Goal: Complete application form

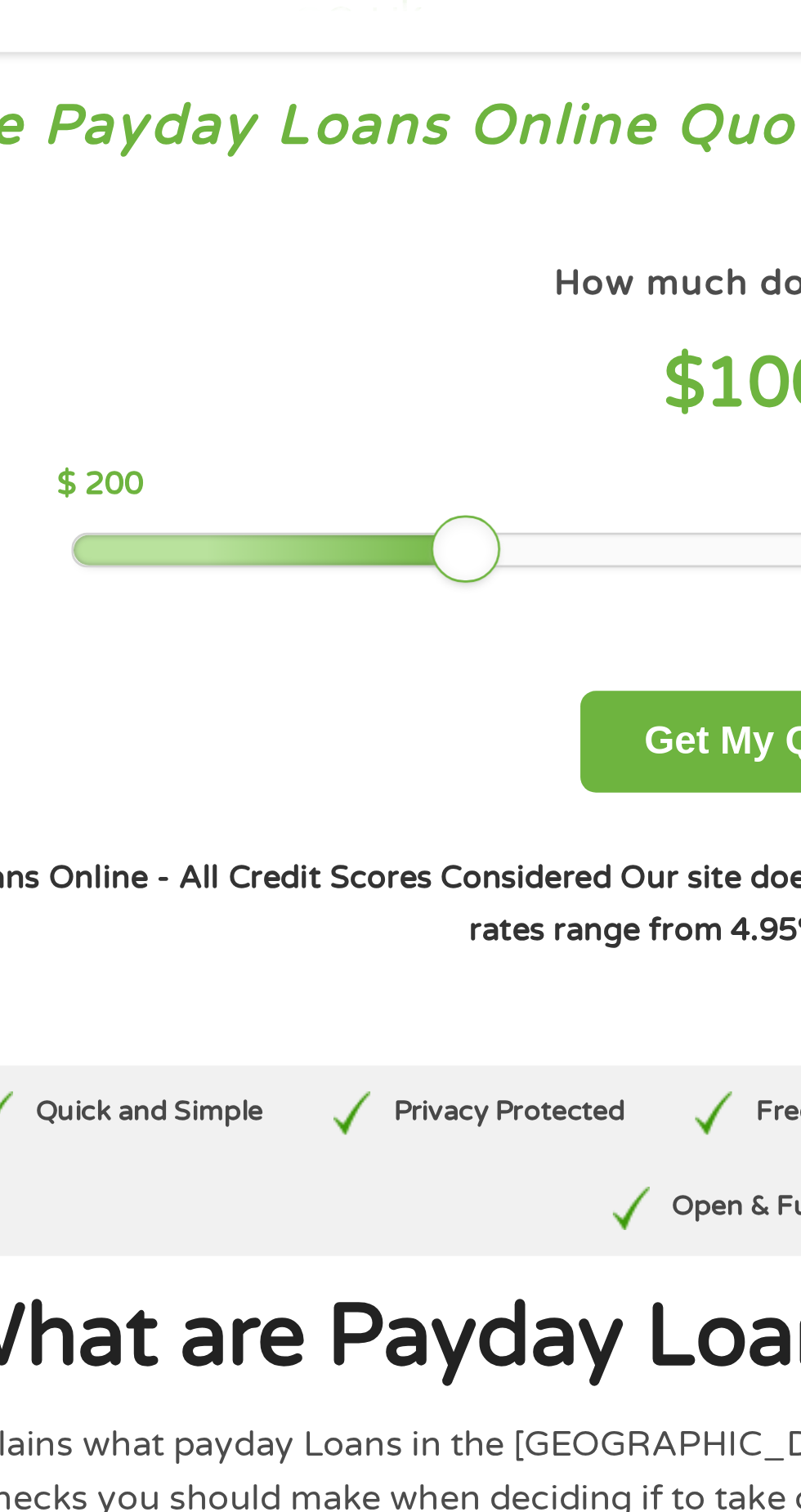
scroll to position [9, 0]
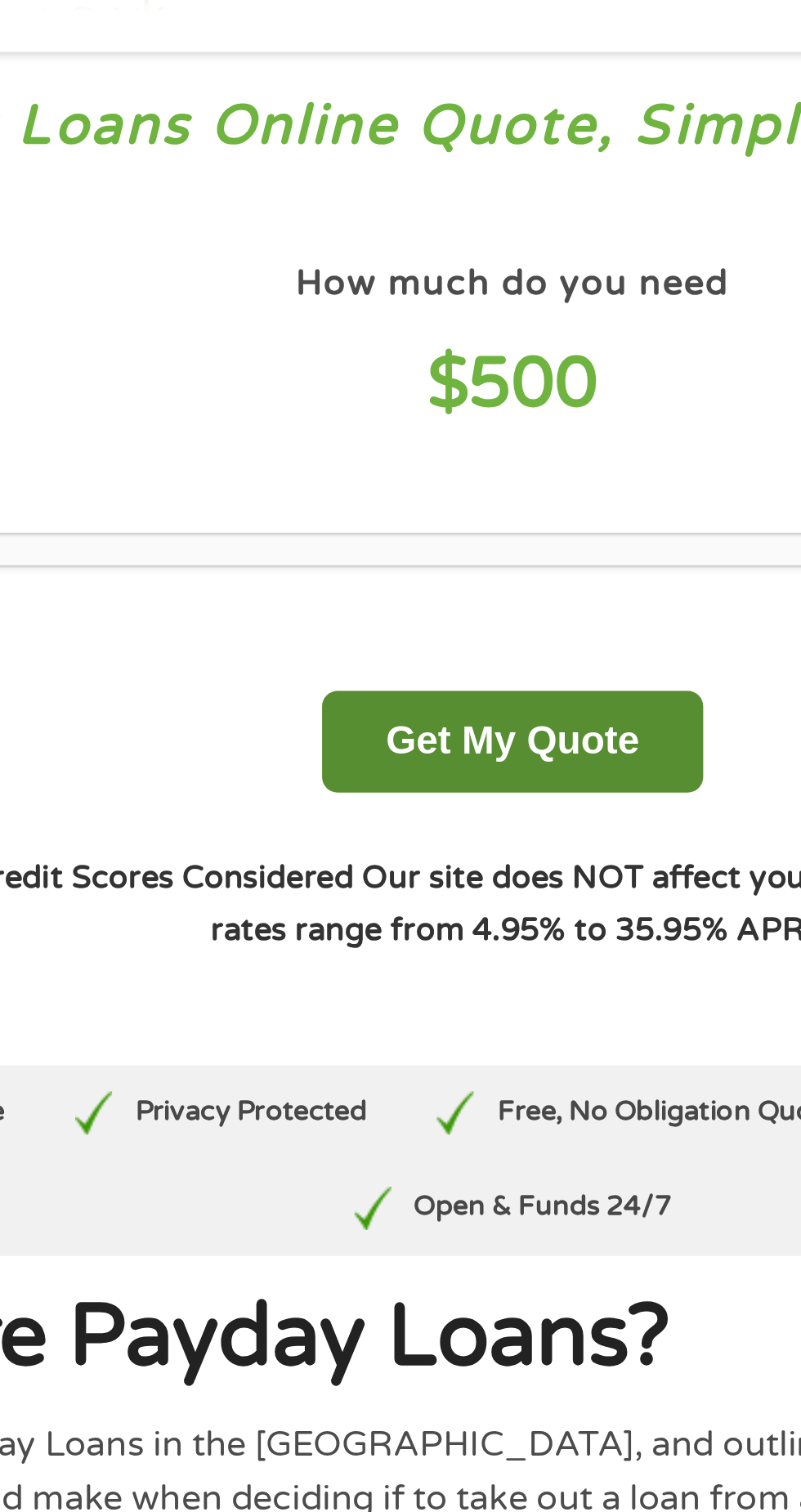
click at [394, 338] on button "Get My Quote" at bounding box center [399, 329] width 143 height 39
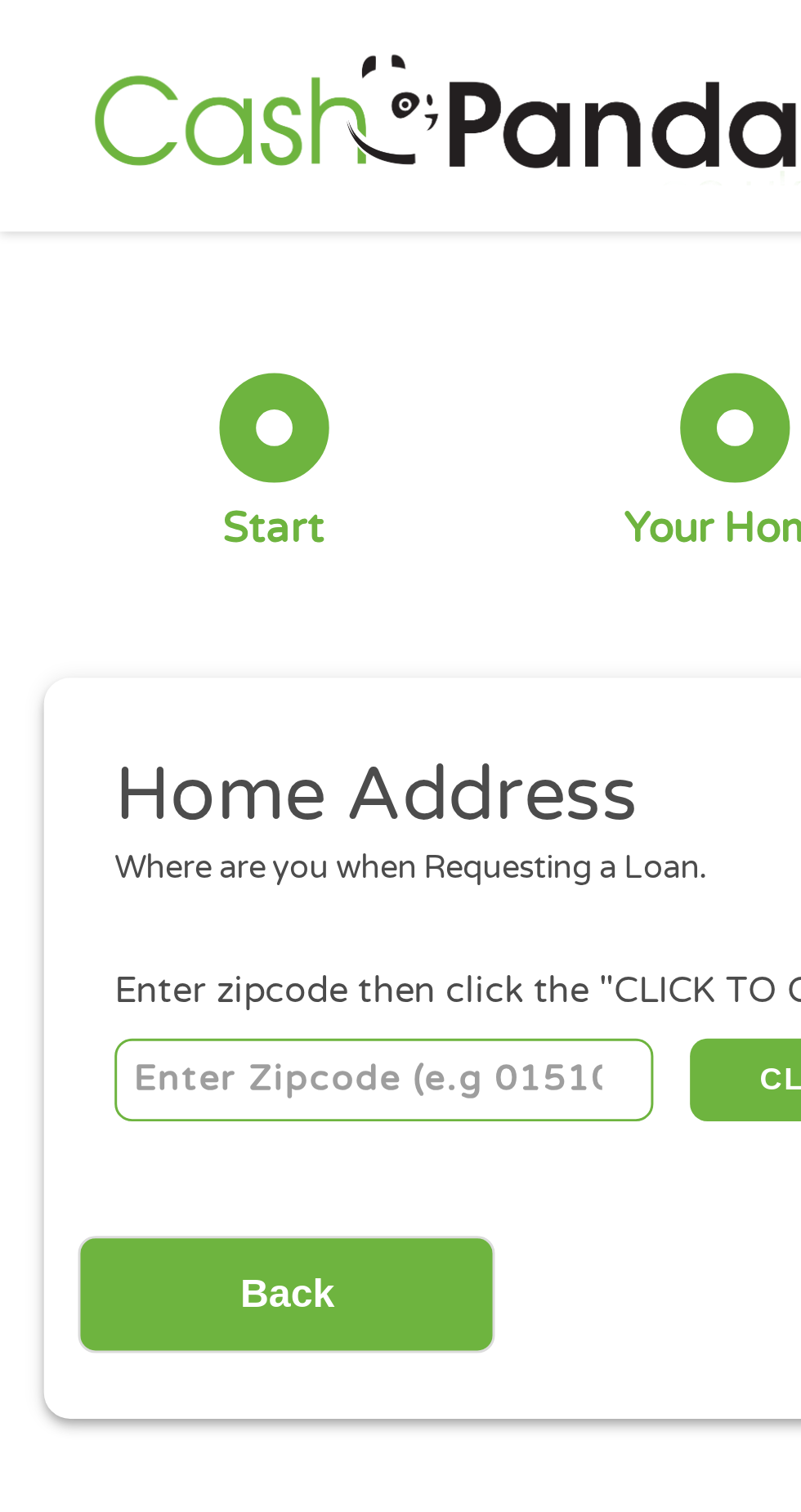
click at [61, 368] on input "number" at bounding box center [129, 362] width 182 height 28
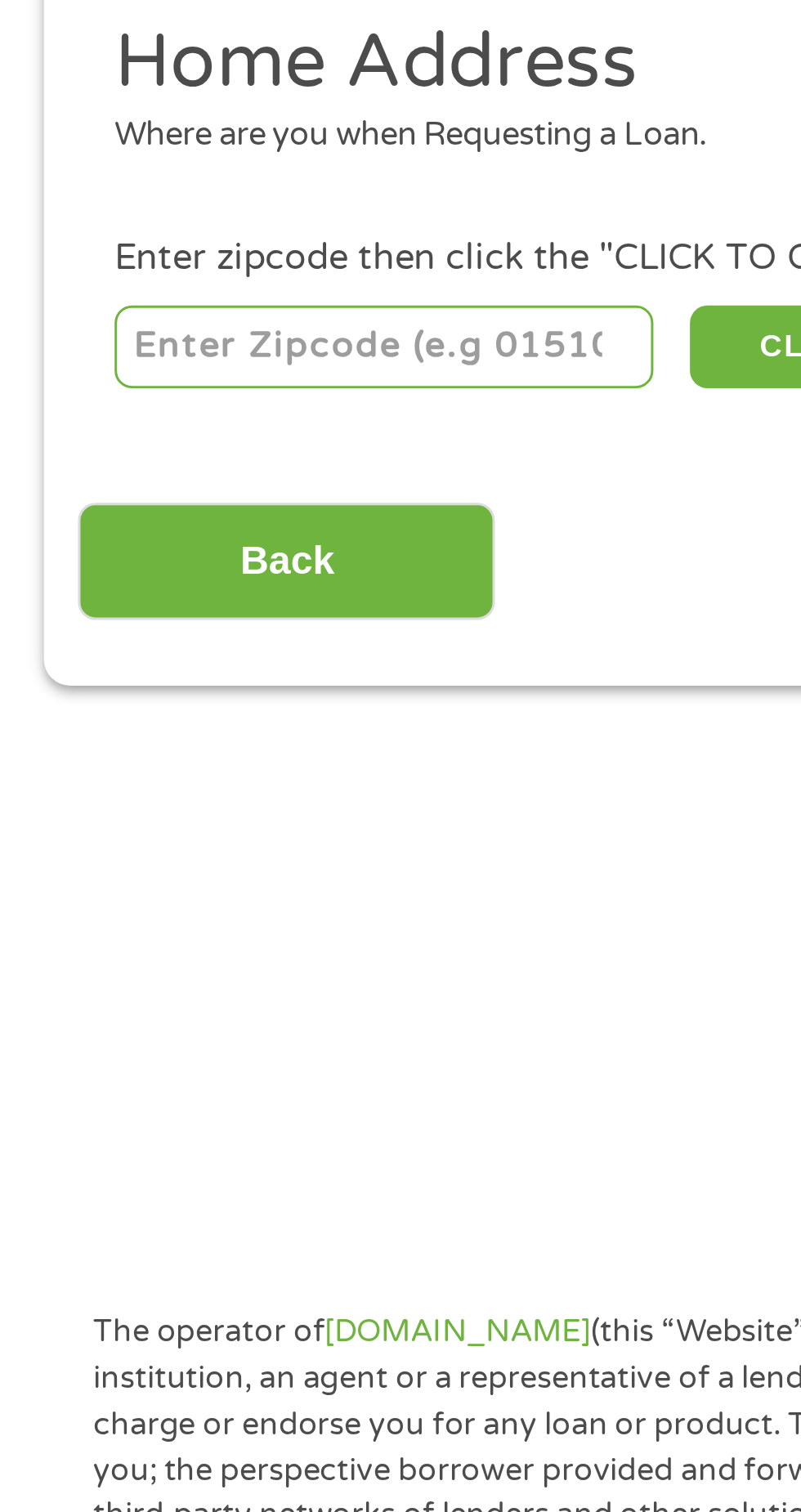
type input "38008"
select select "Tennessee"
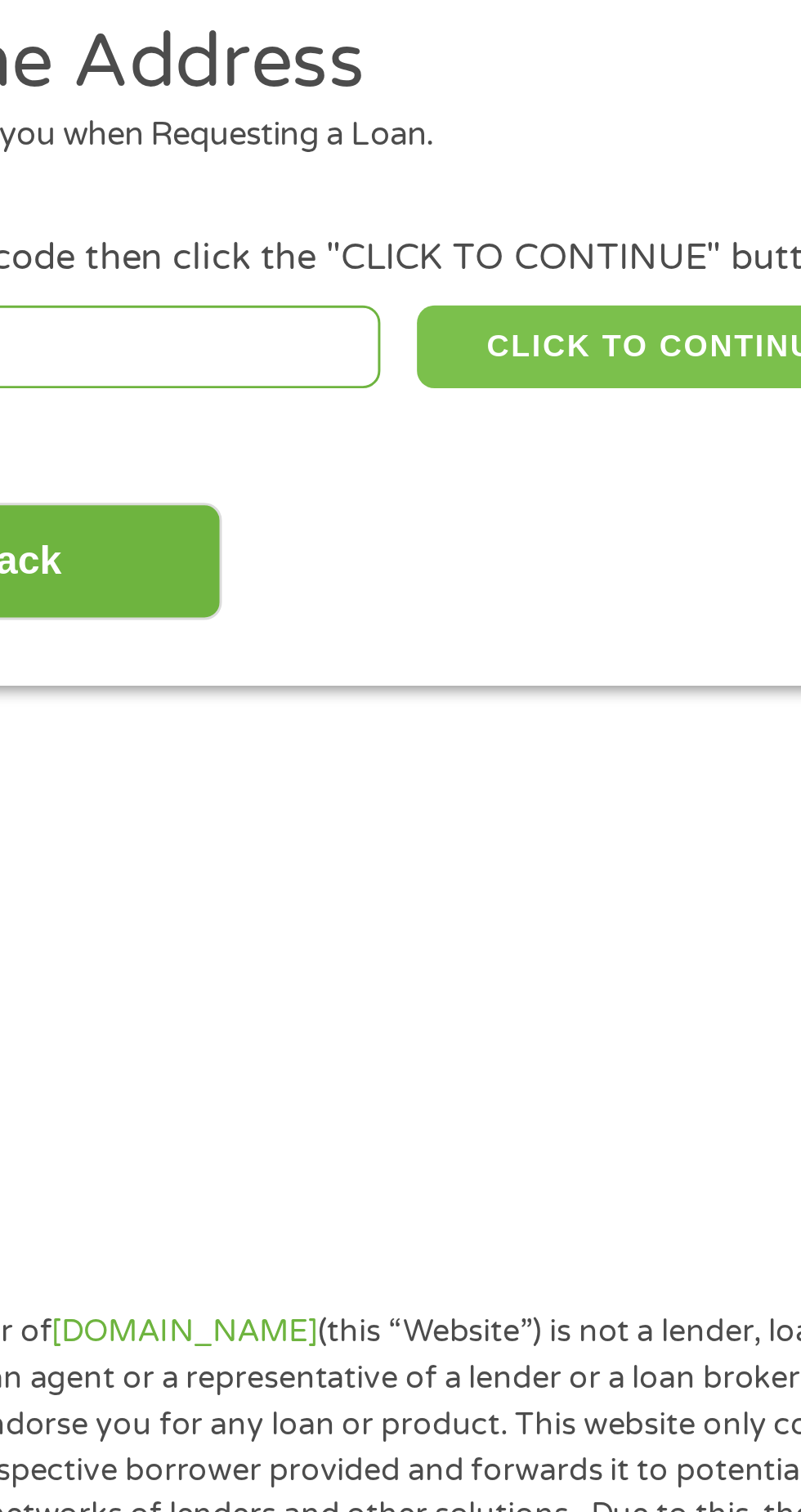
click at [305, 360] on button "CLICK TO CONTINUE" at bounding box center [310, 362] width 157 height 28
type input "38008"
type input "Bolivar"
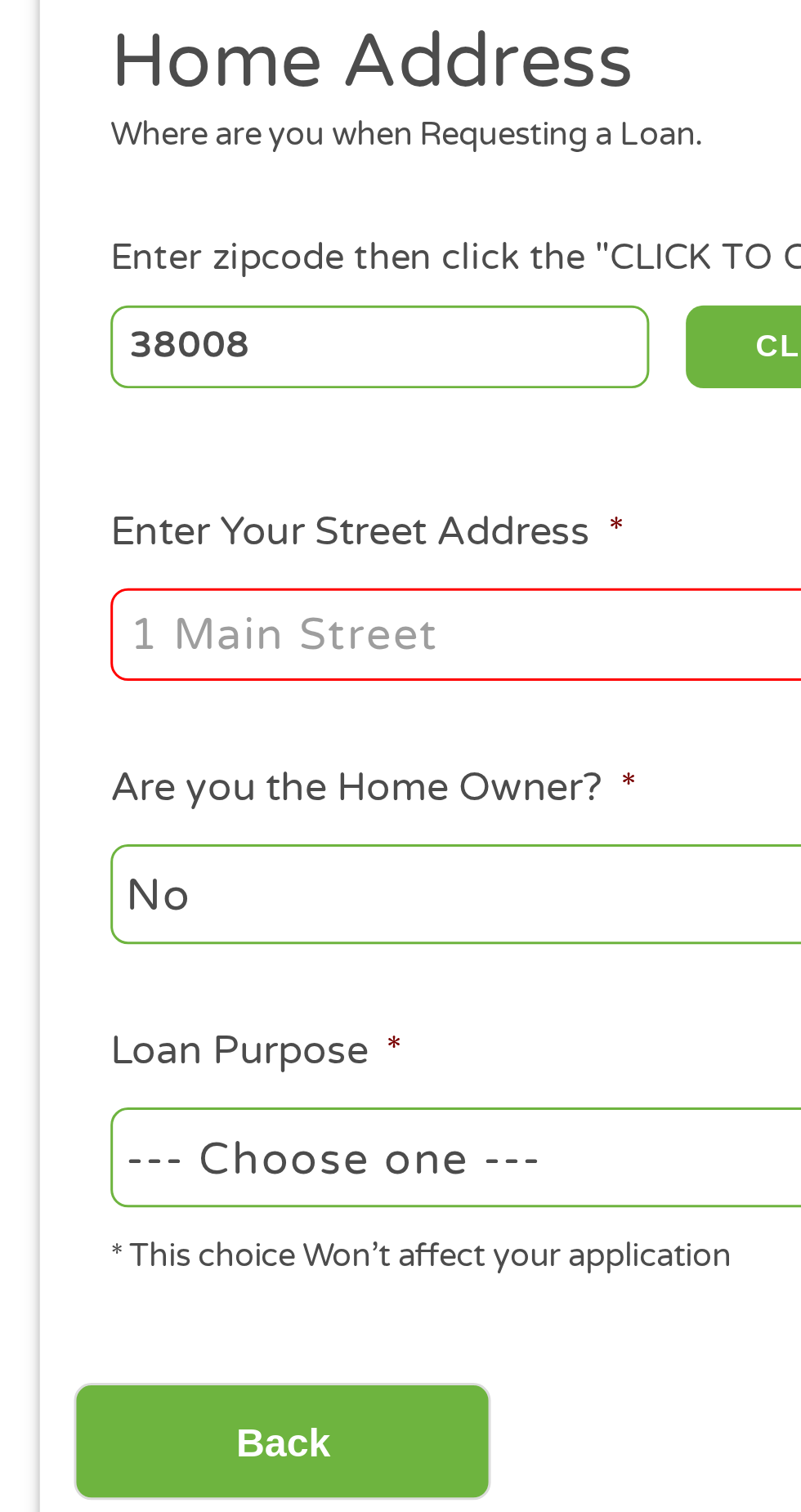
click at [62, 465] on input "Enter Your Street Address *" at bounding box center [213, 458] width 351 height 31
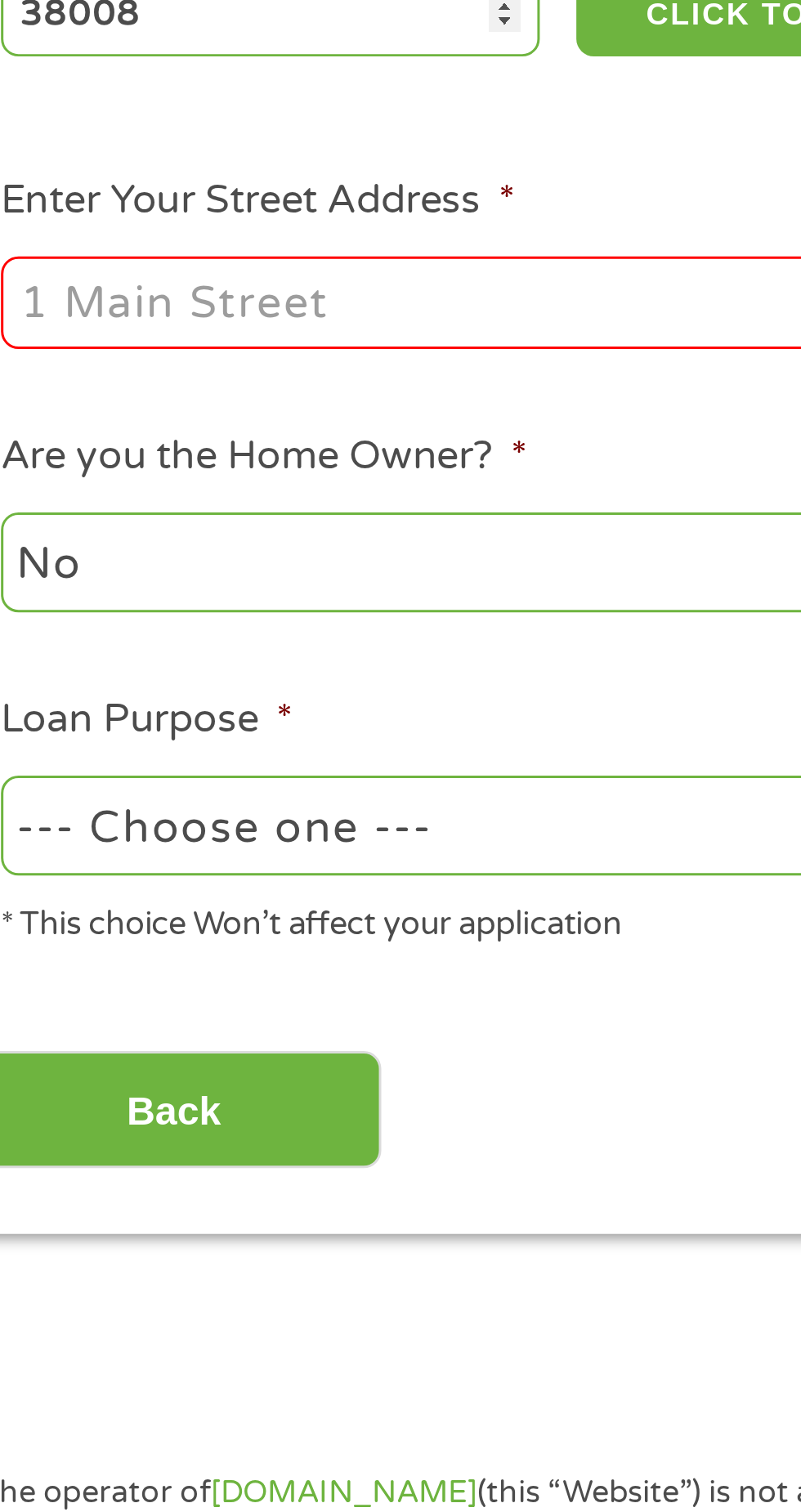
type input "1044 Judy Drive"
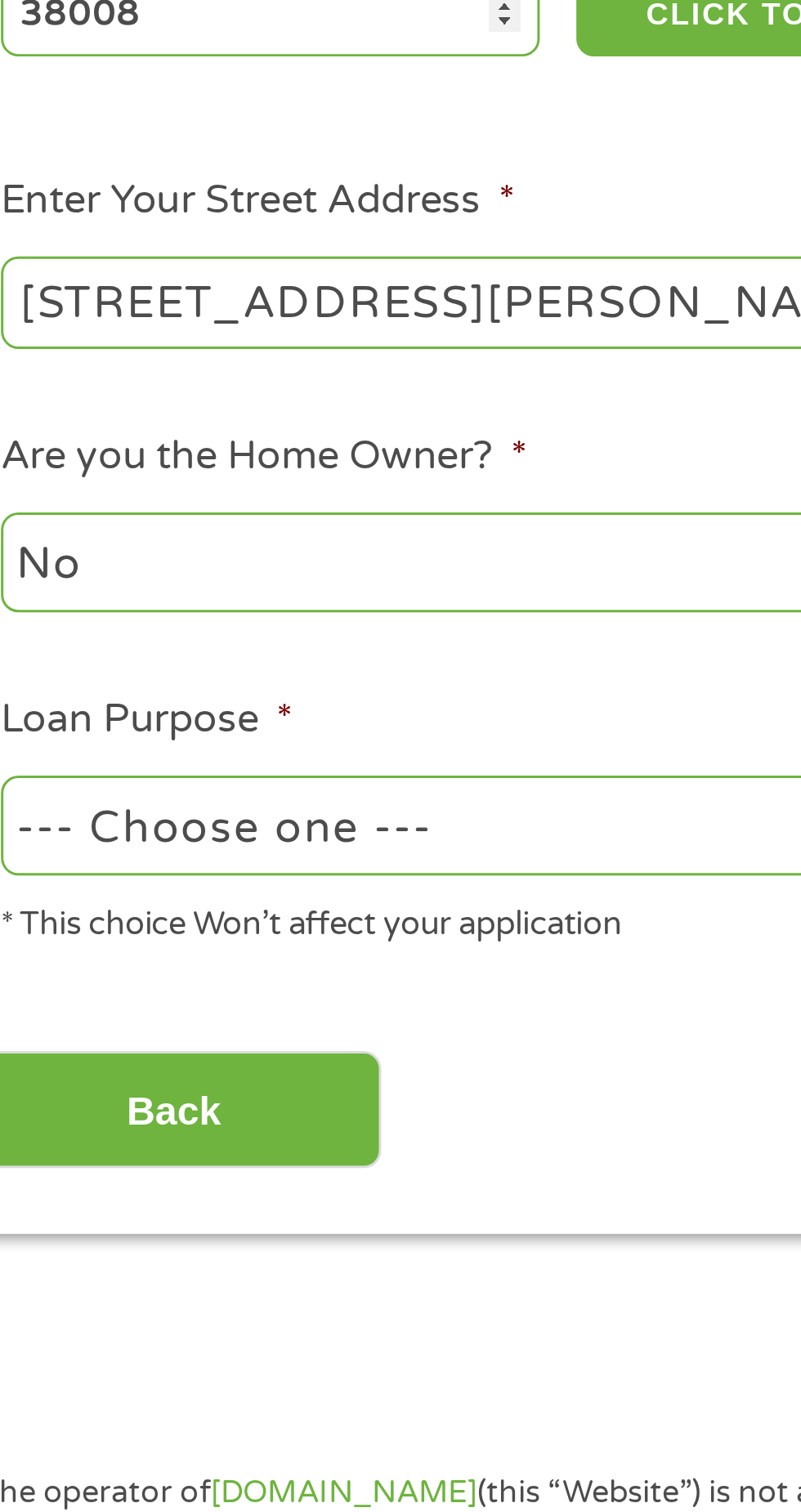
click at [187, 640] on select "--- Choose one --- Pay Bills Debt Consolidation Home Improvement Major Purchase…" at bounding box center [213, 634] width 351 height 33
select select "paybills"
click at [39, 619] on select "--- Choose one --- Pay Bills Debt Consolidation Home Improvement Major Purchase…" at bounding box center [213, 634] width 351 height 33
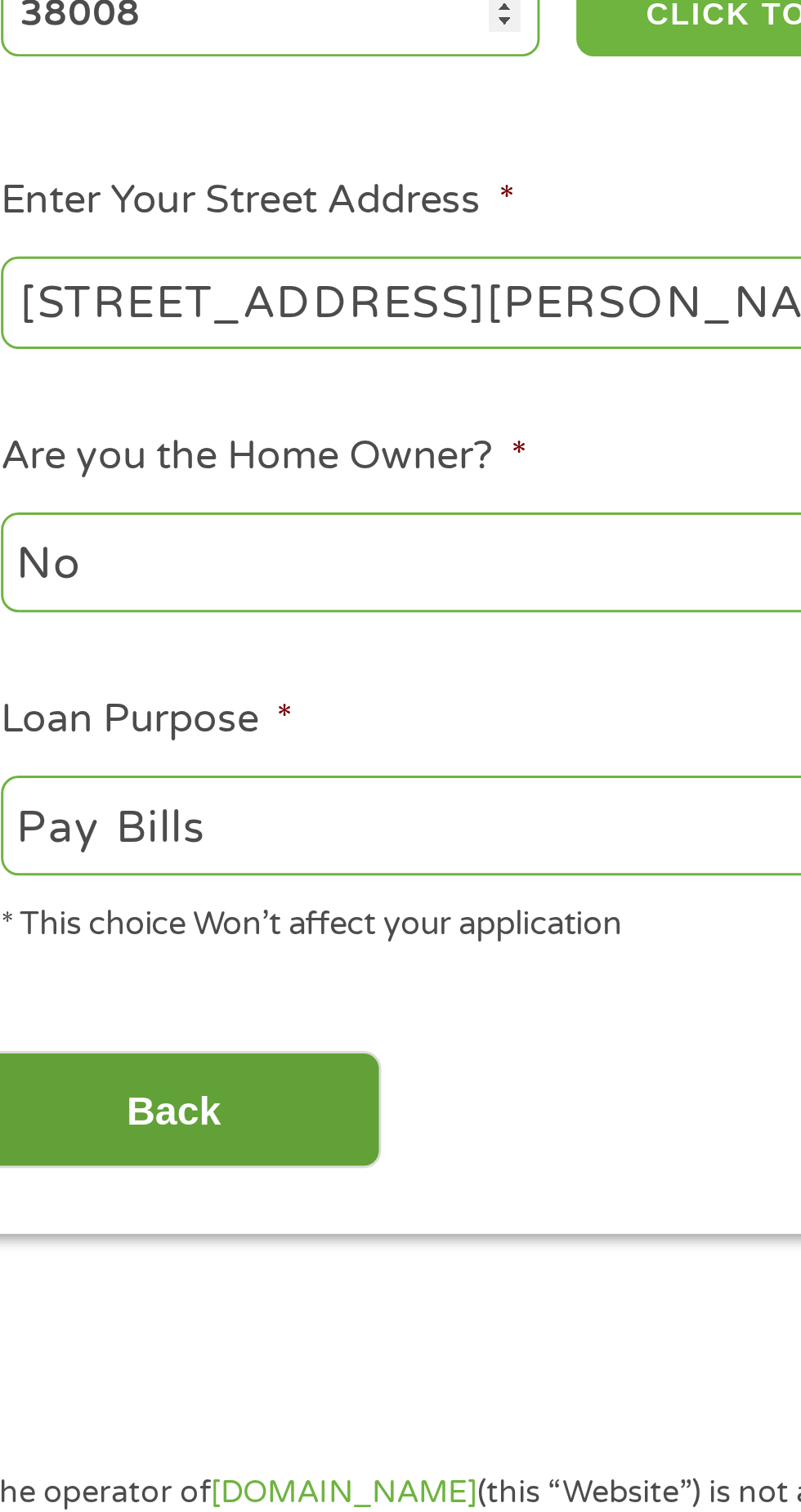
click at [94, 738] on input "Back" at bounding box center [95, 729] width 140 height 40
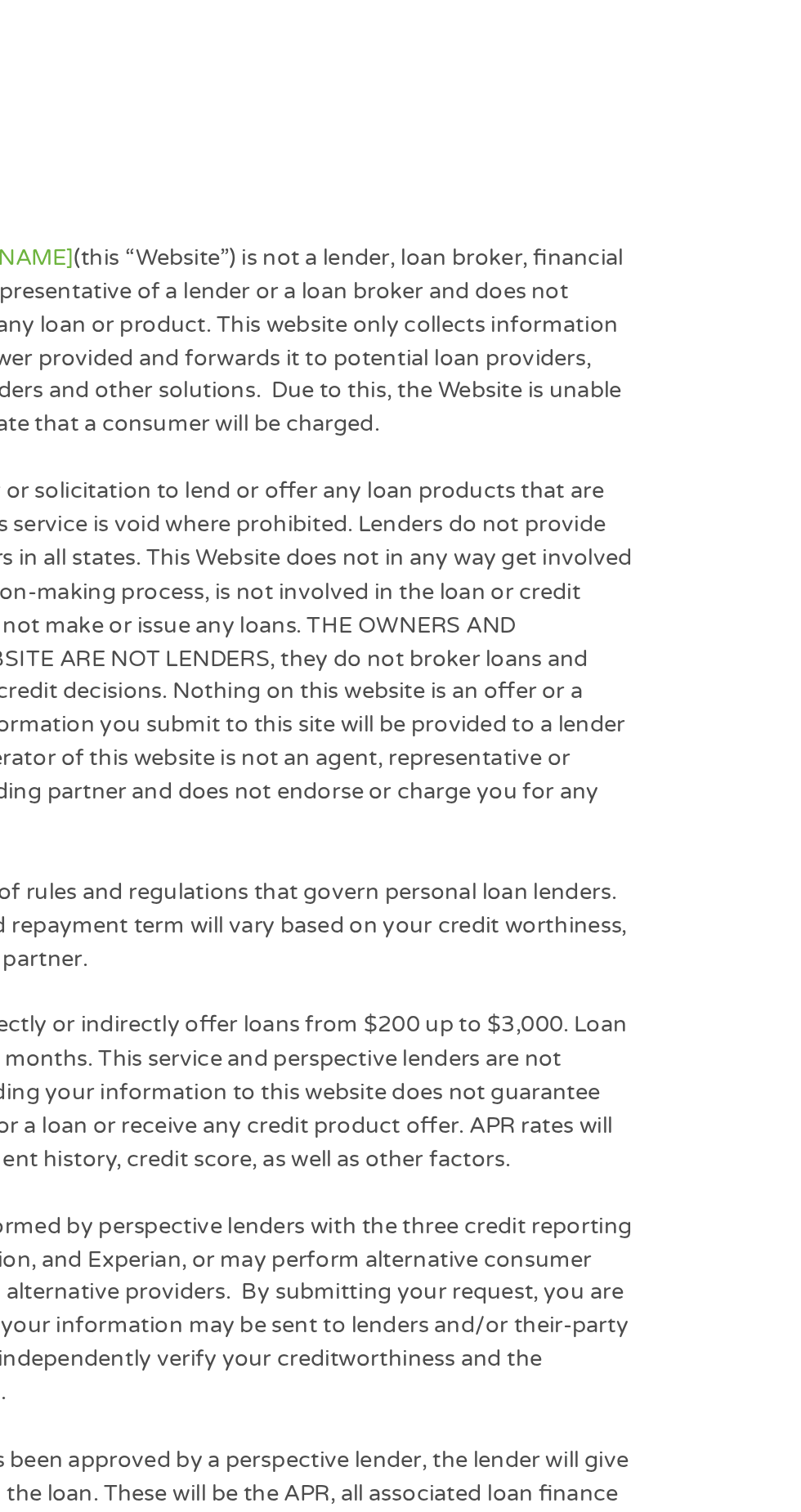
scroll to position [5, 0]
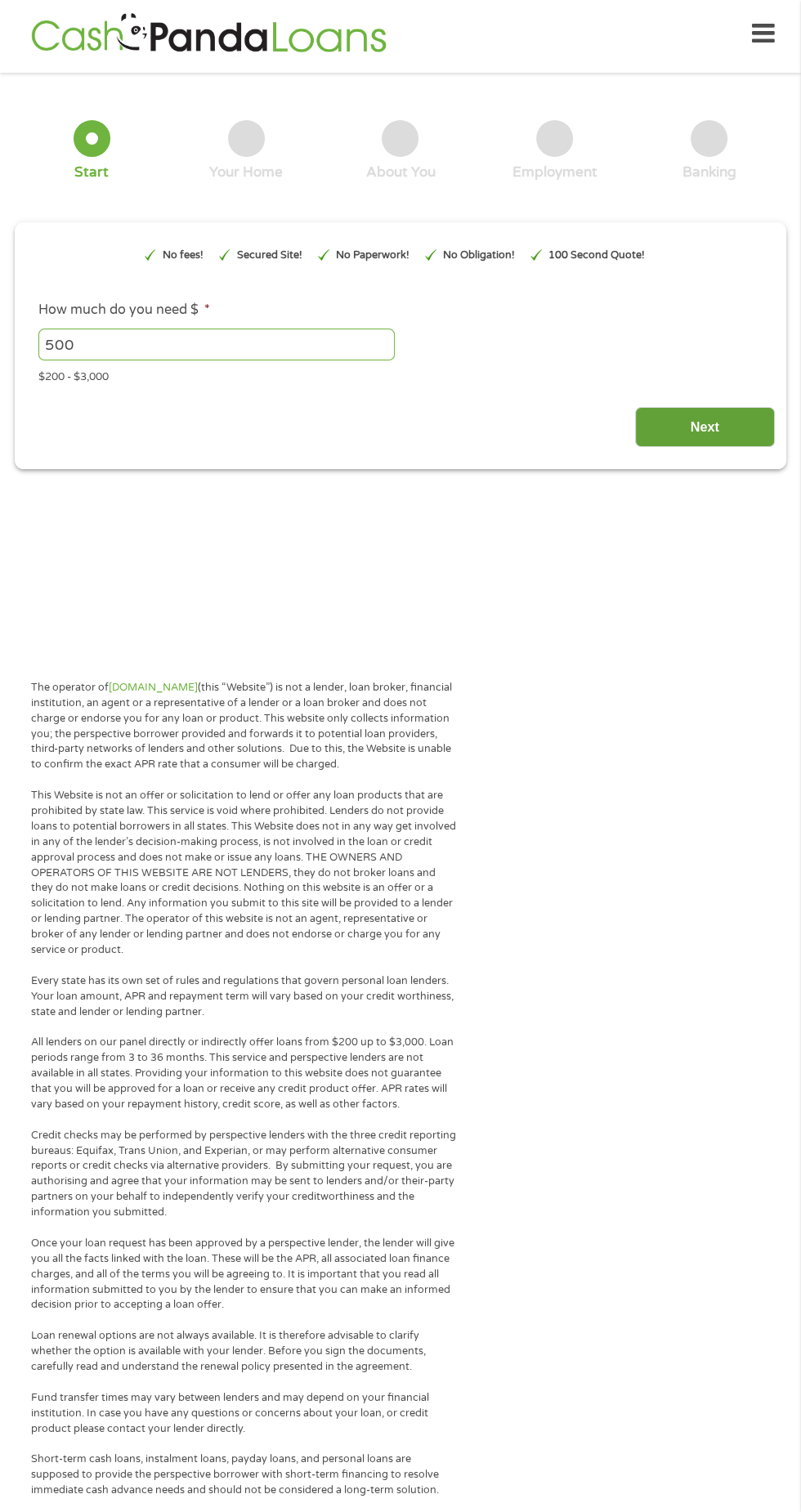
click at [700, 429] on input "Next" at bounding box center [704, 427] width 140 height 40
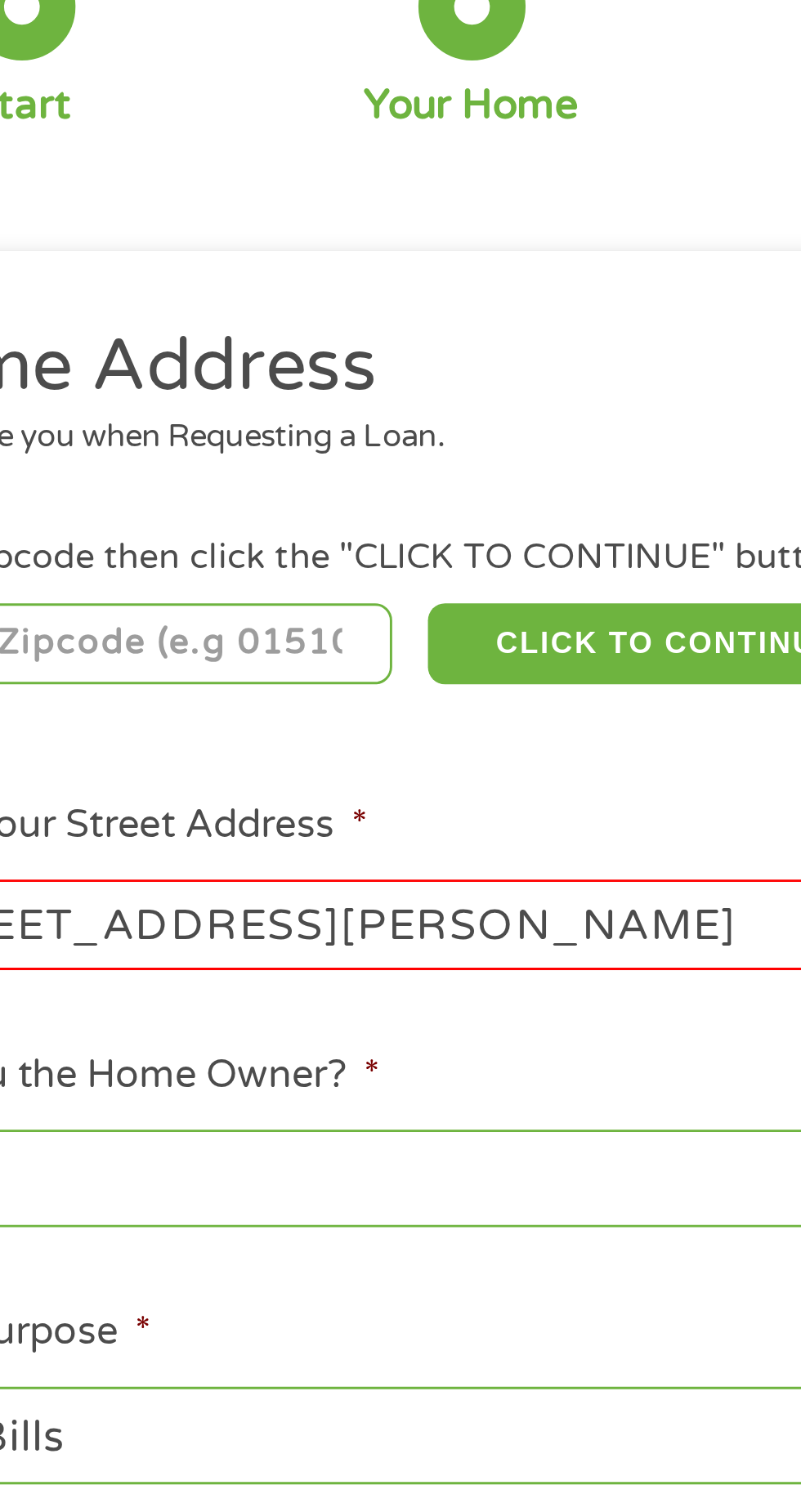
scroll to position [8, 0]
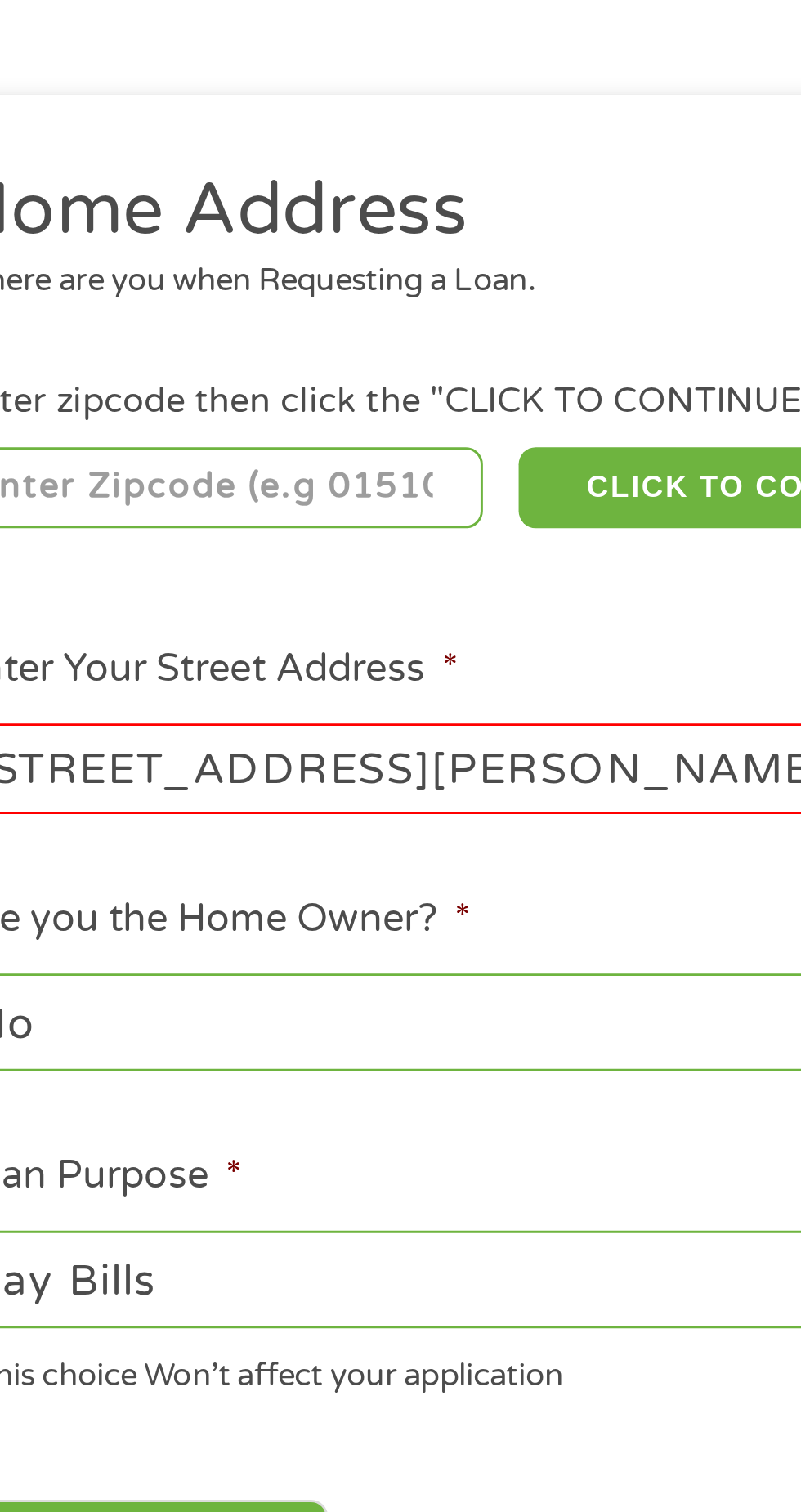
click at [189, 450] on input "1044 Judy Drive" at bounding box center [213, 450] width 351 height 31
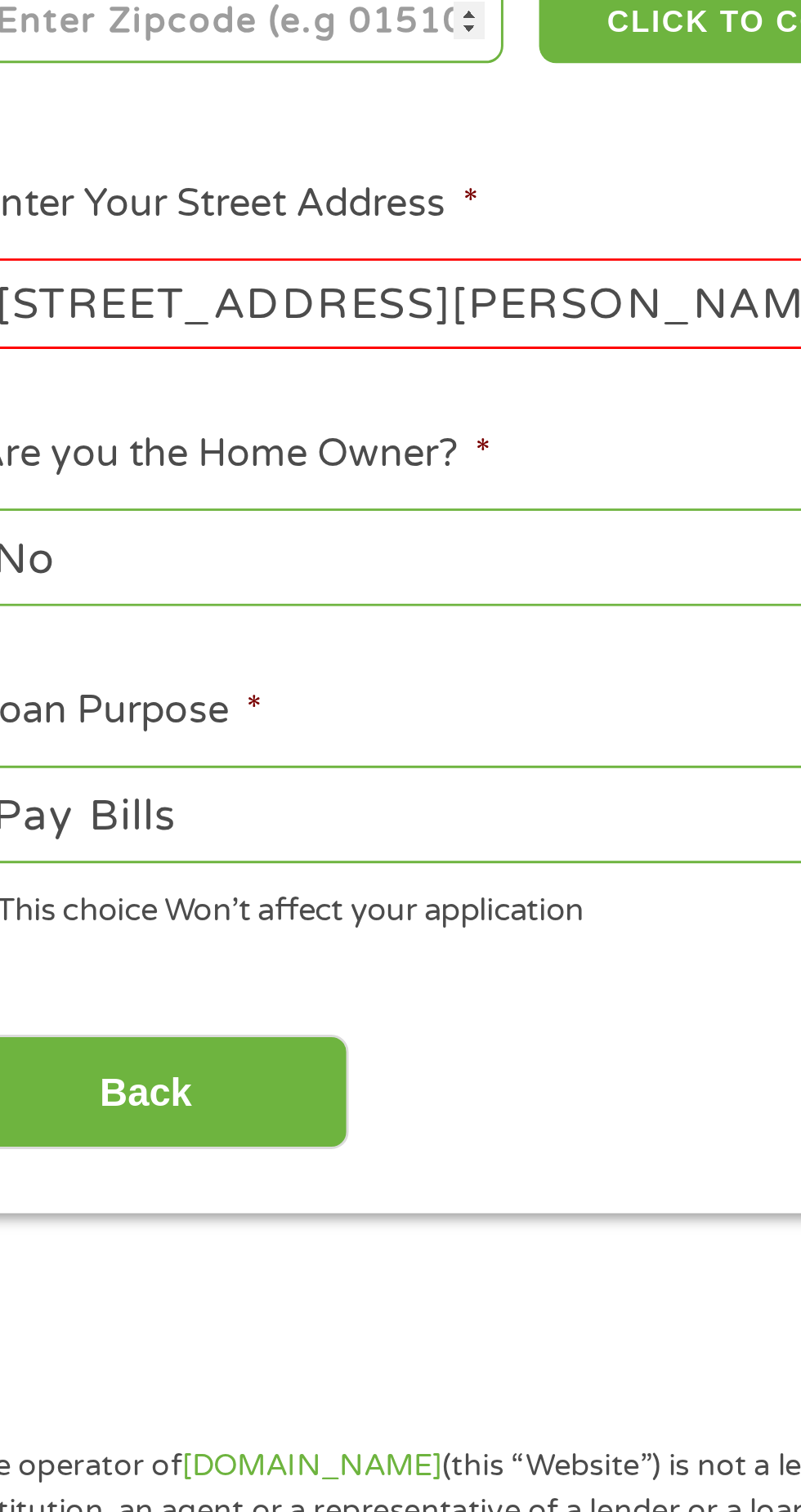
click at [179, 450] on input "1044 Judy Drive" at bounding box center [213, 450] width 351 height 31
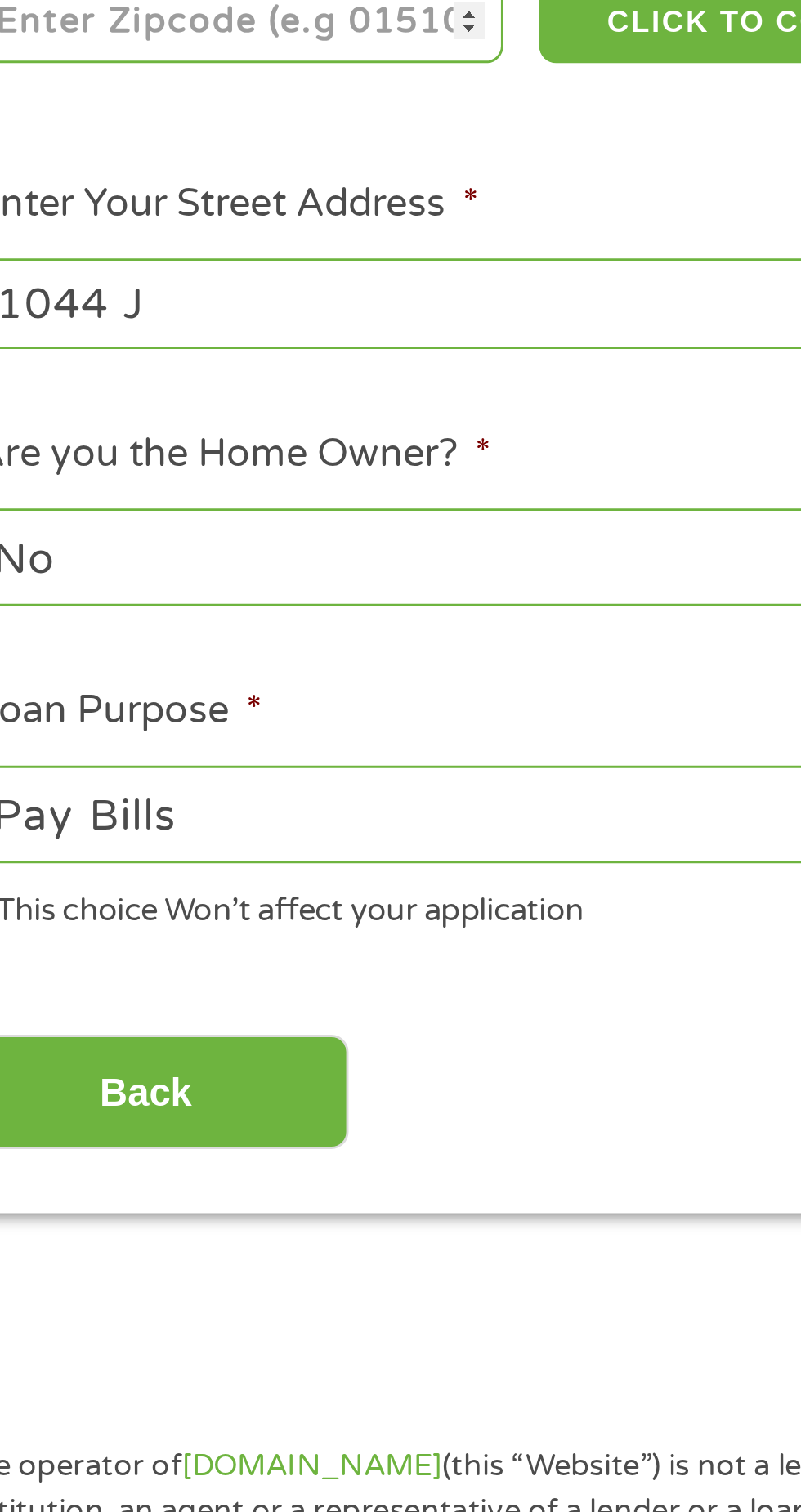
type input "1044"
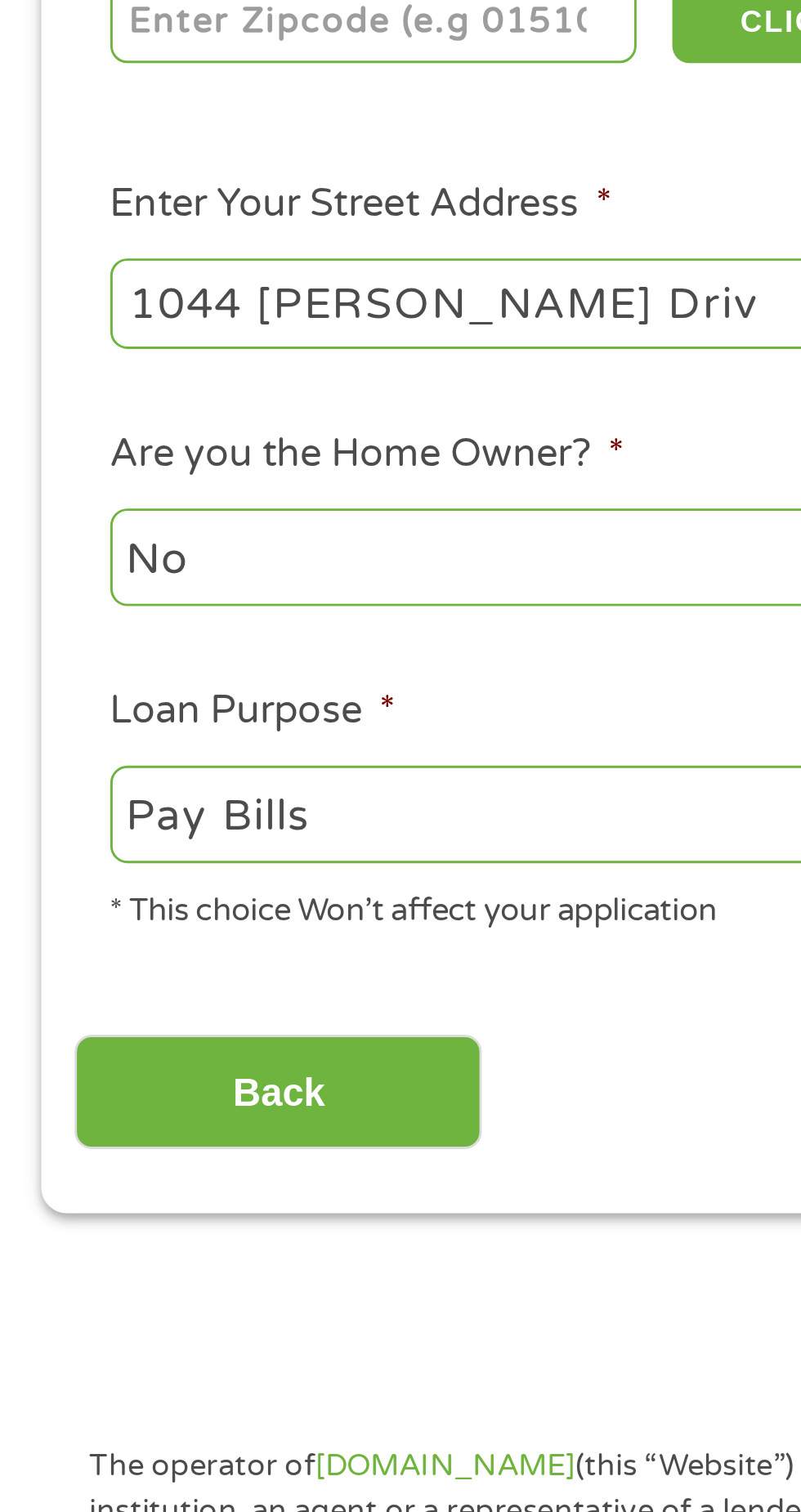
type input "1044 Judy Drive"
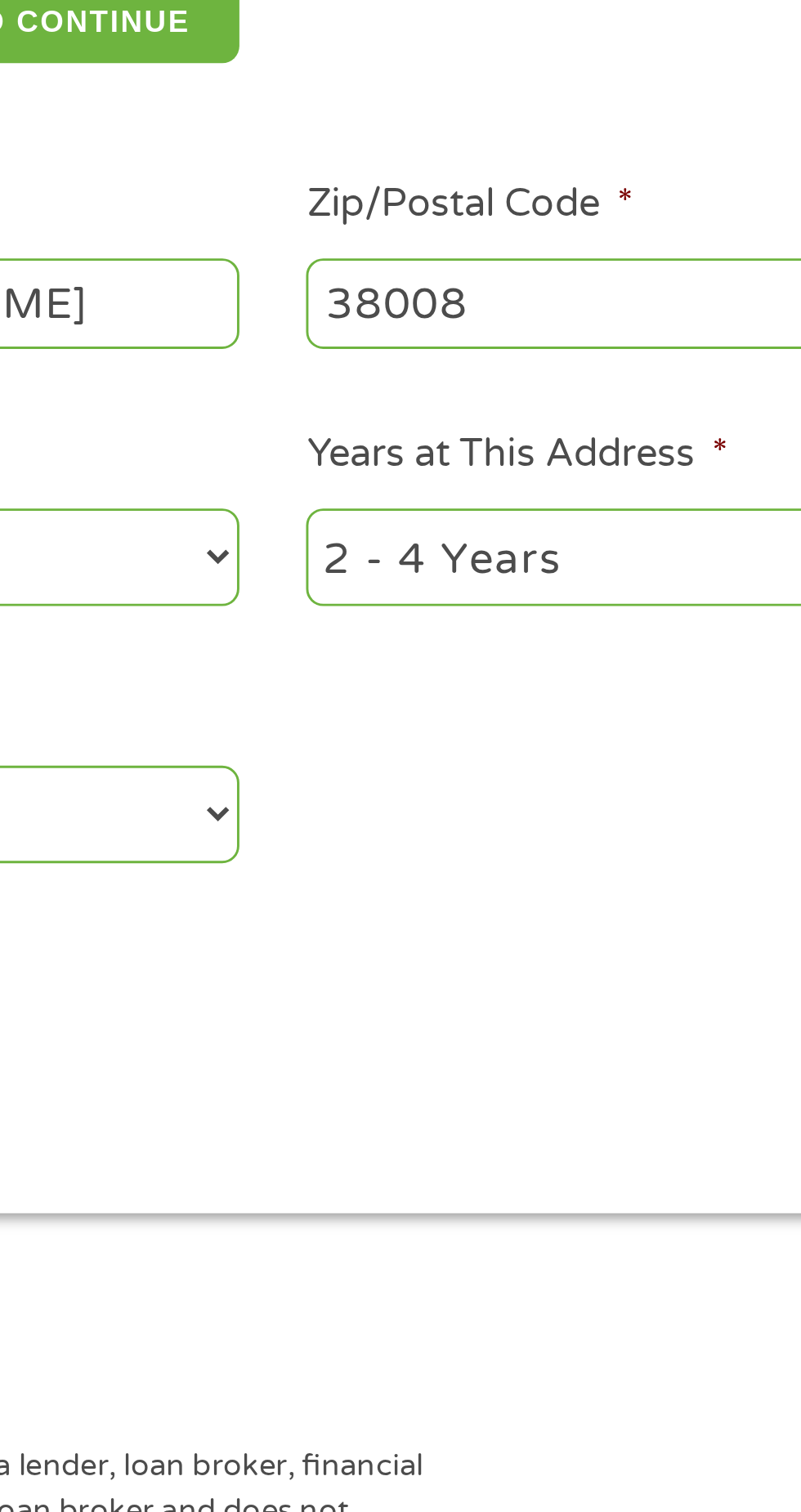
click at [516, 541] on select "1 Year or less 1 - 2 Years 2 - 4 Years Over 4 Years" at bounding box center [587, 537] width 351 height 33
select select "60months"
click at [412, 522] on select "1 Year or less 1 - 2 Years 2 - 4 Years Over 4 Years" at bounding box center [587, 537] width 351 height 33
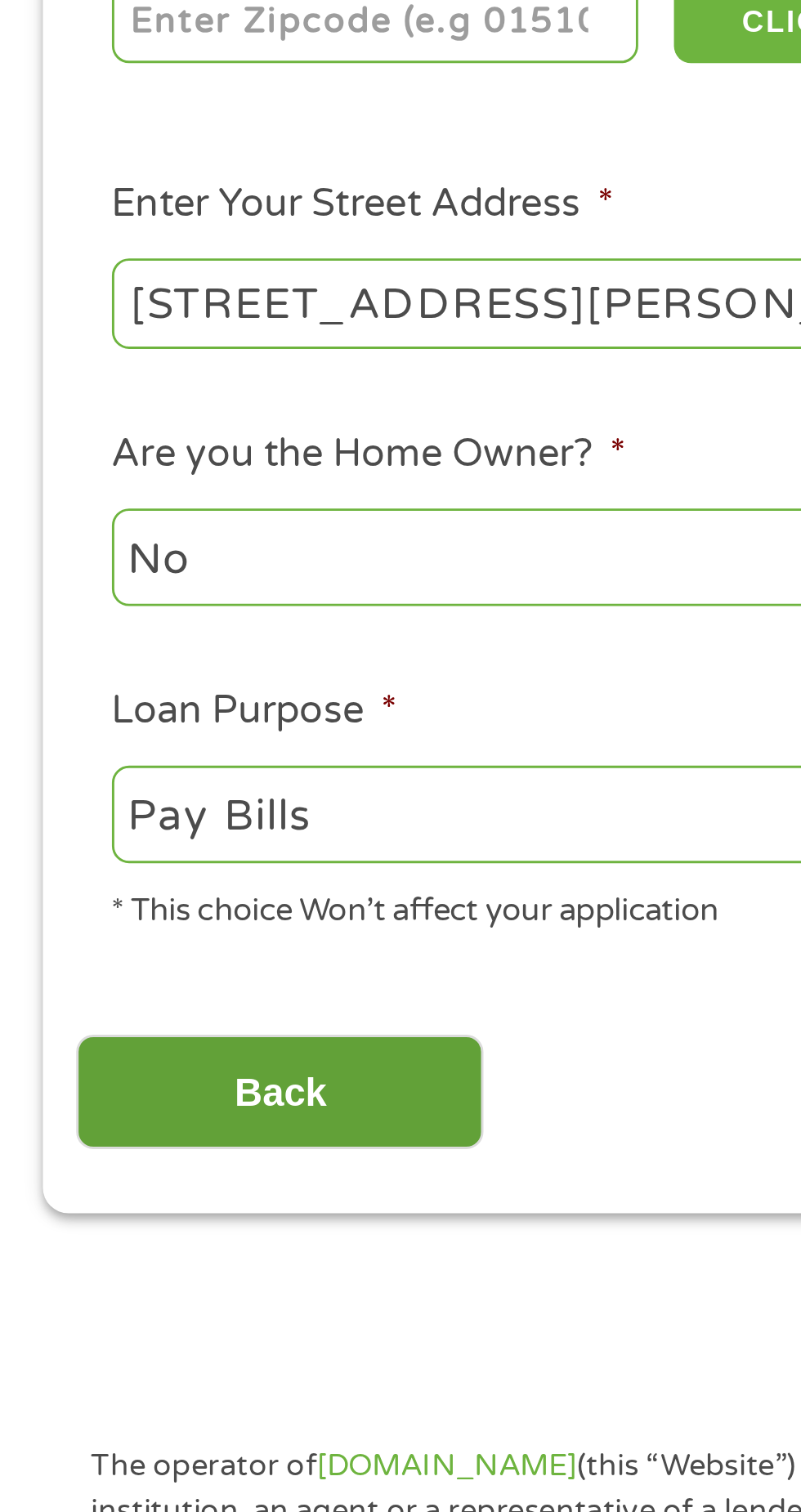
click at [82, 729] on input "Back" at bounding box center [95, 722] width 140 height 40
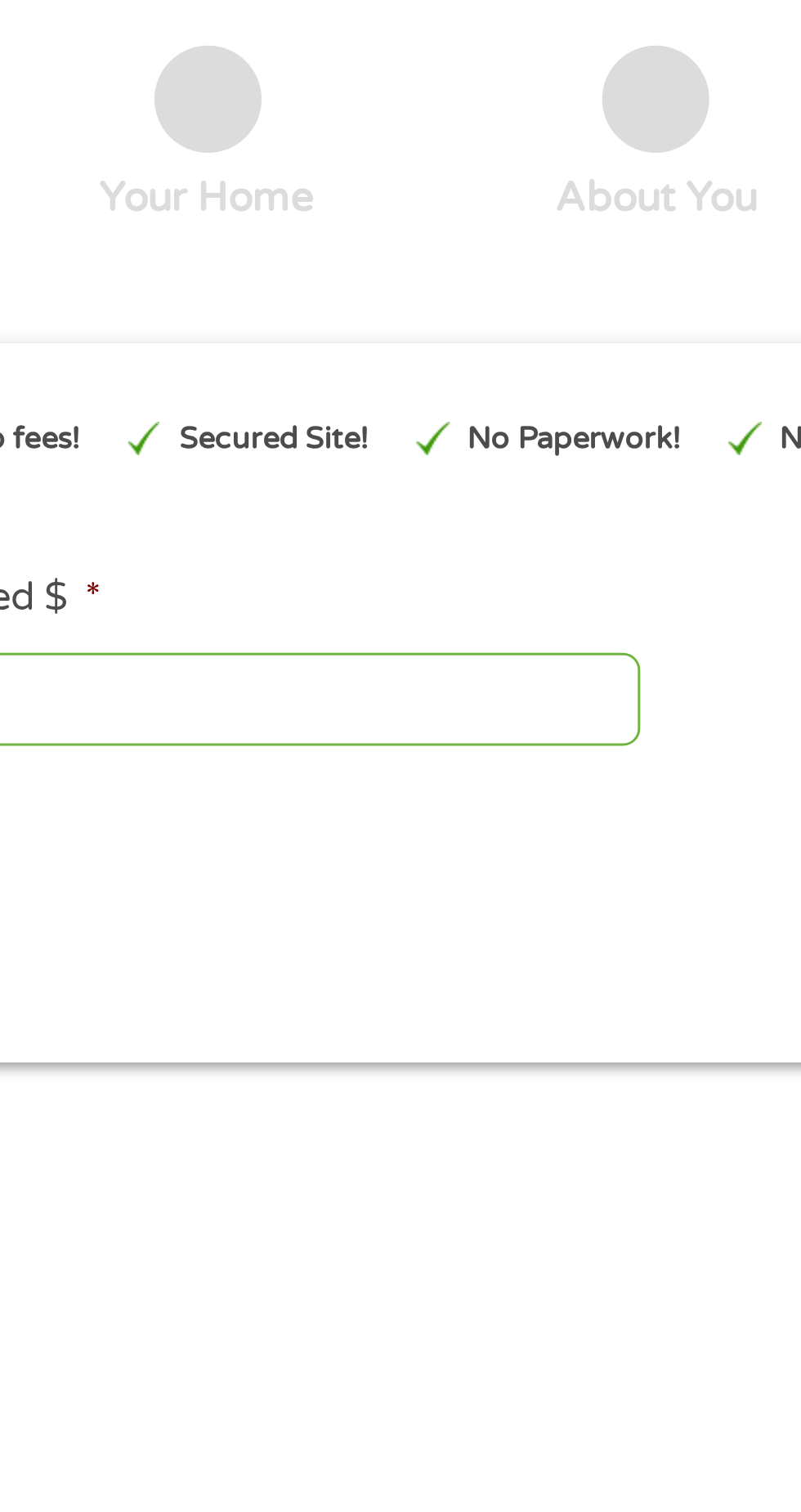
scroll to position [8, 0]
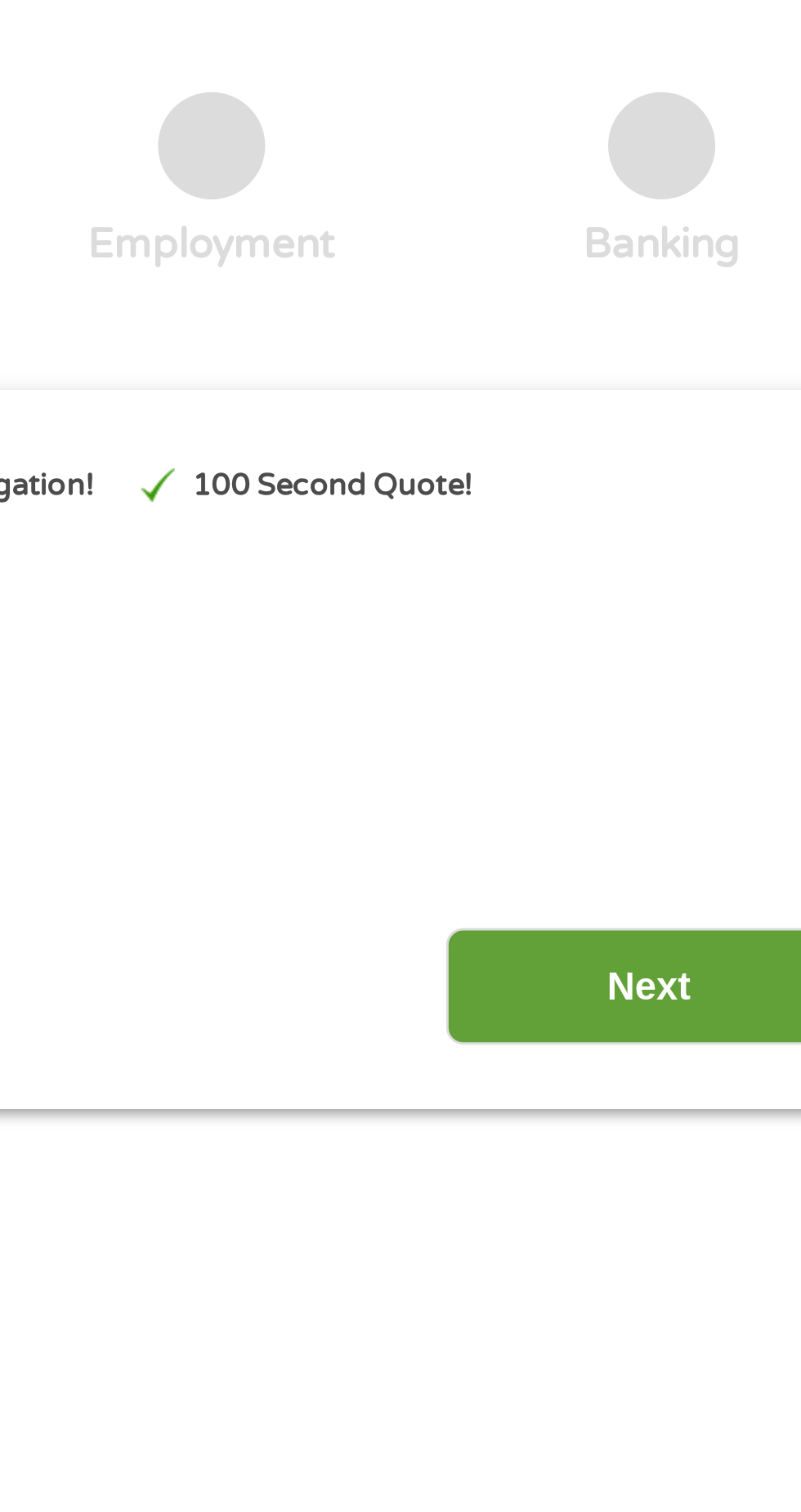
click at [687, 424] on input "Next" at bounding box center [704, 424] width 140 height 40
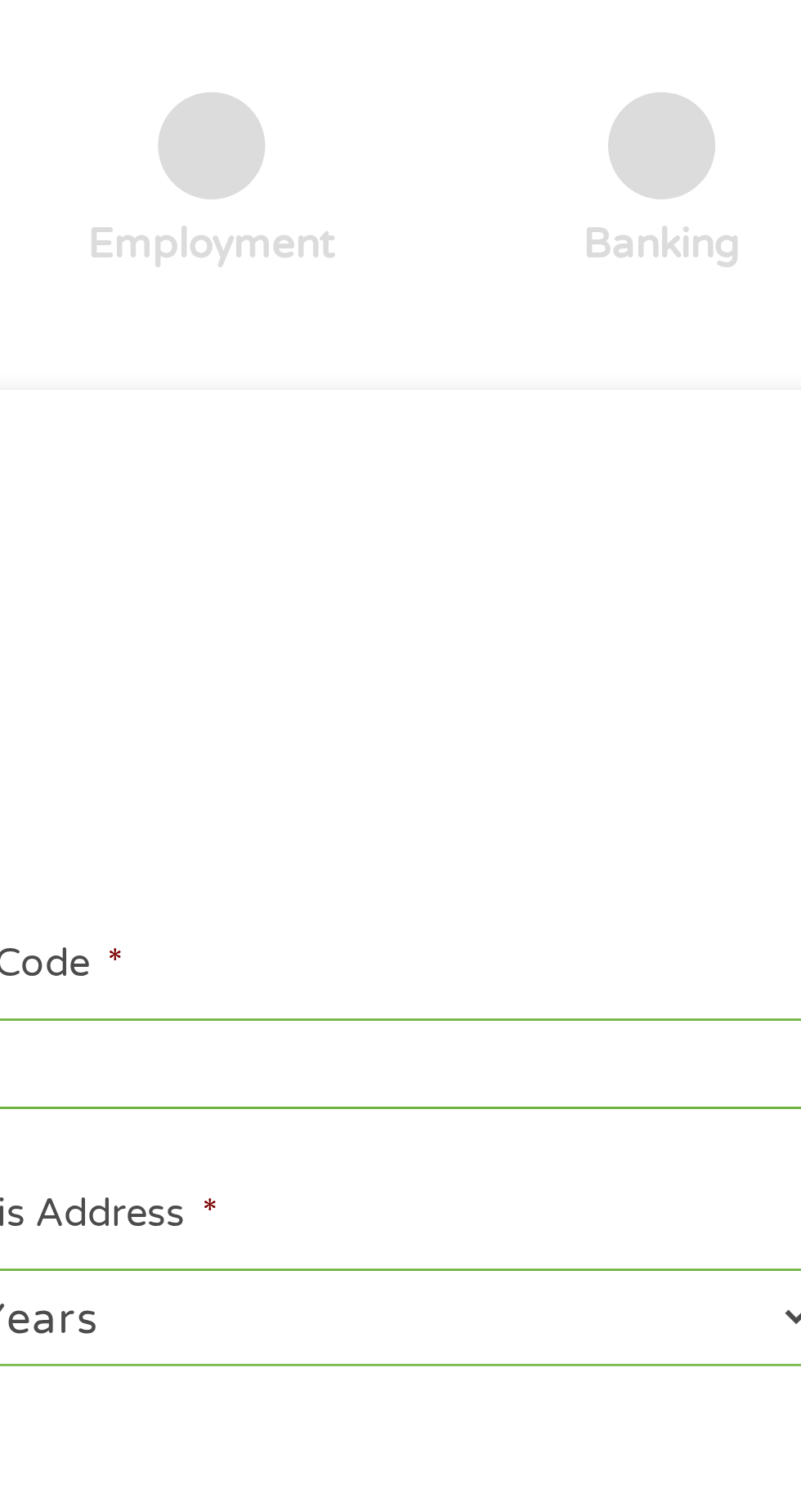
scroll to position [7, 7]
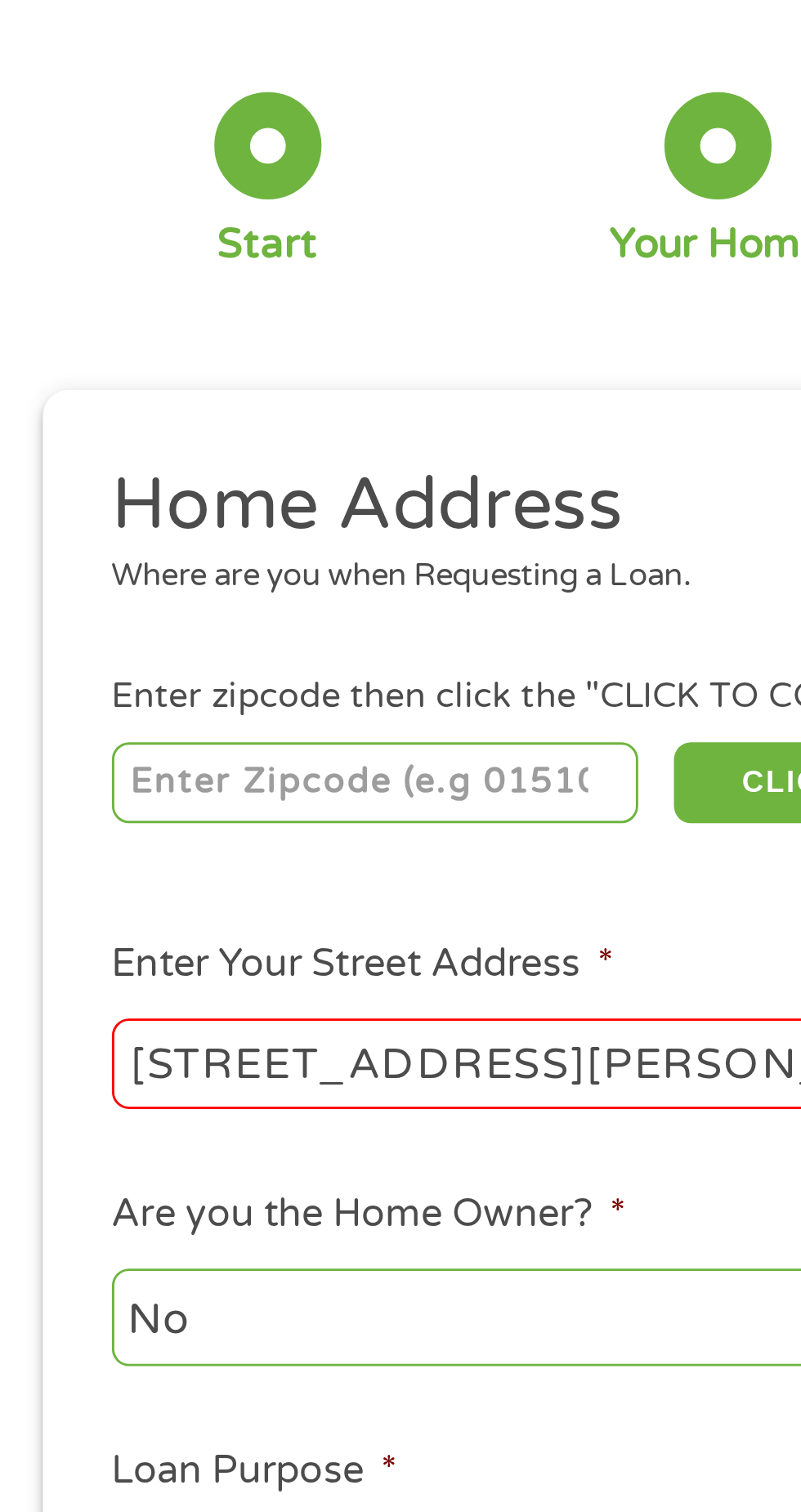
click at [211, 414] on span "*" at bounding box center [208, 417] width 6 height 17
click at [211, 435] on input "1044 Judy Drive" at bounding box center [213, 450] width 351 height 31
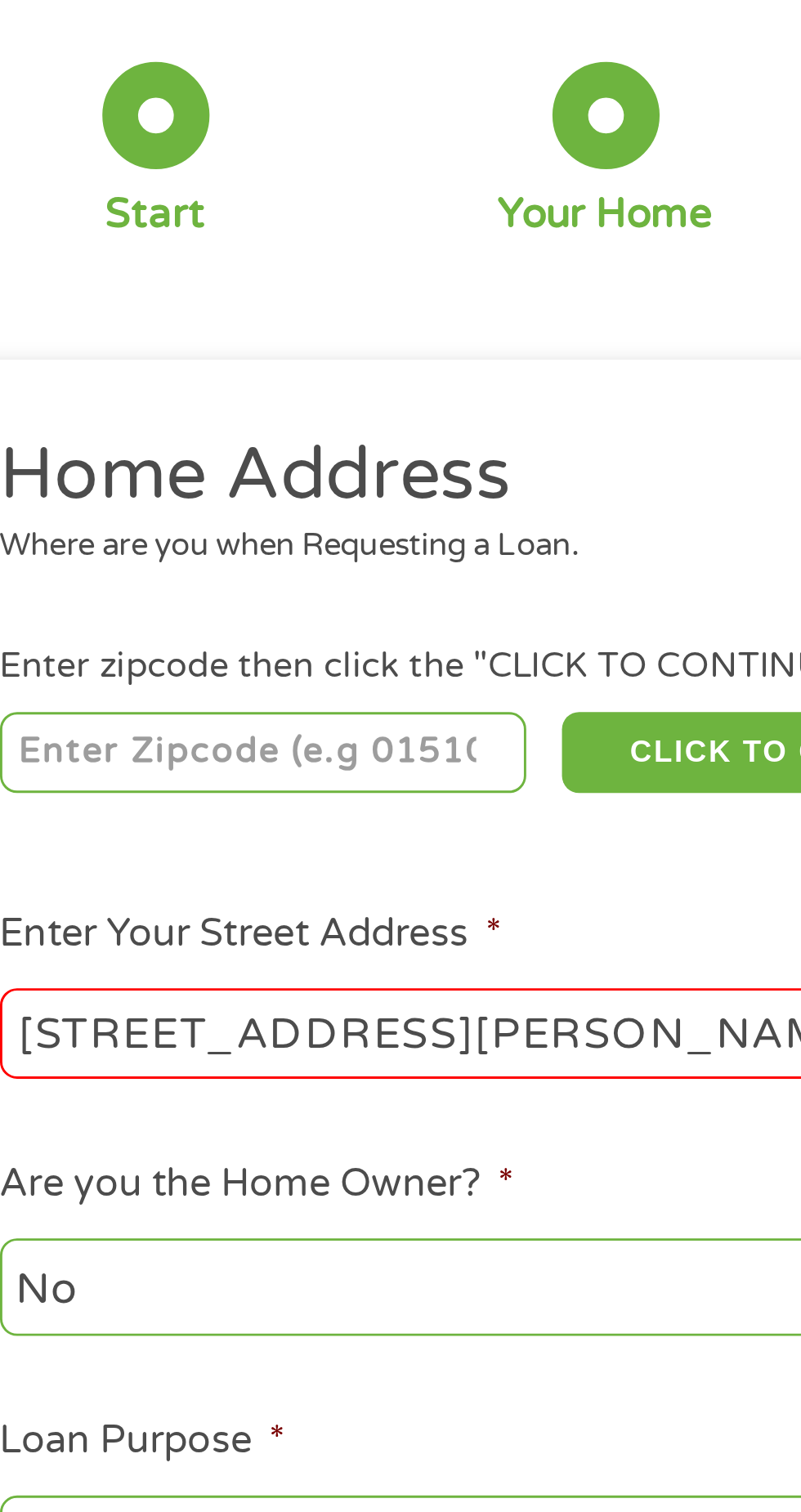
scroll to position [8, 0]
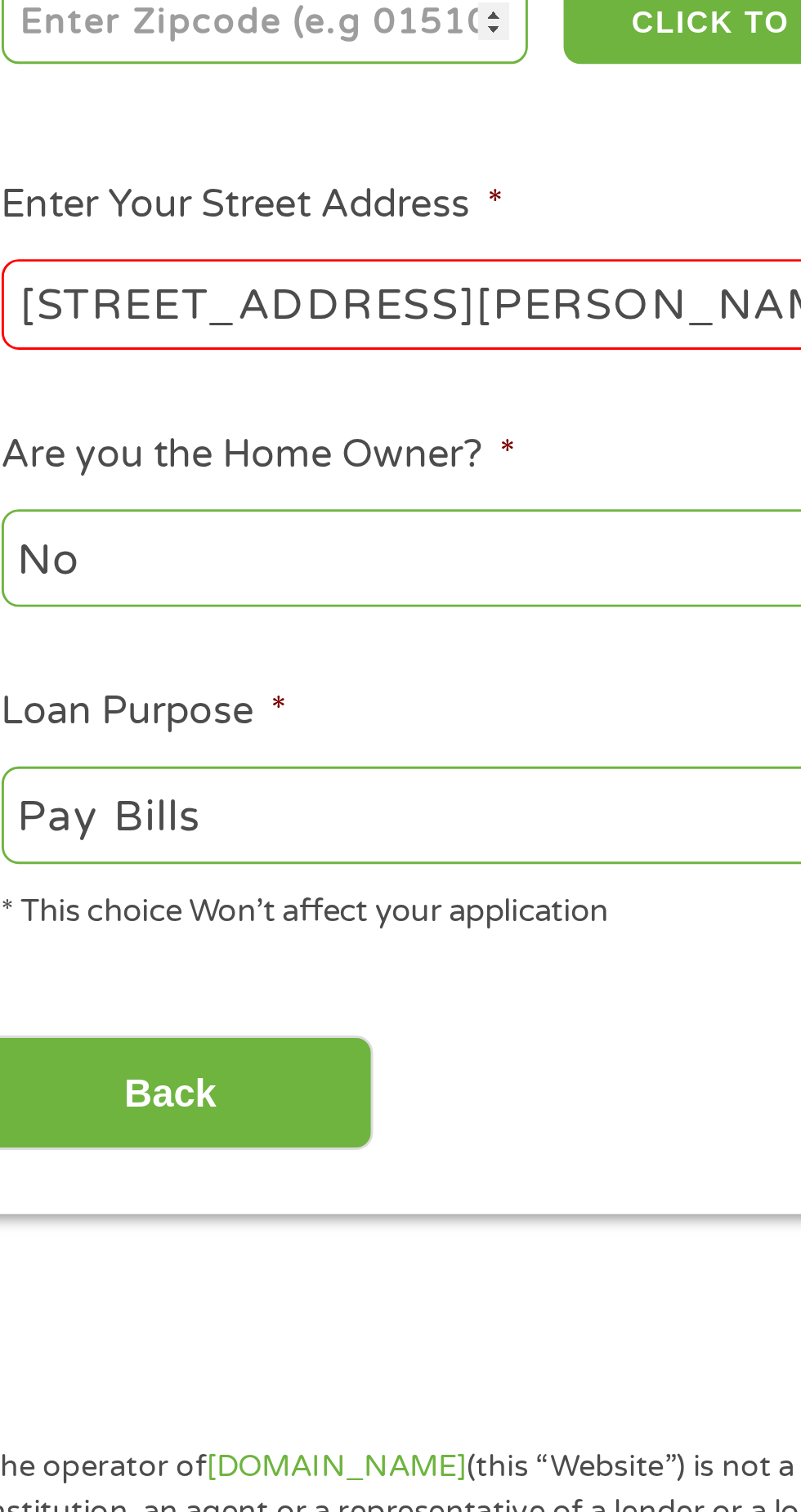
type input "38008"
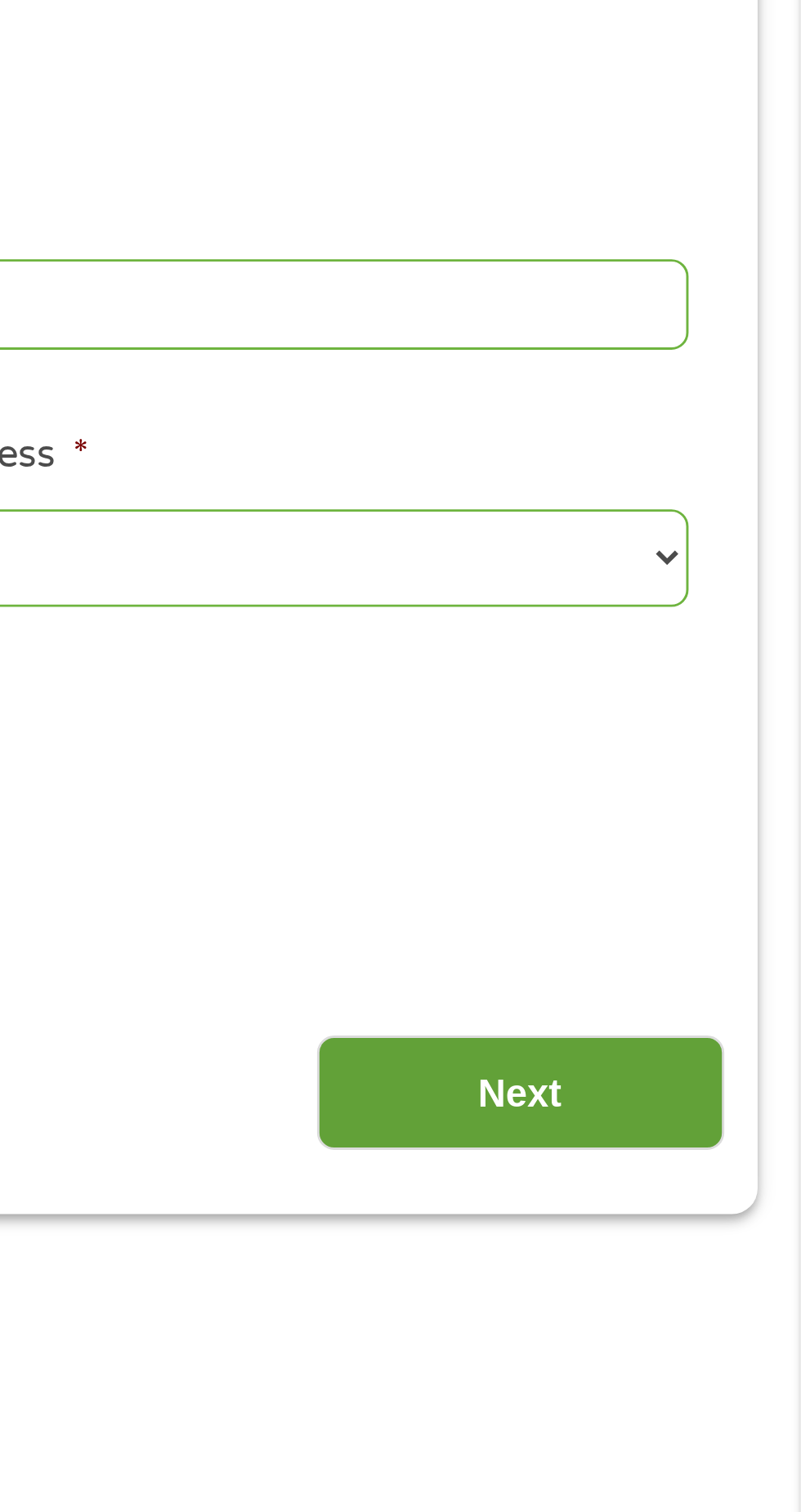
click at [705, 719] on input "Next" at bounding box center [704, 723] width 140 height 40
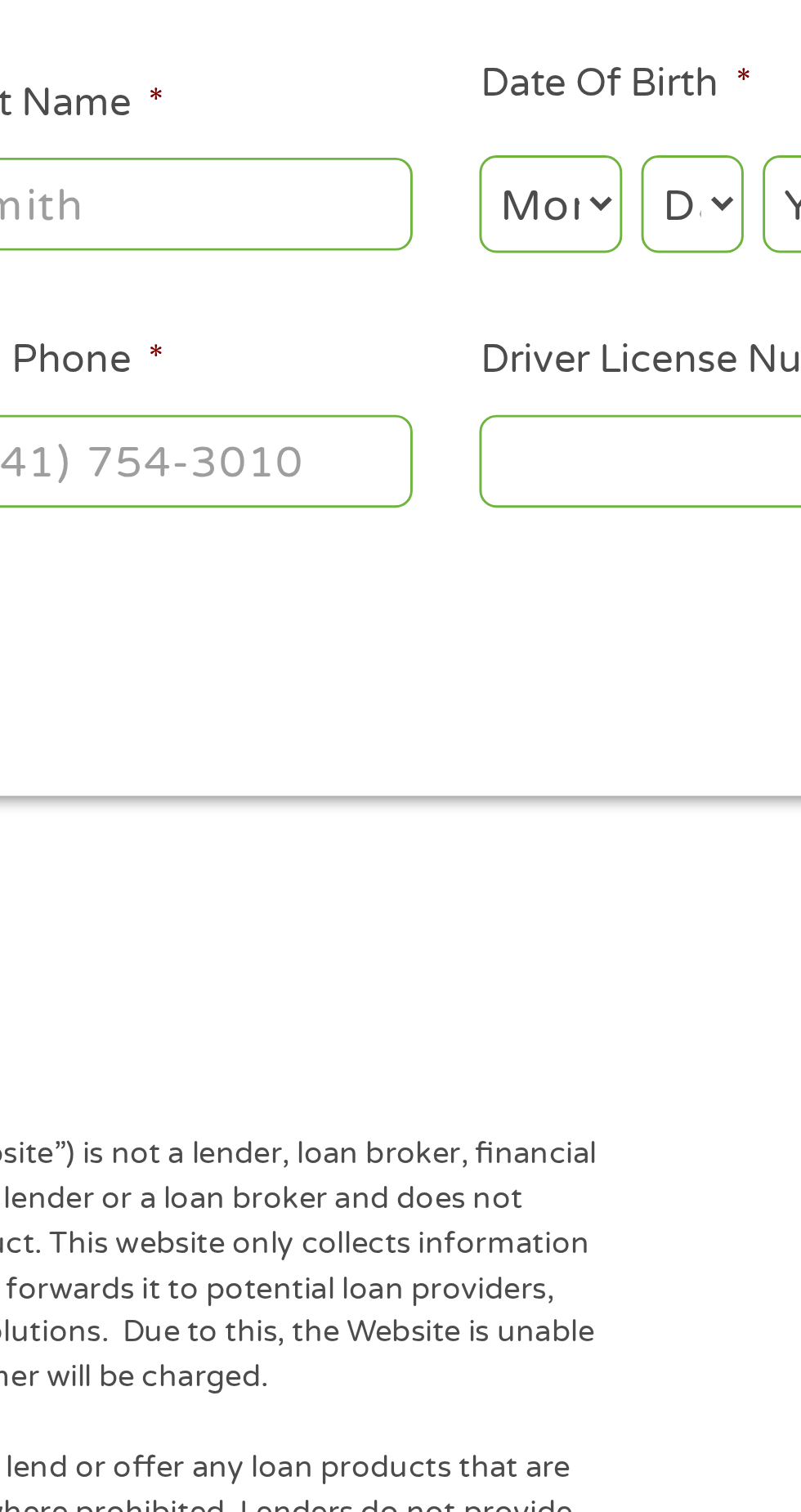
click at [425, 442] on input "Driver License Number *" at bounding box center [493, 446] width 163 height 31
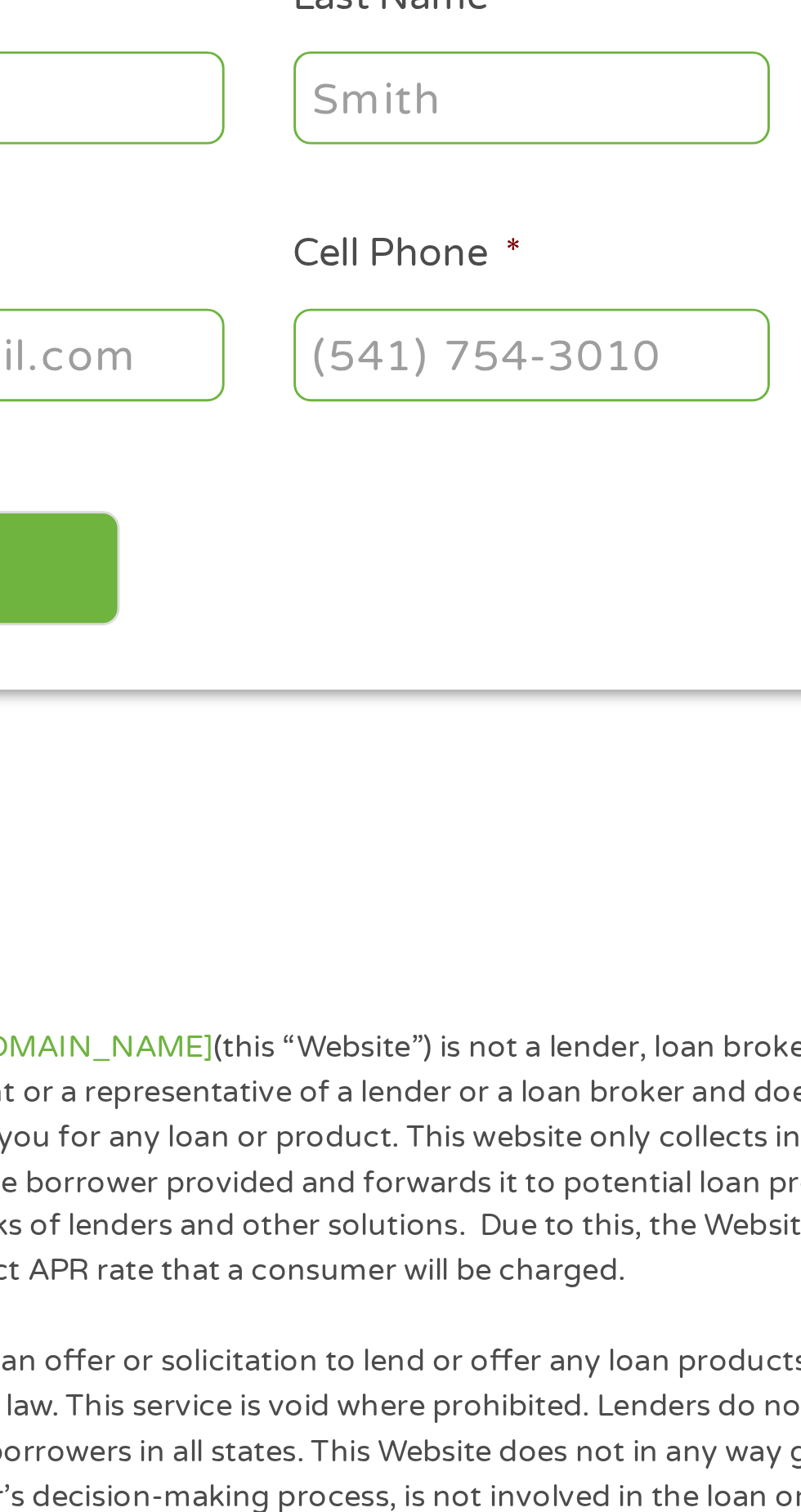
type input "076484767"
click at [253, 456] on input "Cell Phone *" at bounding box center [306, 446] width 163 height 31
type input "(731) 333-3576"
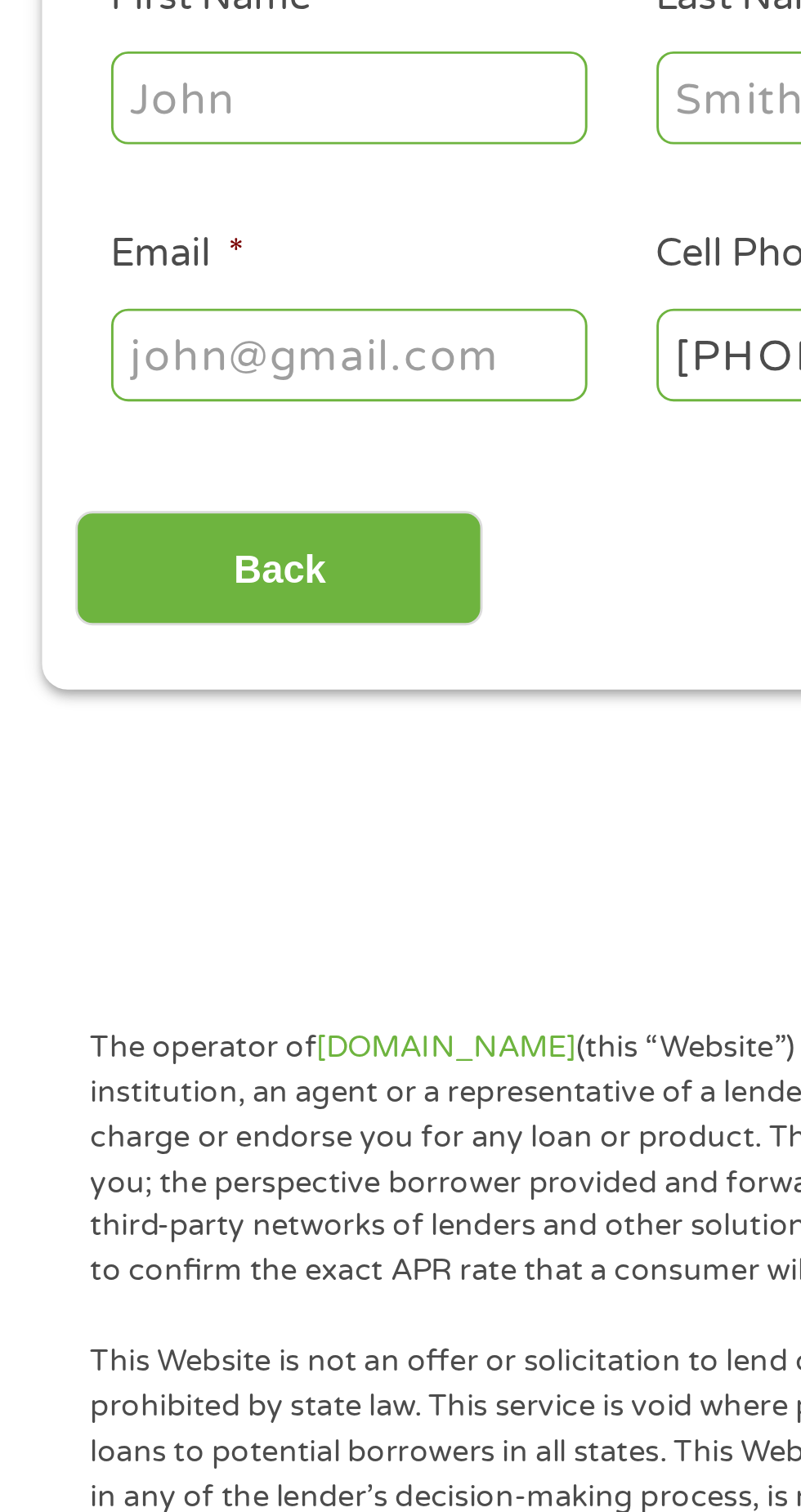
click at [60, 450] on input "Email *" at bounding box center [120, 446] width 163 height 31
type input "vickietbriggs67@gmail.com"
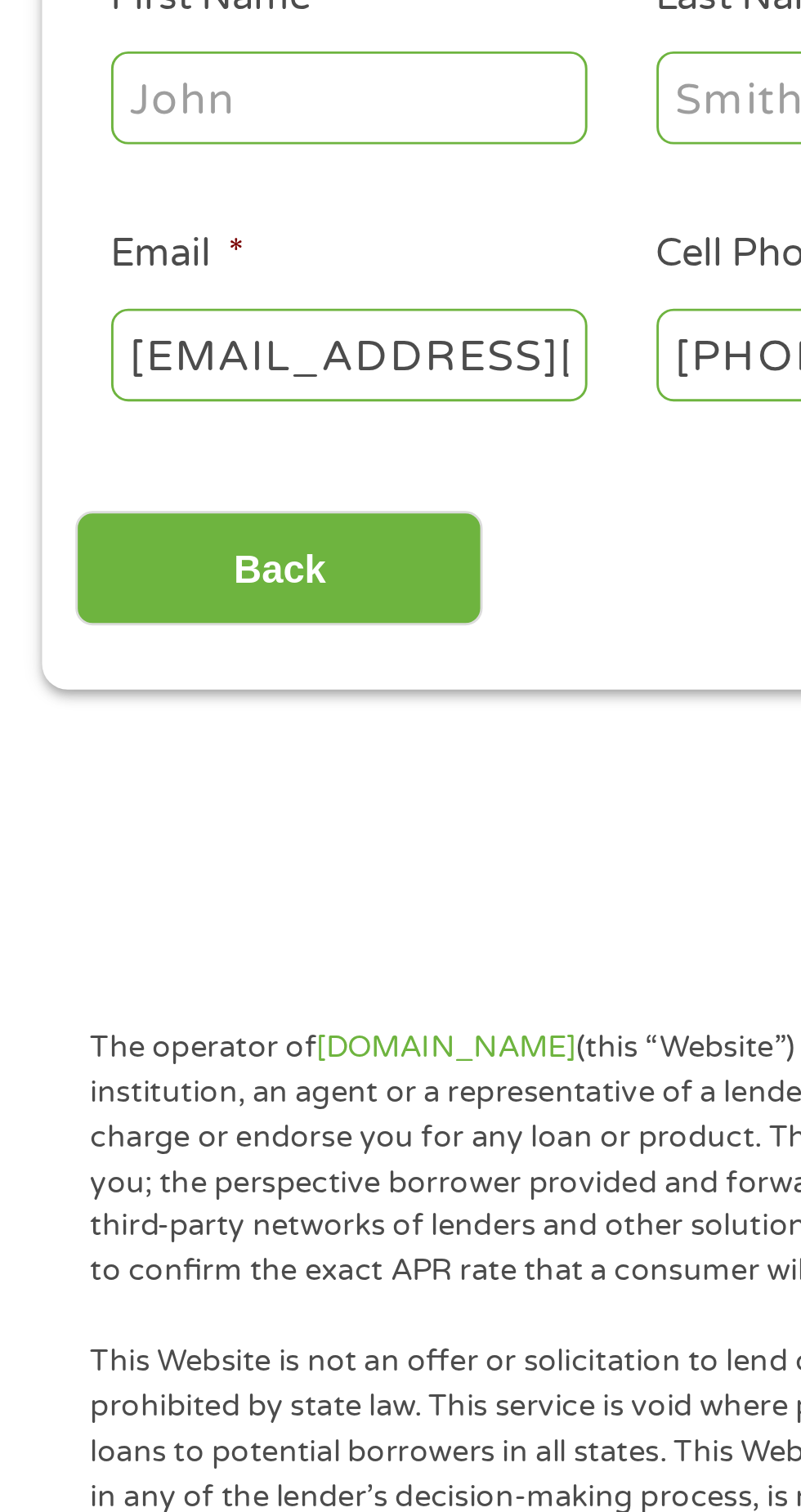
type input "Vickie"
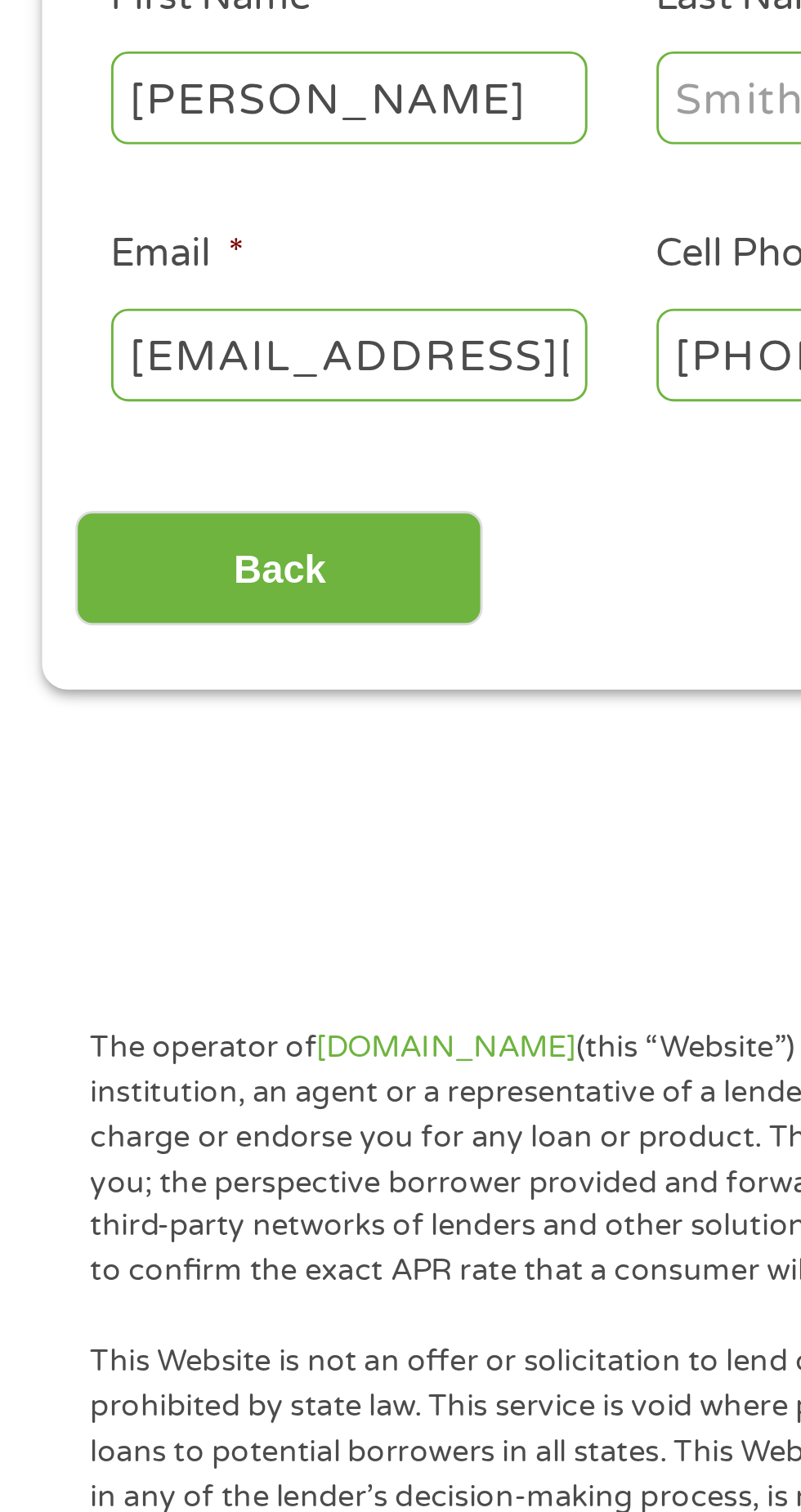
type input "Briggs"
type input "(731) 336-3896"
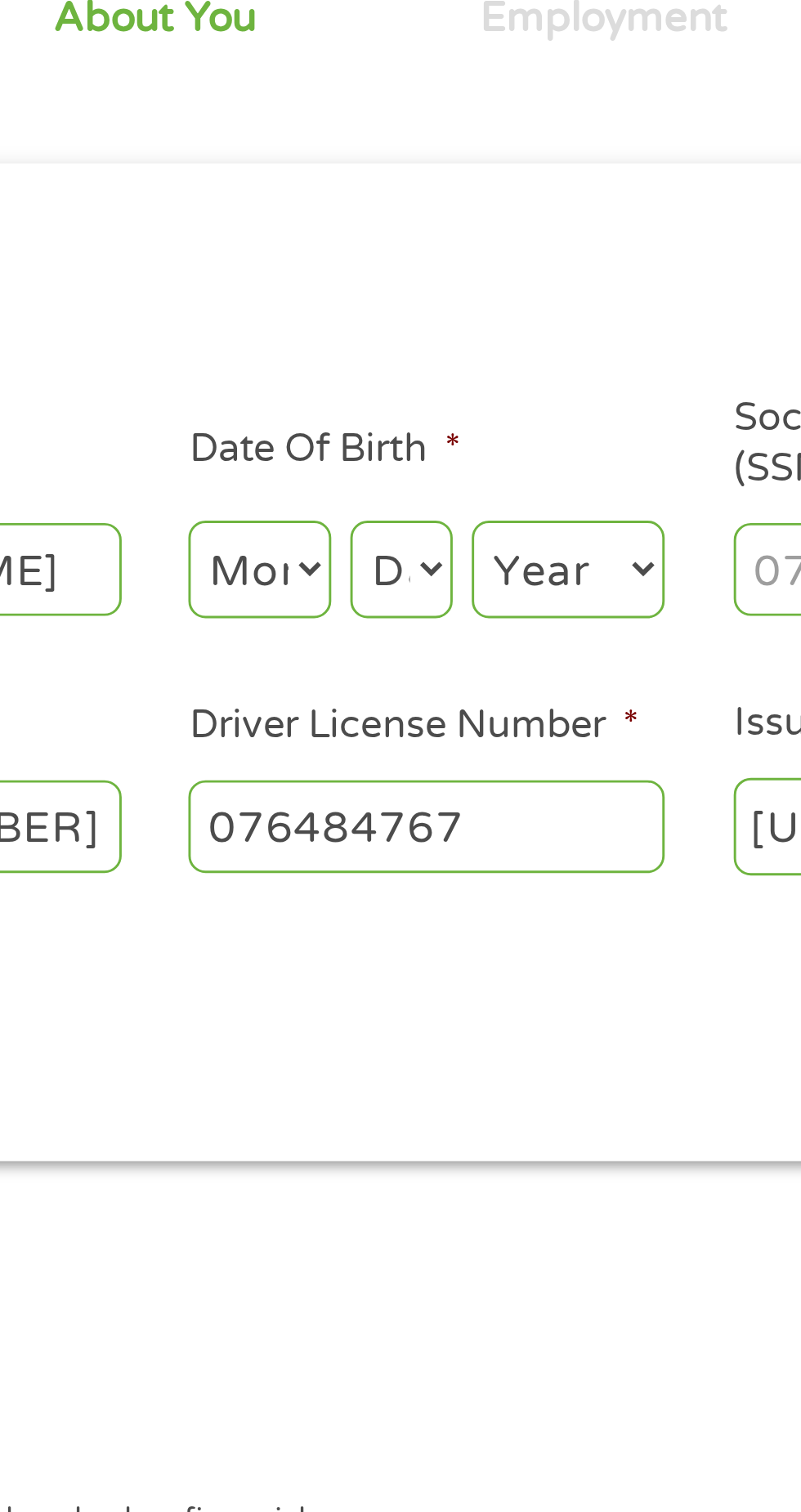
click at [437, 356] on select "Month 1 2 3 4 5 6 7 8 9 10 11 12" at bounding box center [436, 359] width 49 height 33
select select "9"
click at [412, 342] on select "Month 1 2 3 4 5 6 7 8 9 10 11 12" at bounding box center [436, 359] width 49 height 33
click at [489, 366] on select "Day 1 2 3 4 5 6 7 8 9 10 11 12 13 14 15 16 17 18 19 20 21 22 23 24 25 26 27 28 …" at bounding box center [485, 359] width 35 height 33
select select "10"
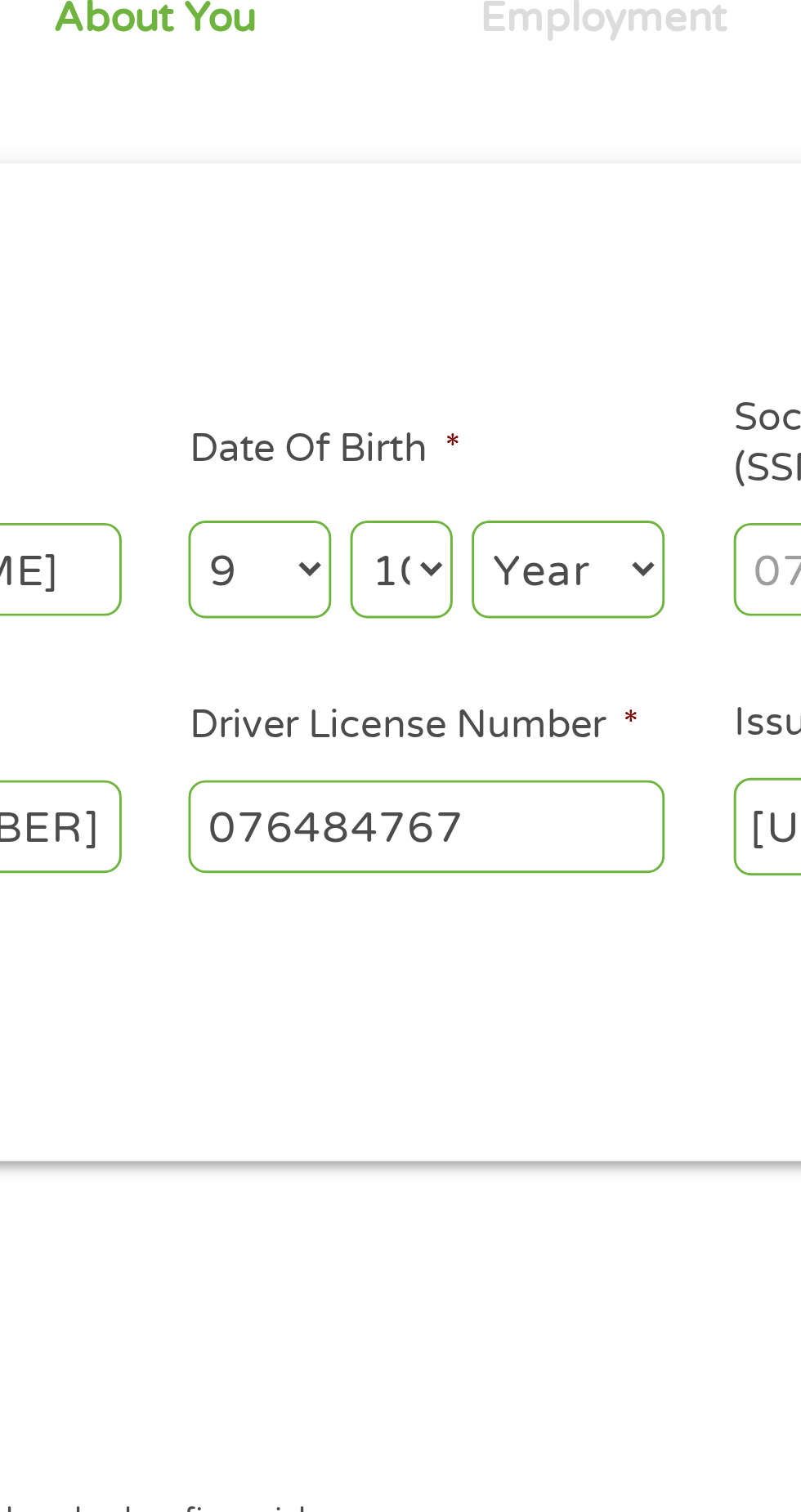
click at [467, 342] on select "Day 1 2 3 4 5 6 7 8 9 10 11 12 13 14 15 16 17 18 19 20 21 22 23 24 25 26 27 28 …" at bounding box center [485, 359] width 35 height 33
click at [537, 358] on select "Year 2007 2006 2005 2004 2003 2002 2001 2000 1999 1998 1997 1996 1995 1994 1993…" at bounding box center [542, 359] width 66 height 33
select select "1967"
click at [509, 342] on select "Year 2007 2006 2005 2004 2003 2002 2001 2000 1999 1998 1997 1996 1995 1994 1993…" at bounding box center [542, 359] width 66 height 33
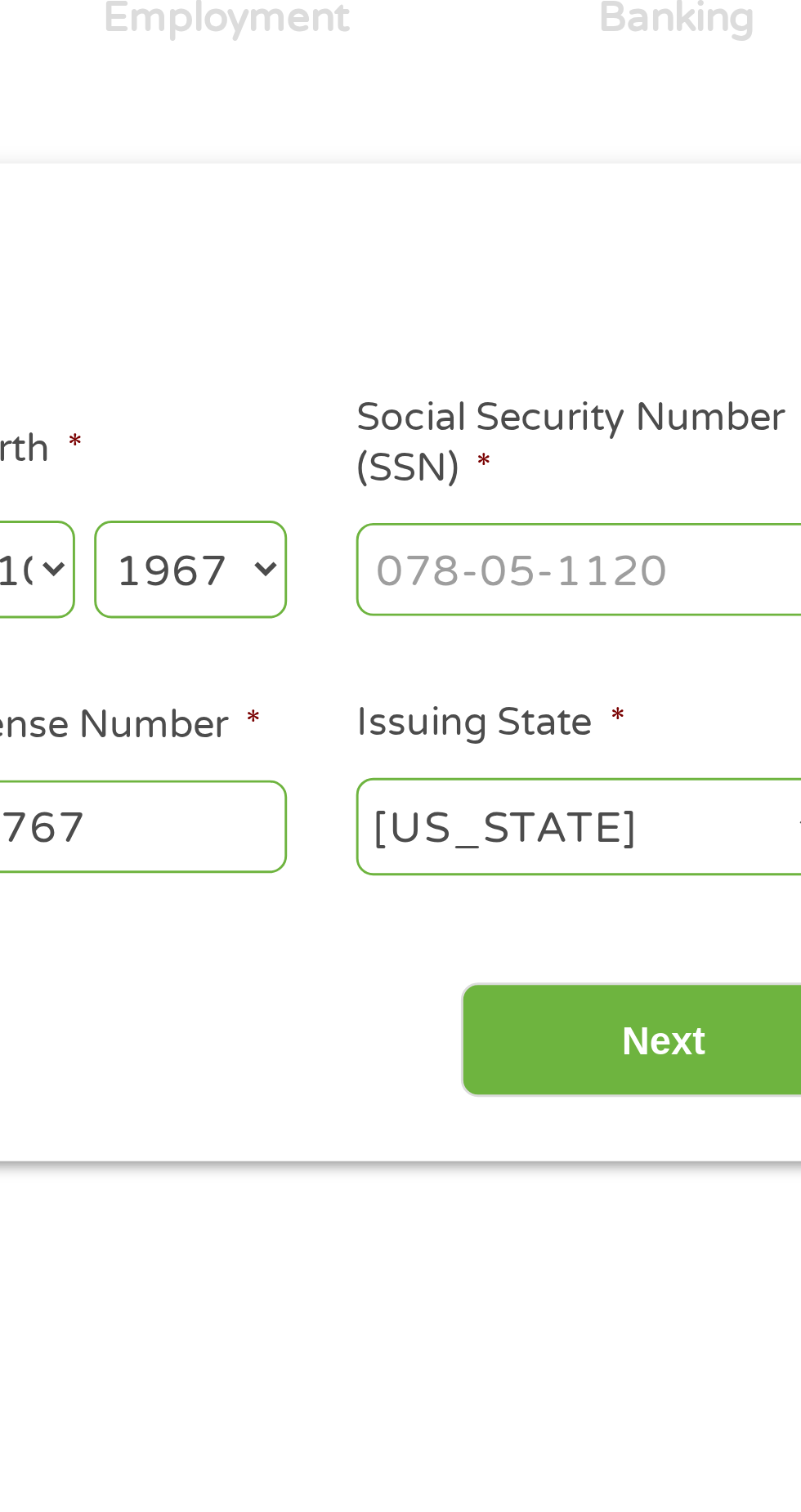
click at [622, 366] on input "Social Security Number (SSN) *" at bounding box center [680, 358] width 163 height 31
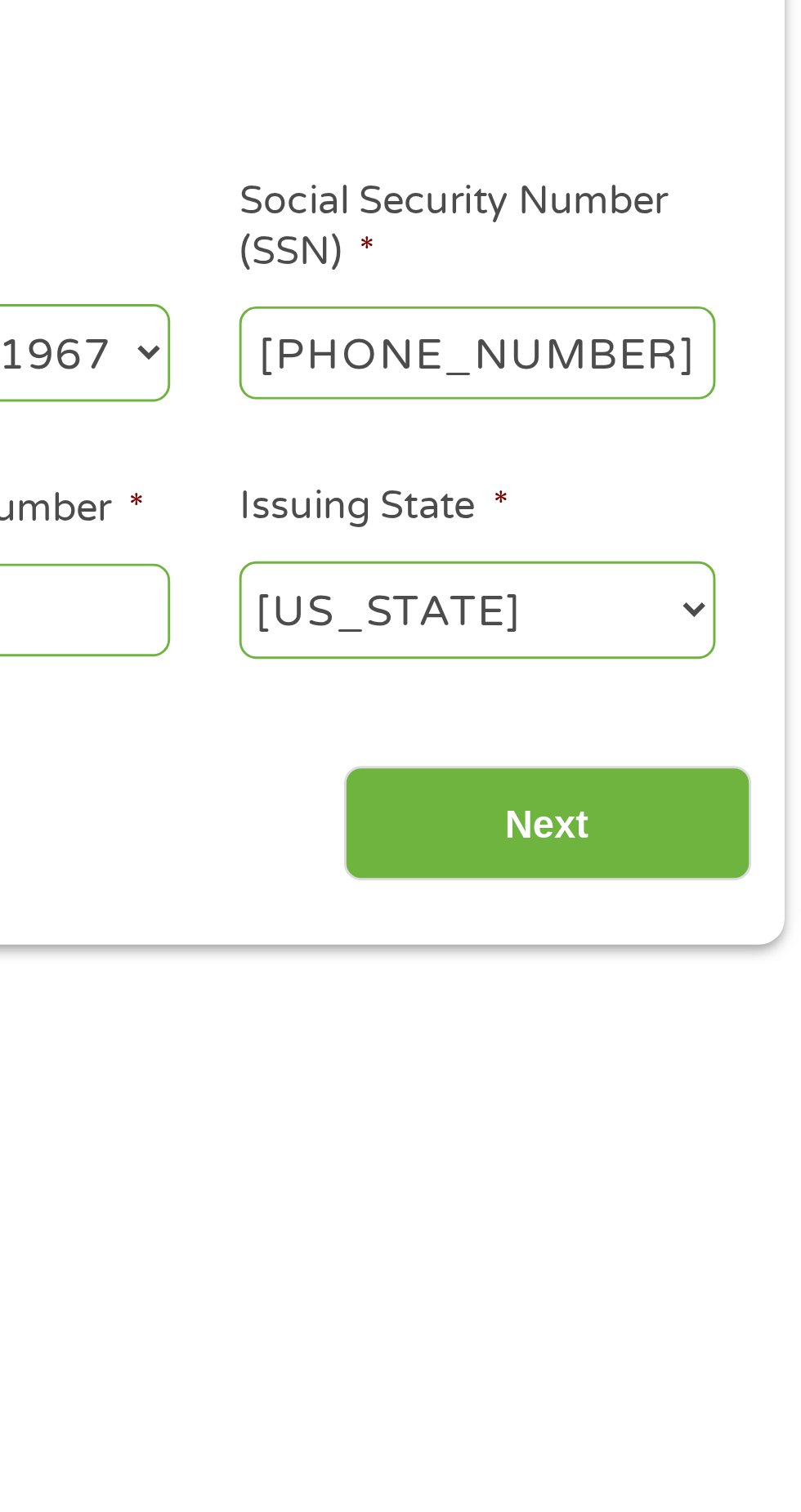
type input "415-04-0578"
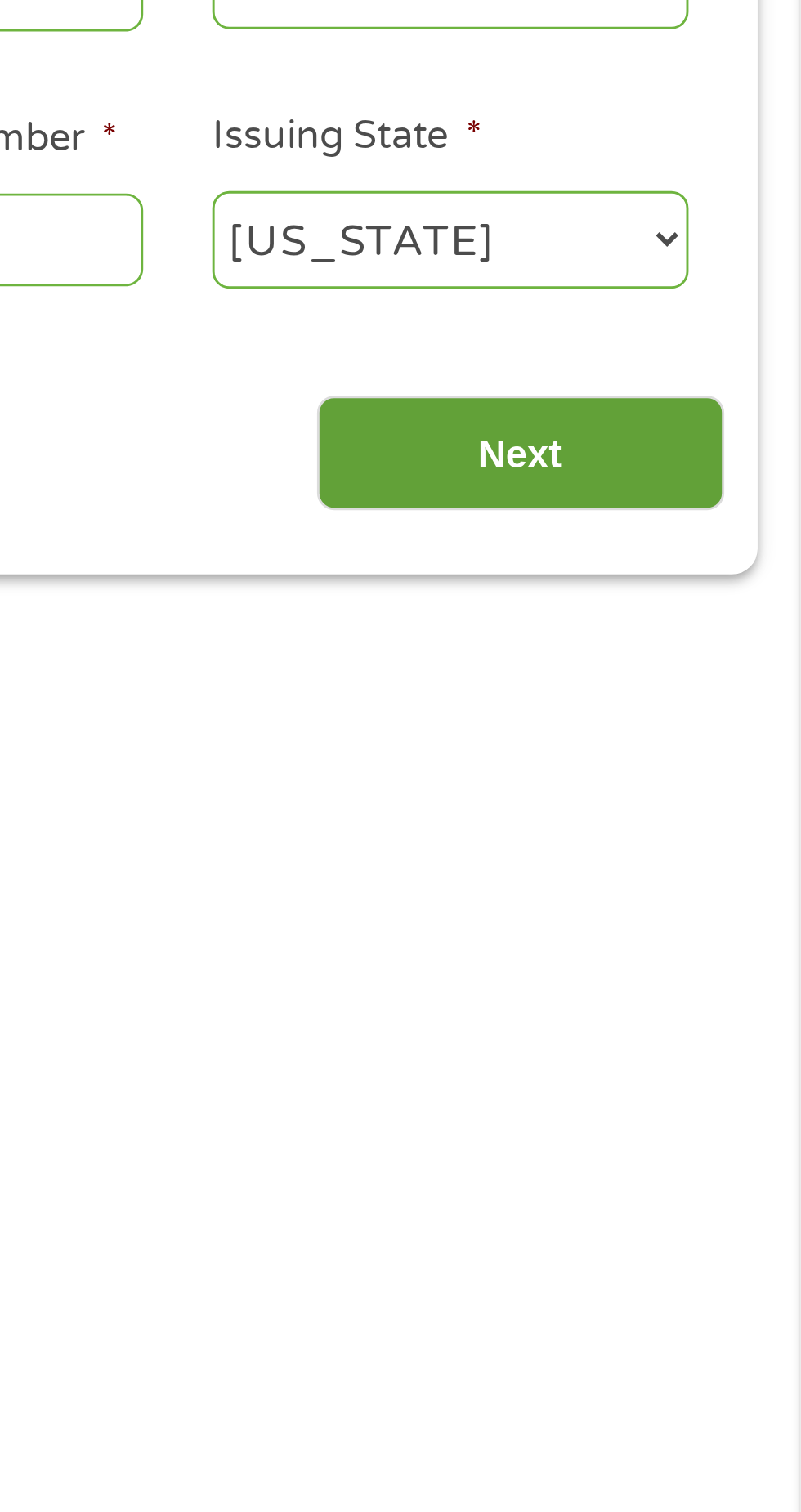
click at [709, 511] on input "Next" at bounding box center [704, 521] width 140 height 40
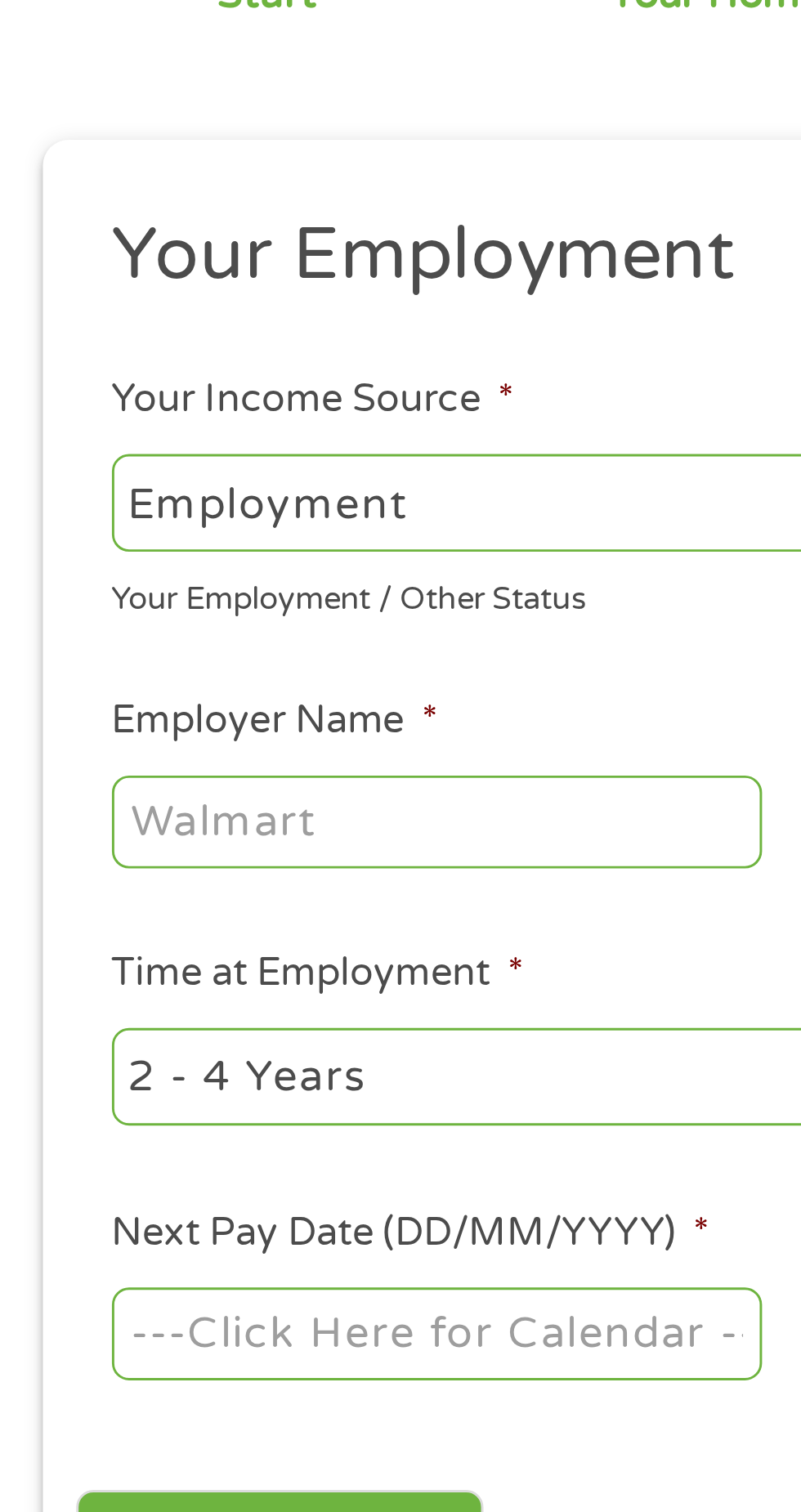
click at [188, 354] on select "--- Choose one --- Employment Self Employed Benefits" at bounding box center [213, 344] width 351 height 33
select select "benefits"
click at [39, 327] on select "--- Choose one --- Employment Self Employed Benefits" at bounding box center [213, 344] width 351 height 33
type input "Other"
type input "(731) 336-3896"
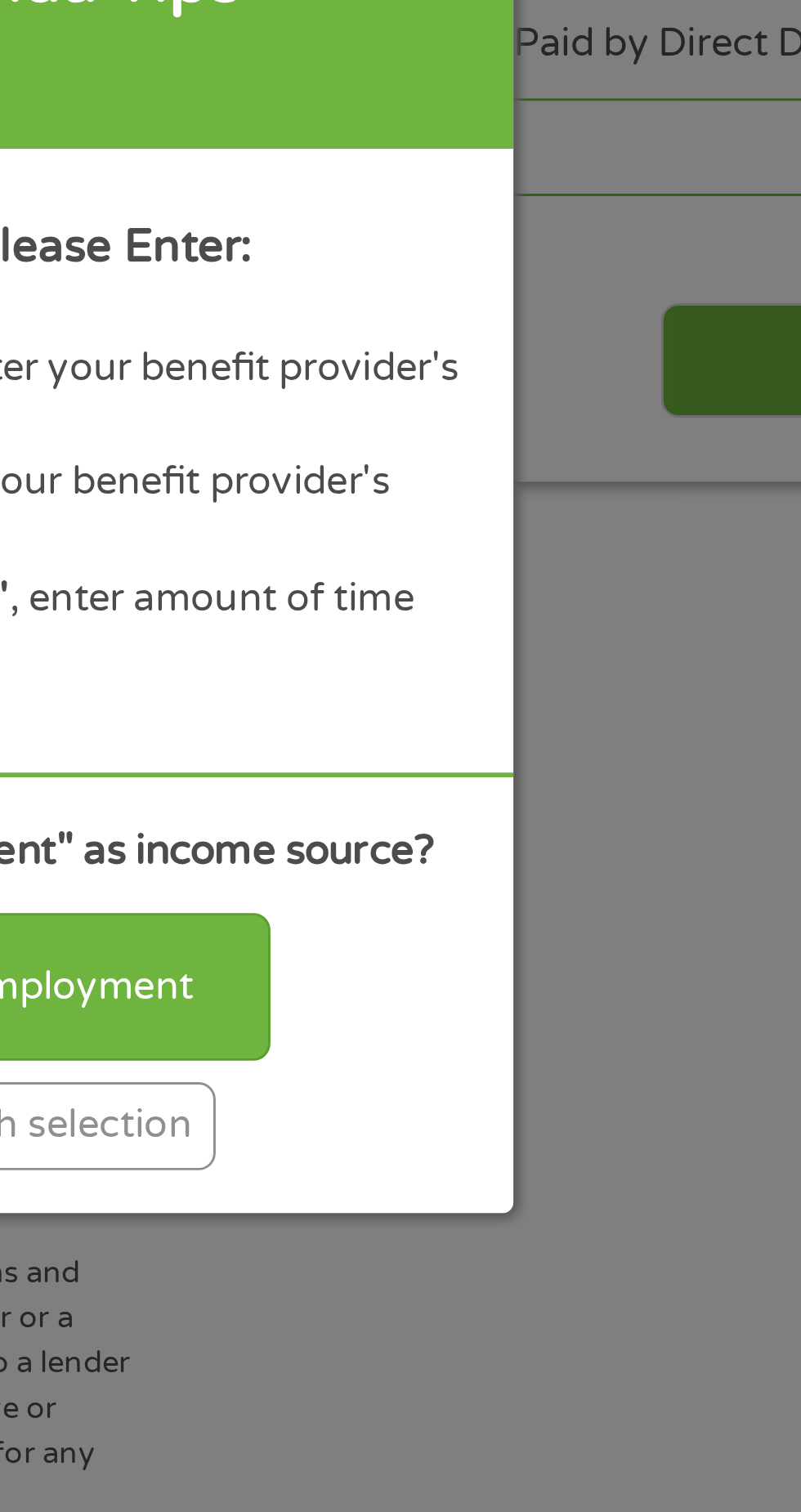
click at [457, 980] on div "Continue with selection" at bounding box center [400, 965] width 163 height 30
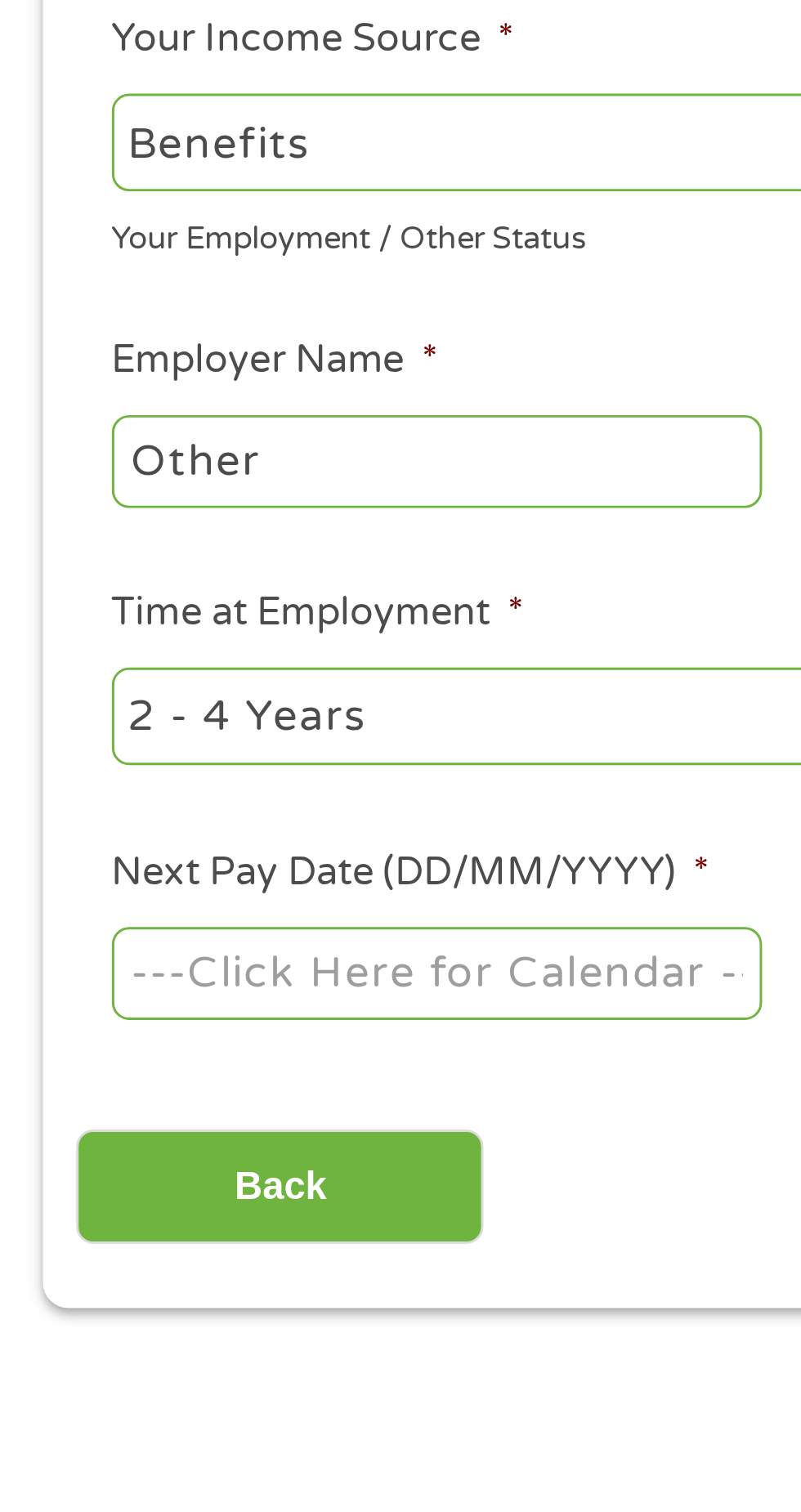
scroll to position [6, 0]
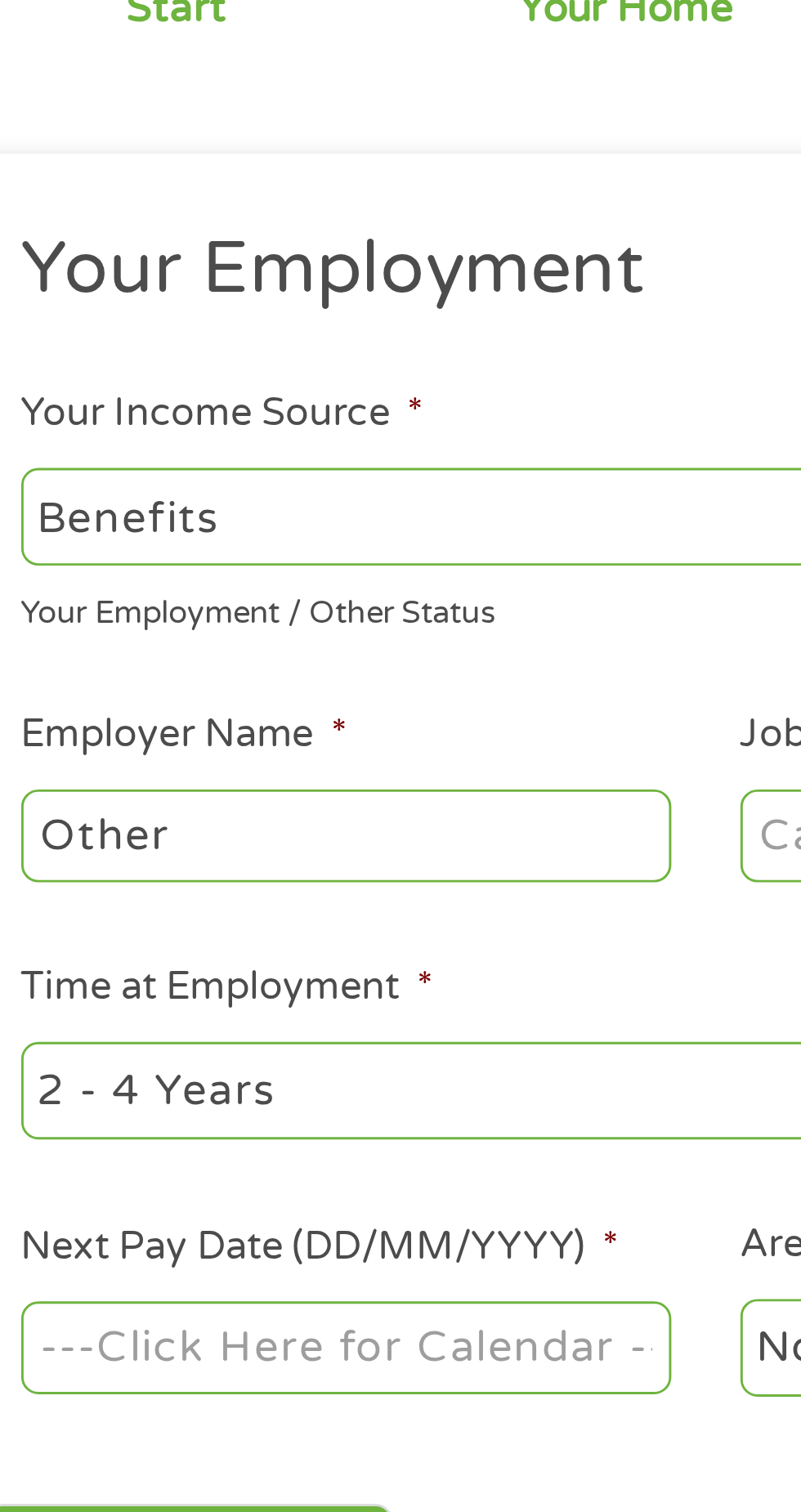
click at [59, 462] on input "Other" at bounding box center [150, 455] width 223 height 31
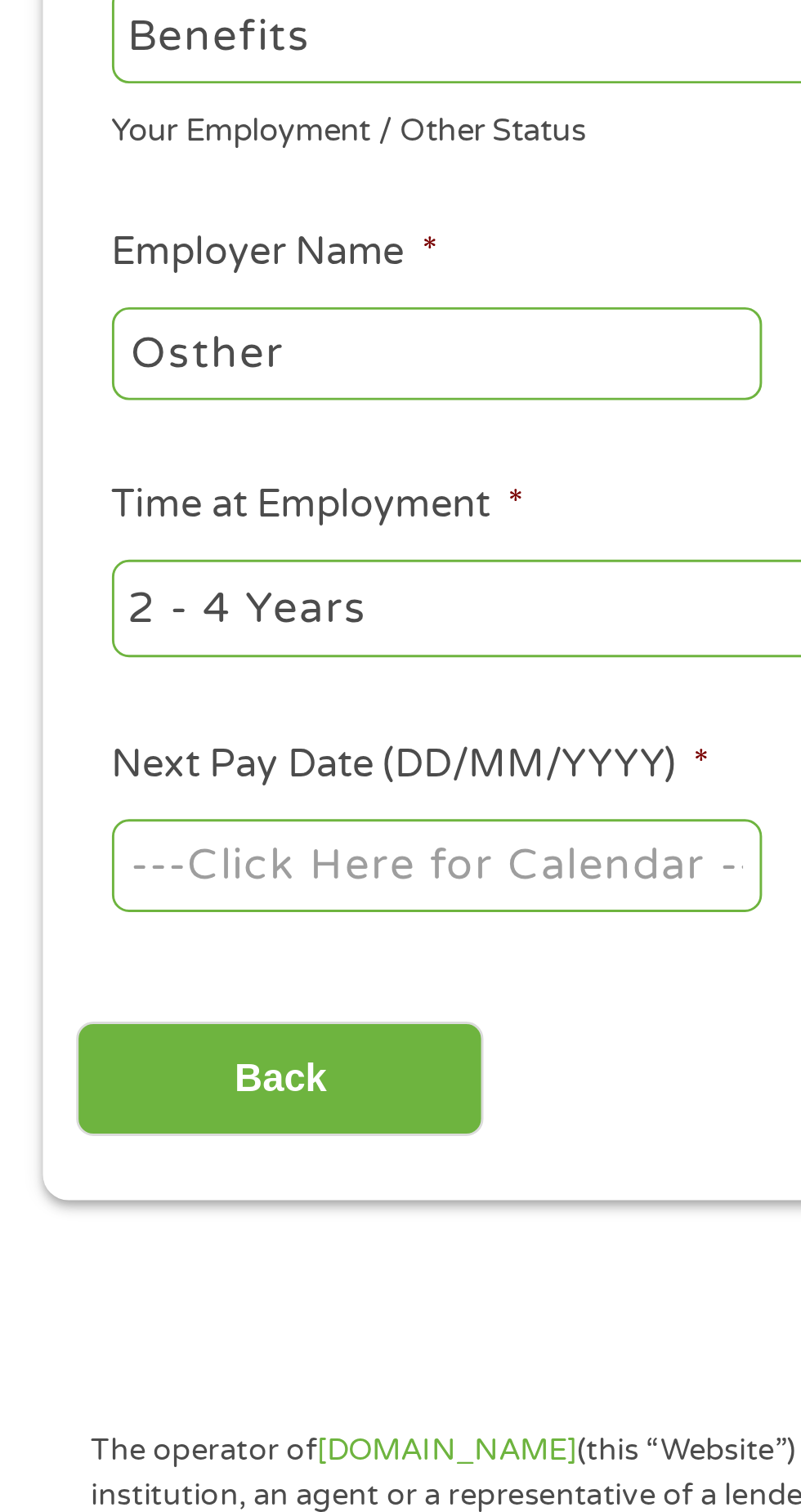
click at [120, 462] on input "Osther" at bounding box center [150, 455] width 223 height 31
type input "O"
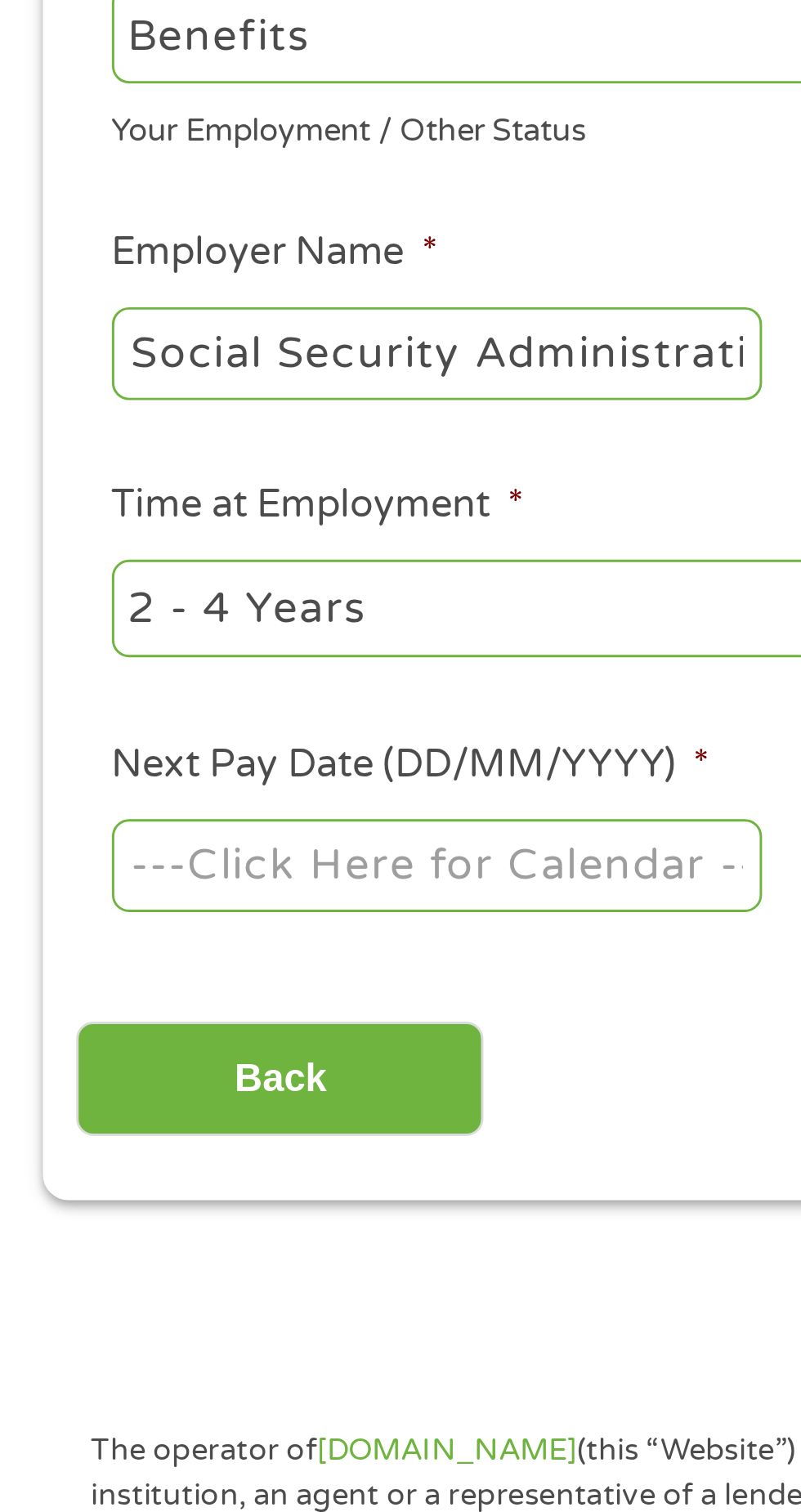
scroll to position [0, 29]
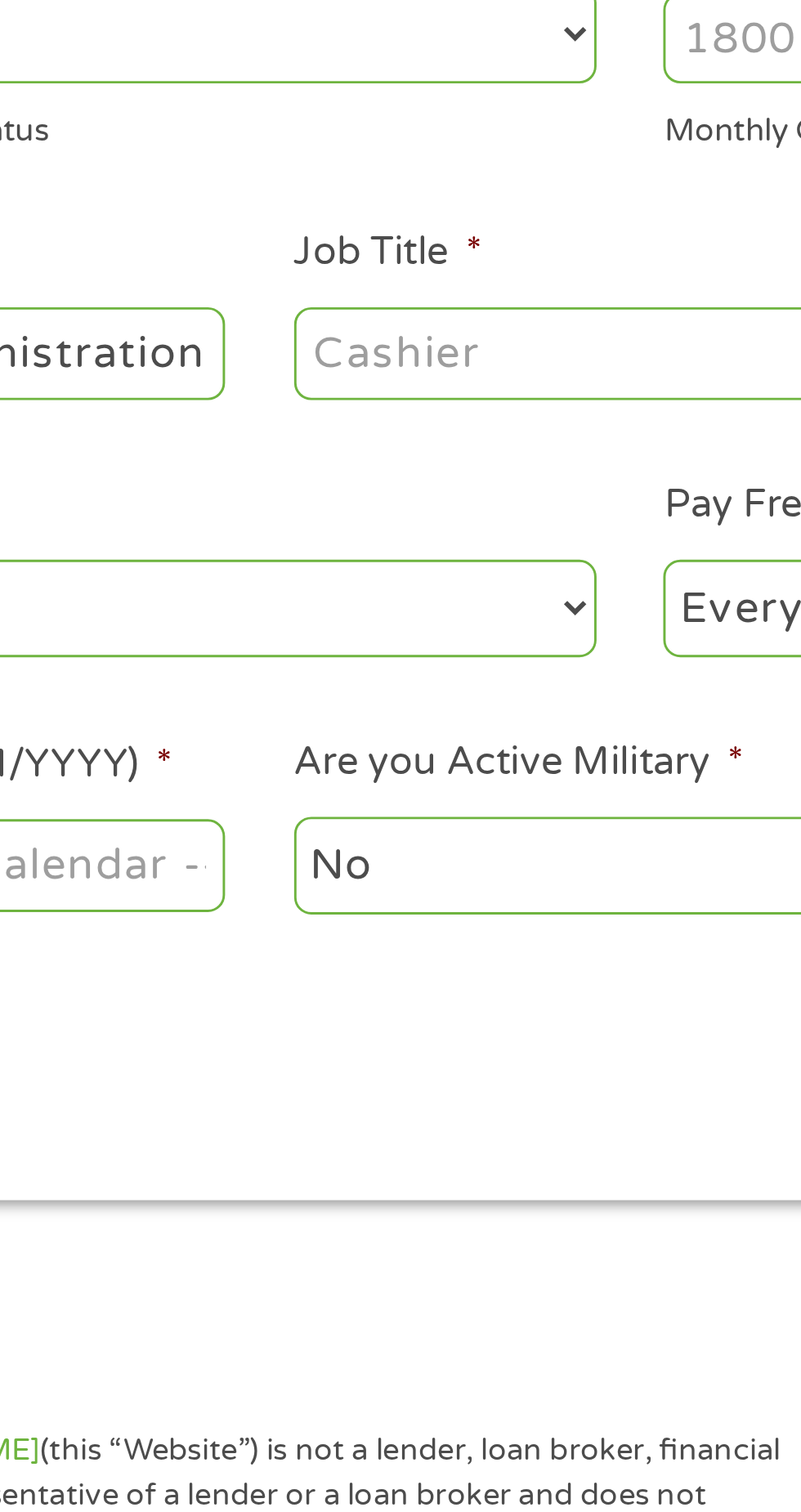
type input "Social Security Administration"
click at [319, 456] on input "Job Title *" at bounding box center [397, 455] width 223 height 31
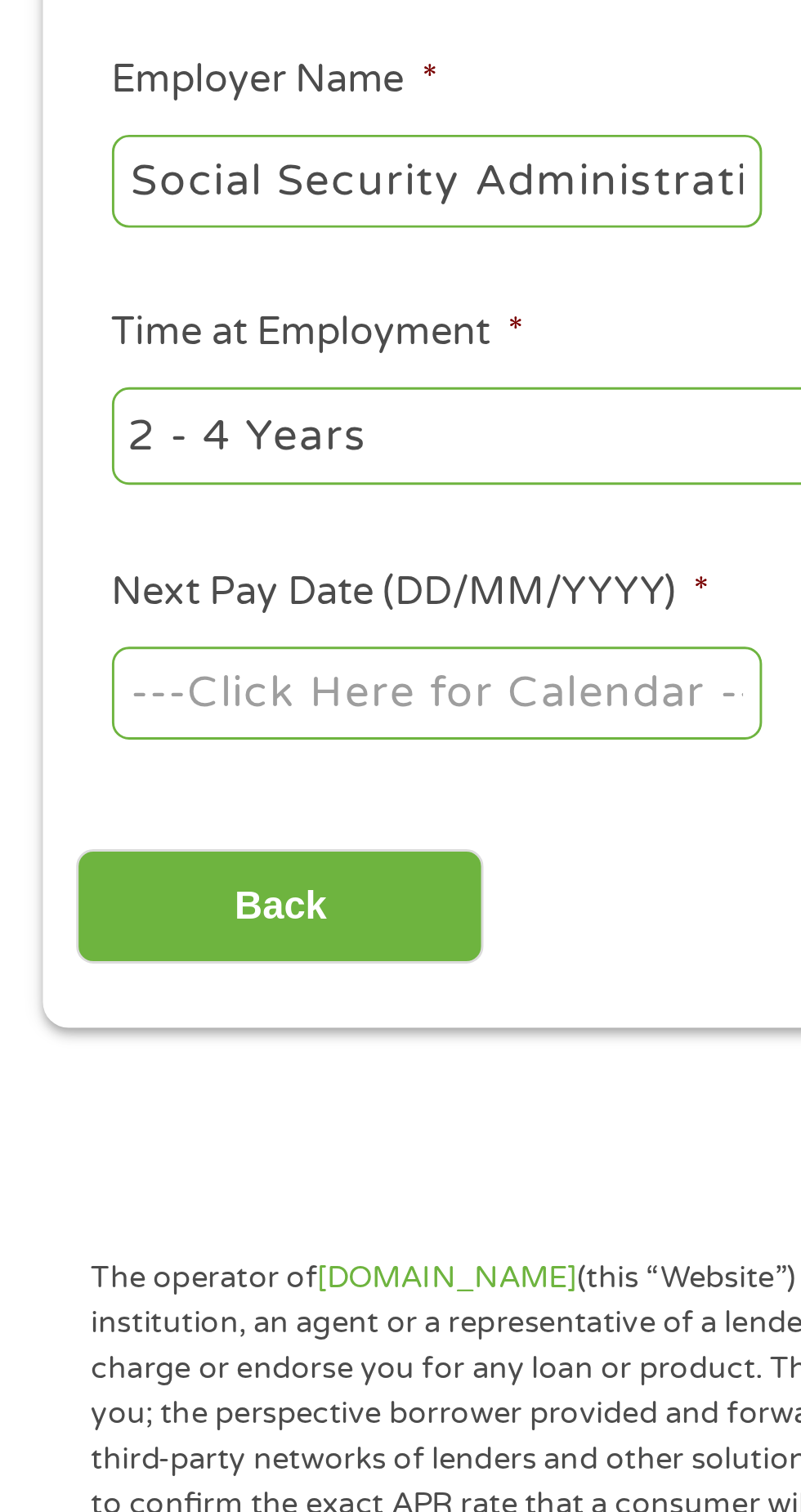
type input "Homemaker"
click at [177, 553] on select "--- Choose one --- 1 Year or less 1 - 2 Years 2 - 4 Years Over 4 Years" at bounding box center [213, 543] width 351 height 33
select select "60months"
click at [39, 527] on select "--- Choose one --- 1 Year or less 1 - 2 Years 2 - 4 Years Over 4 Years" at bounding box center [213, 543] width 351 height 33
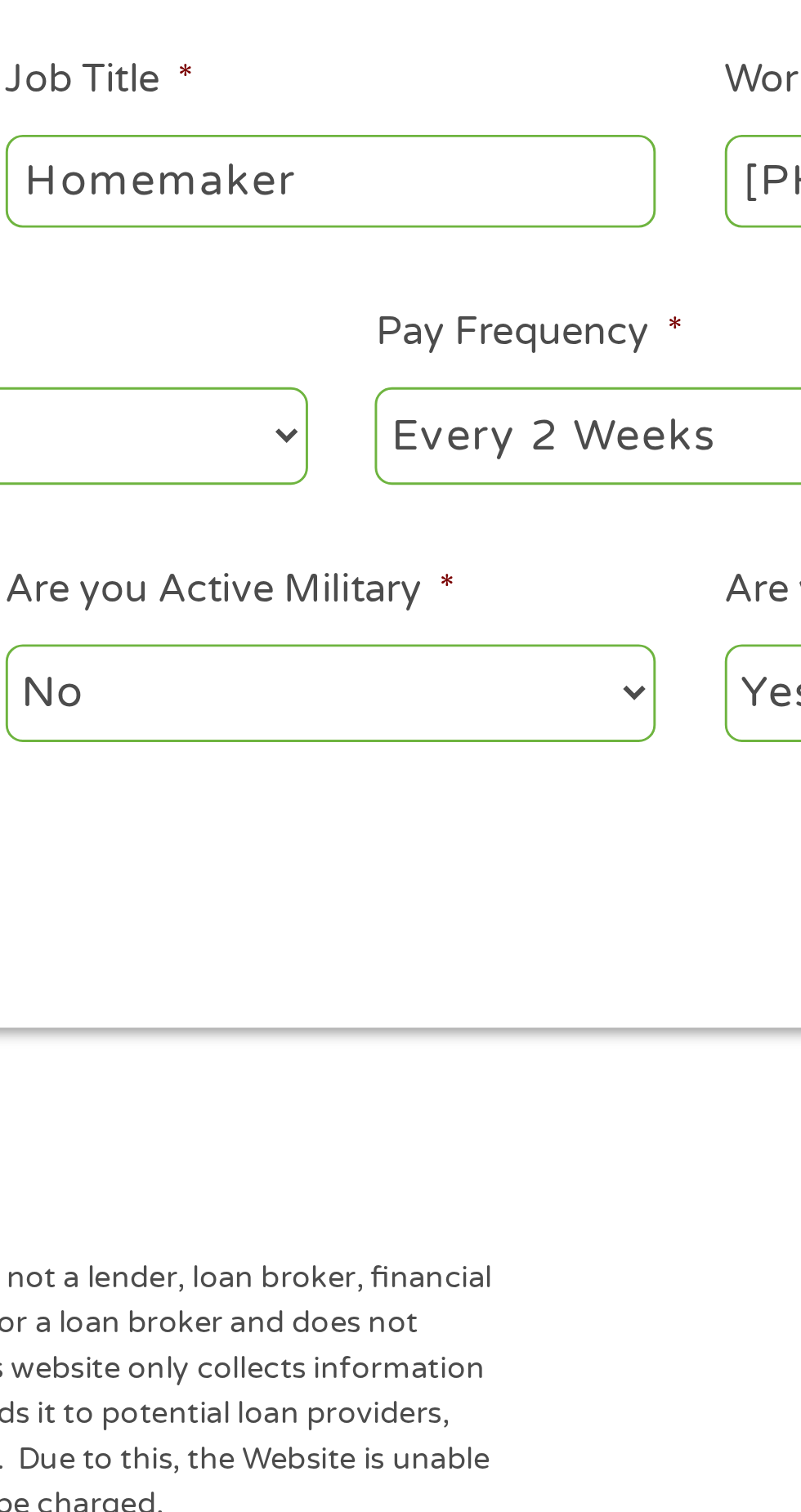
click at [483, 537] on select "--- Choose one --- Every 2 Weeks Every Week Monthly Semi-Monthly" at bounding box center [587, 543] width 351 height 33
select select "monthly"
click at [412, 527] on select "--- Choose one --- Every 2 Weeks Every Week Monthly Semi-Monthly" at bounding box center [587, 543] width 351 height 33
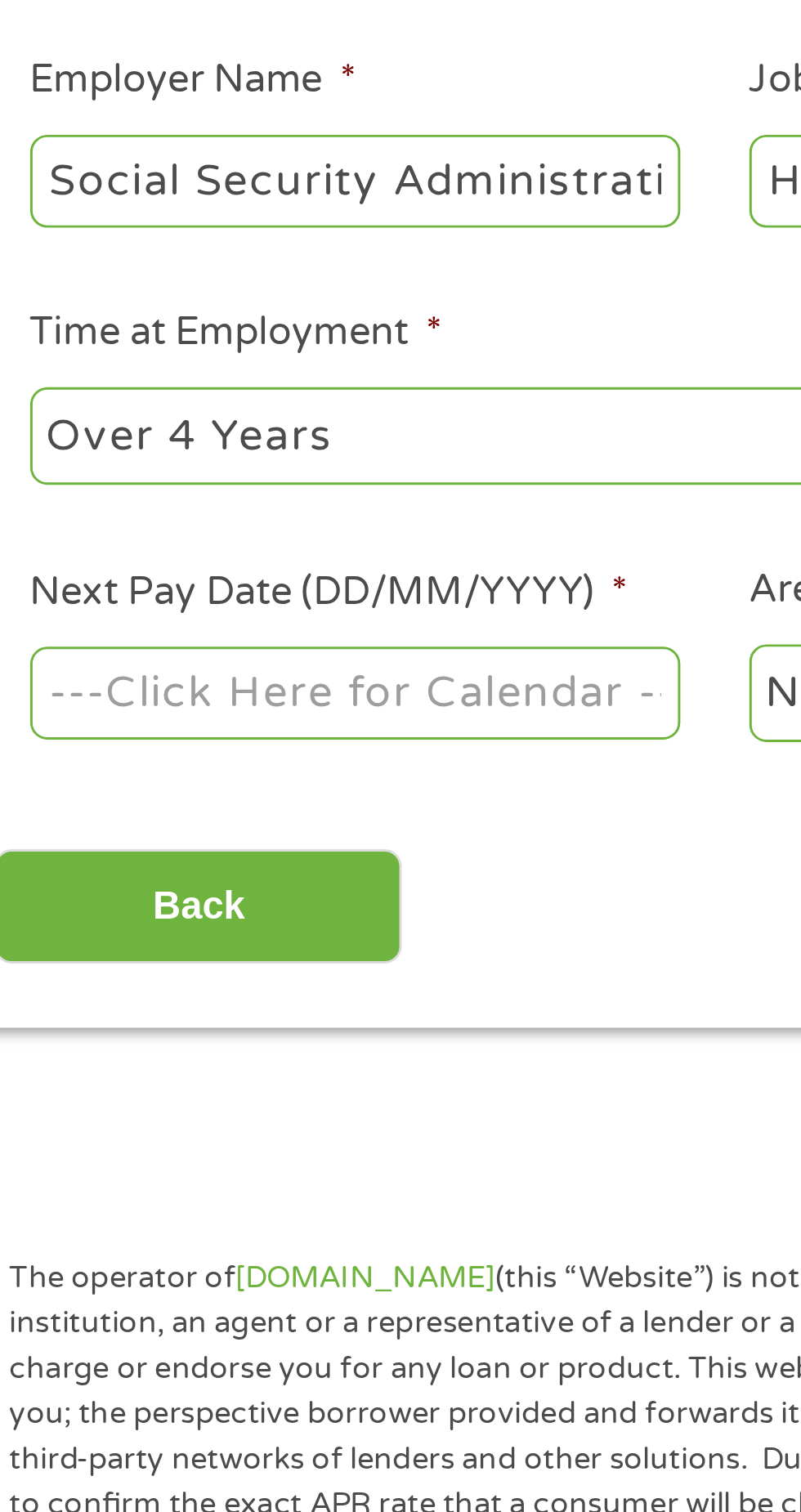
click at [182, 641] on body "Home Get Loan Offer How it works FAQs Blog Cash Loans Quick Loans Online Loans …" at bounding box center [400, 1239] width 801 height 2491
click at [176, 628] on input "Next Pay Date (DD/MM/YYYY) *" at bounding box center [150, 630] width 223 height 31
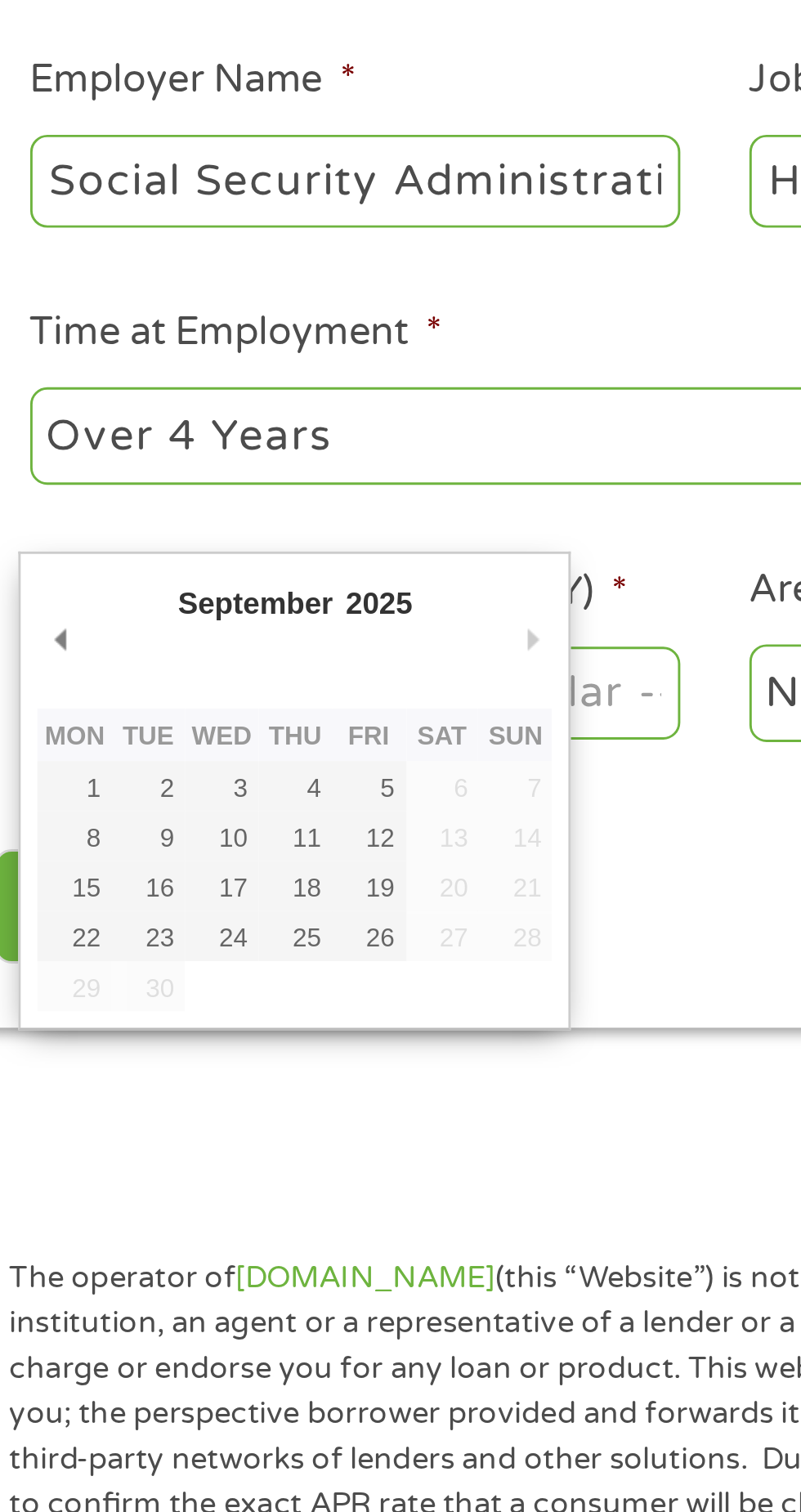
type input "03/09/2025"
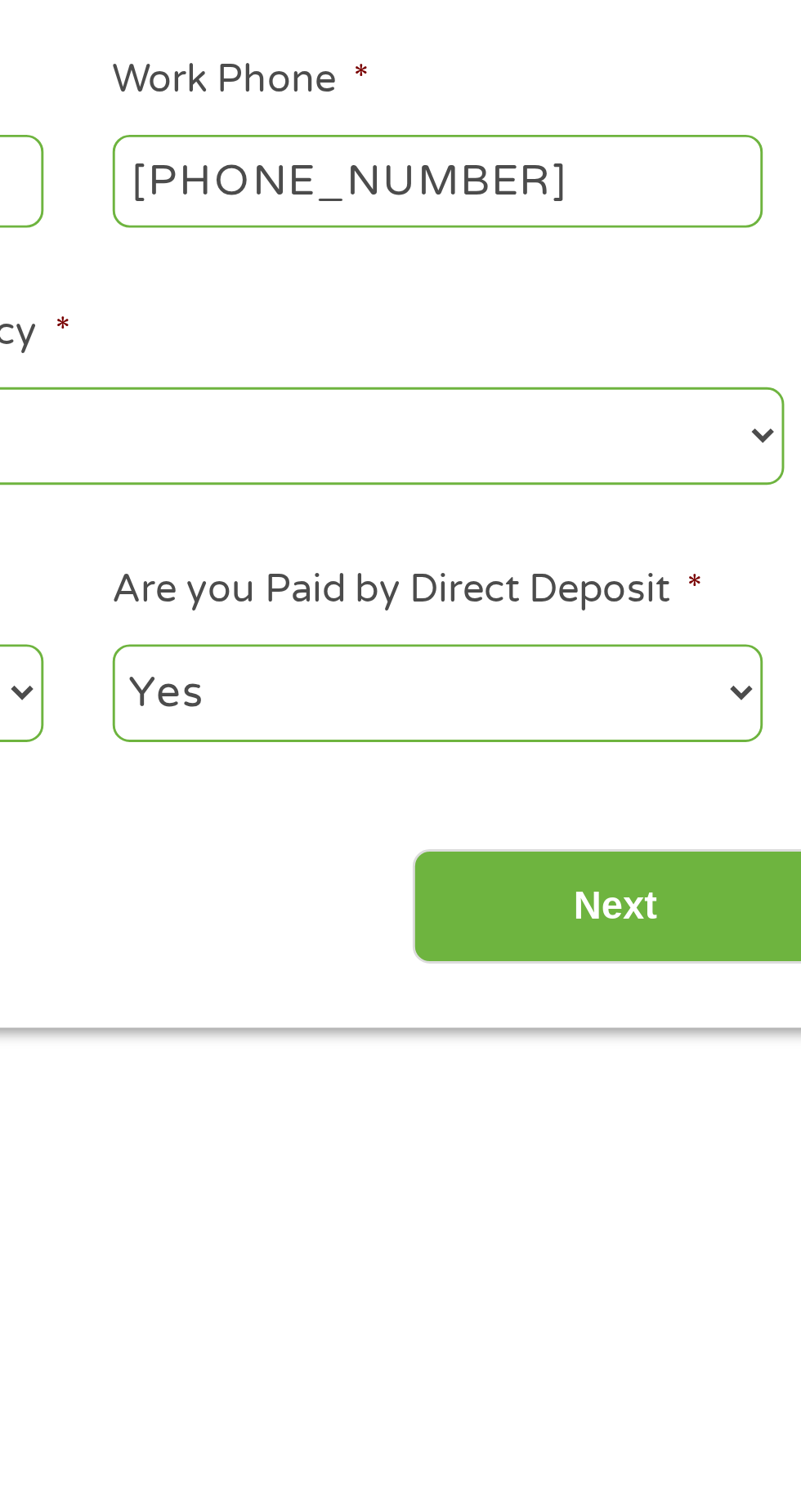
scroll to position [6, 0]
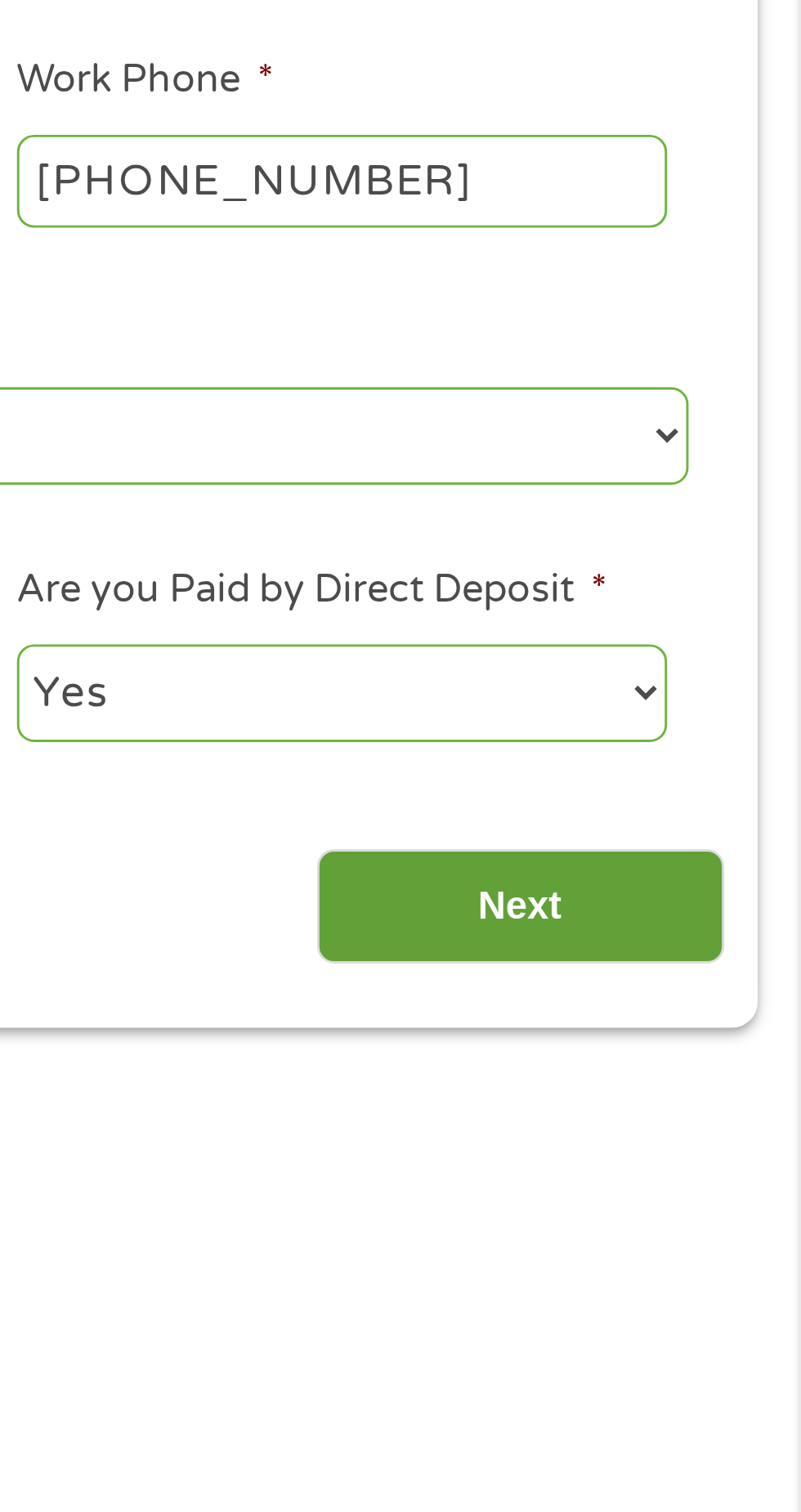
click at [701, 707] on input "Next" at bounding box center [704, 705] width 140 height 40
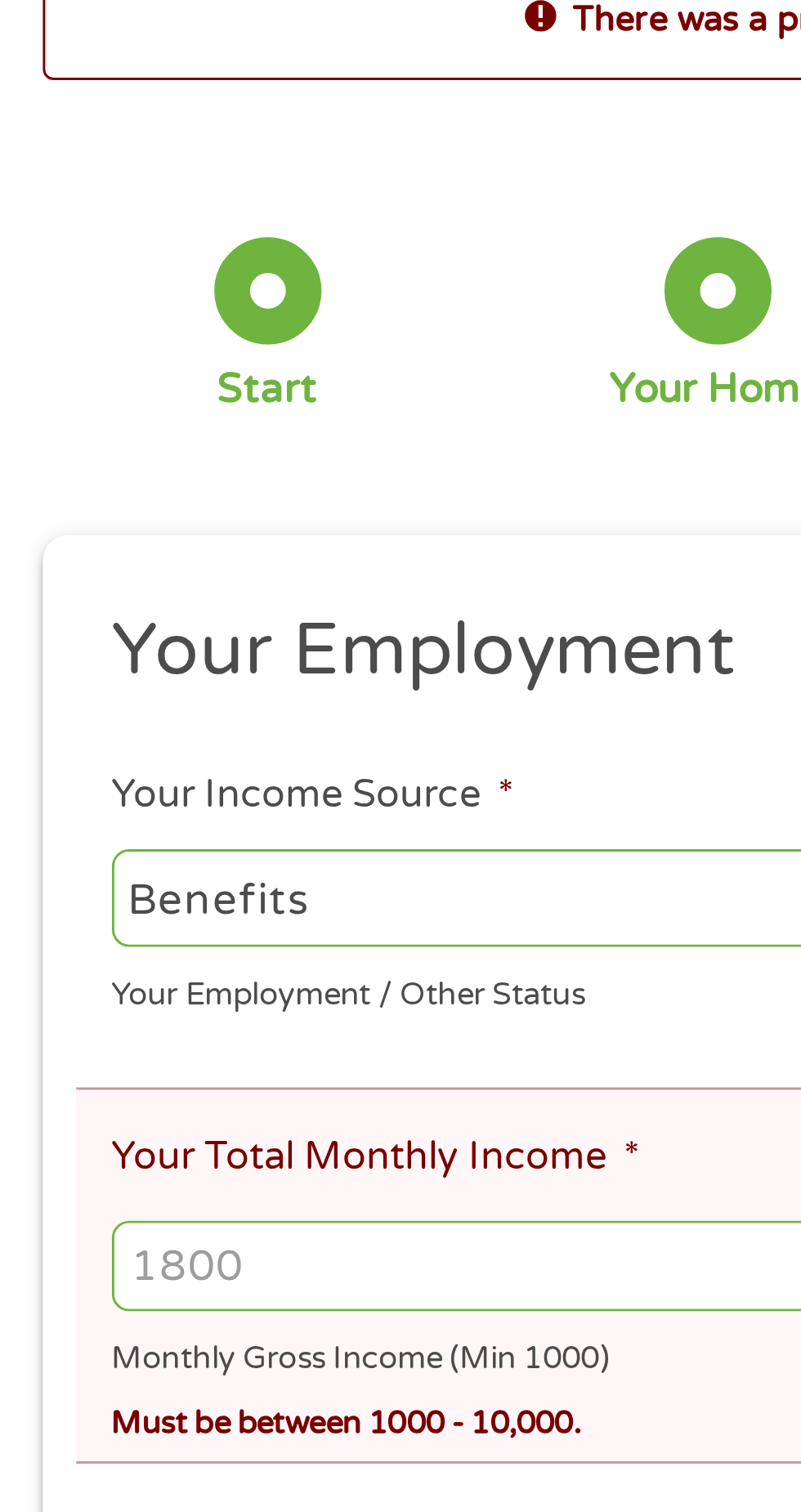
scroll to position [8, 0]
click at [68, 537] on input "Your Total Monthly Income *" at bounding box center [400, 532] width 724 height 31
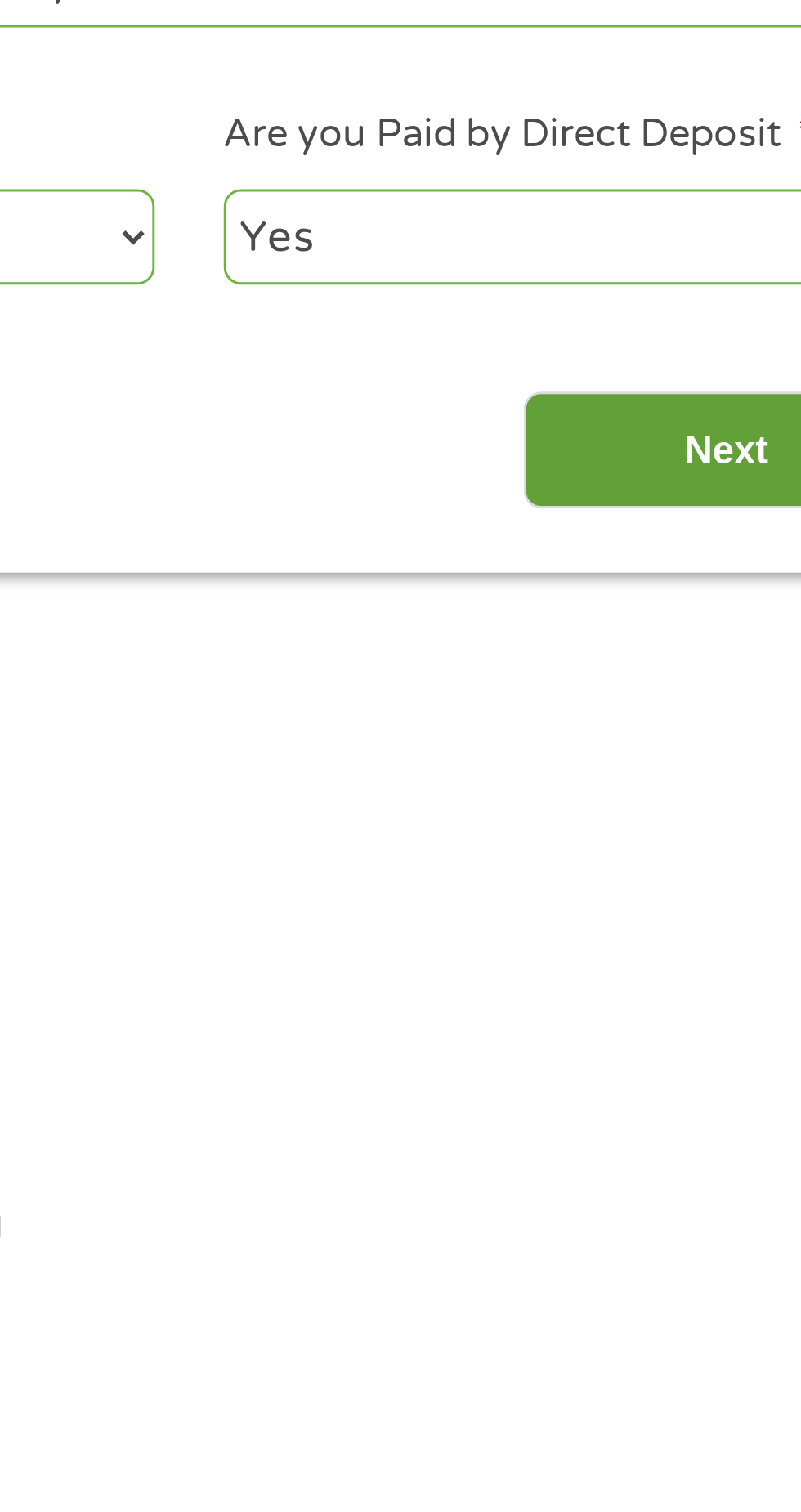
type input "2750"
click at [683, 903] on input "Next" at bounding box center [704, 909] width 140 height 40
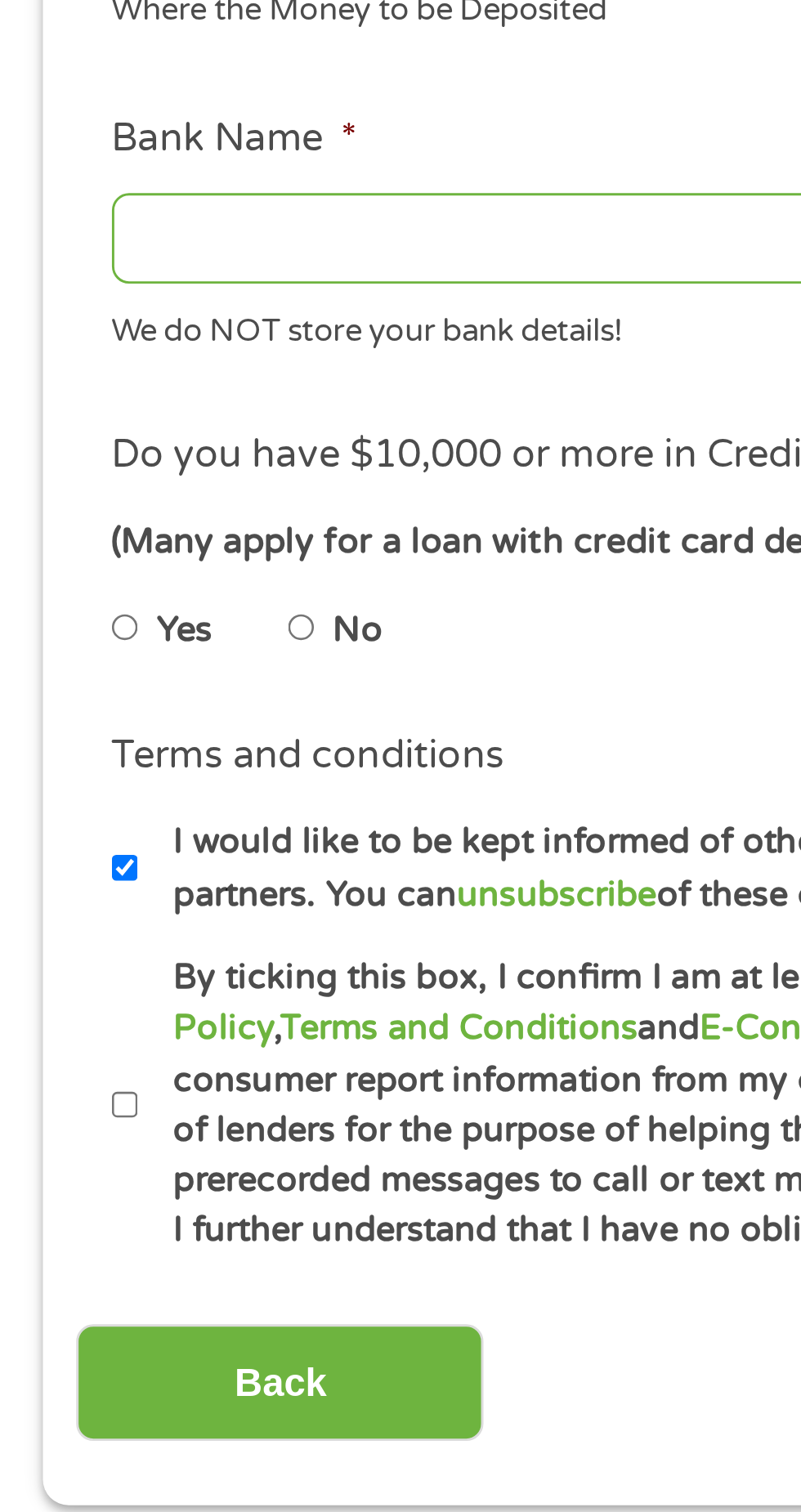
click at [56, 682] on input "Bank Name *" at bounding box center [213, 686] width 351 height 31
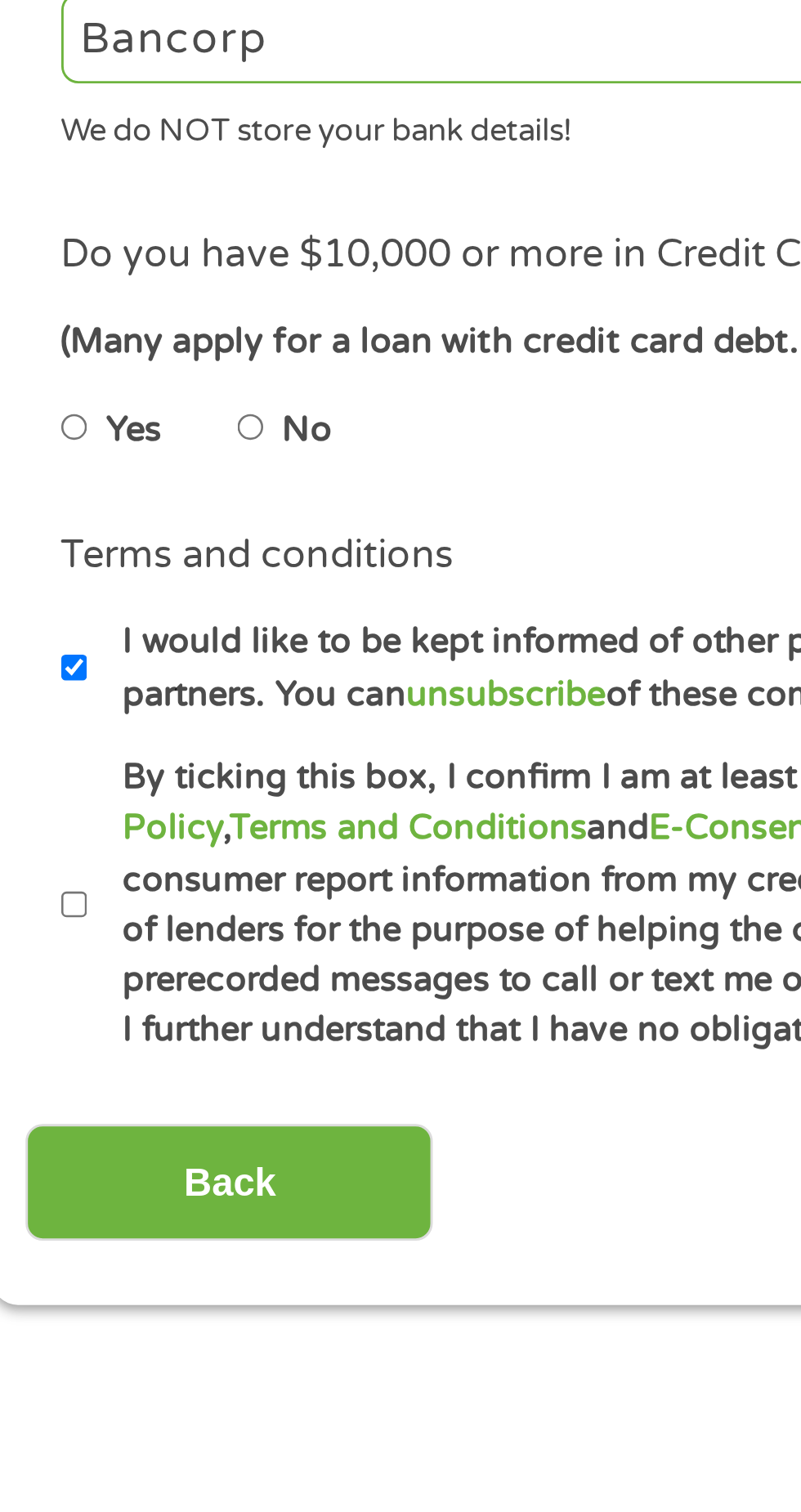
type input "Bancorp"
click at [109, 827] on input "No" at bounding box center [104, 820] width 10 height 26
radio input "true"
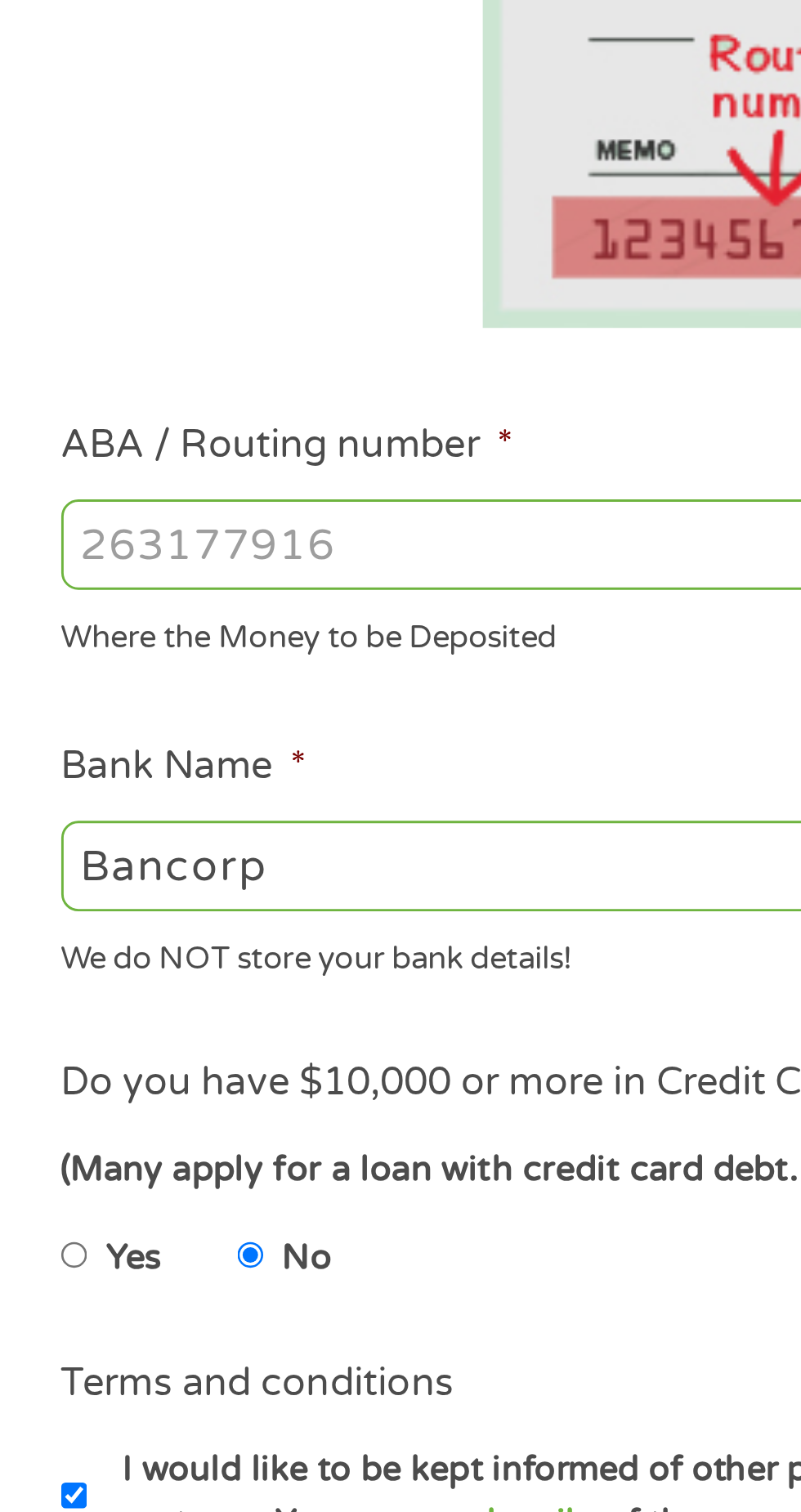
click at [149, 576] on input "ABA / Routing number *" at bounding box center [213, 576] width 351 height 31
click at [142, 582] on input "ABA / Routing number *" at bounding box center [213, 576] width 351 height 31
click at [148, 579] on input "ABA / Routing number *" at bounding box center [213, 576] width 351 height 31
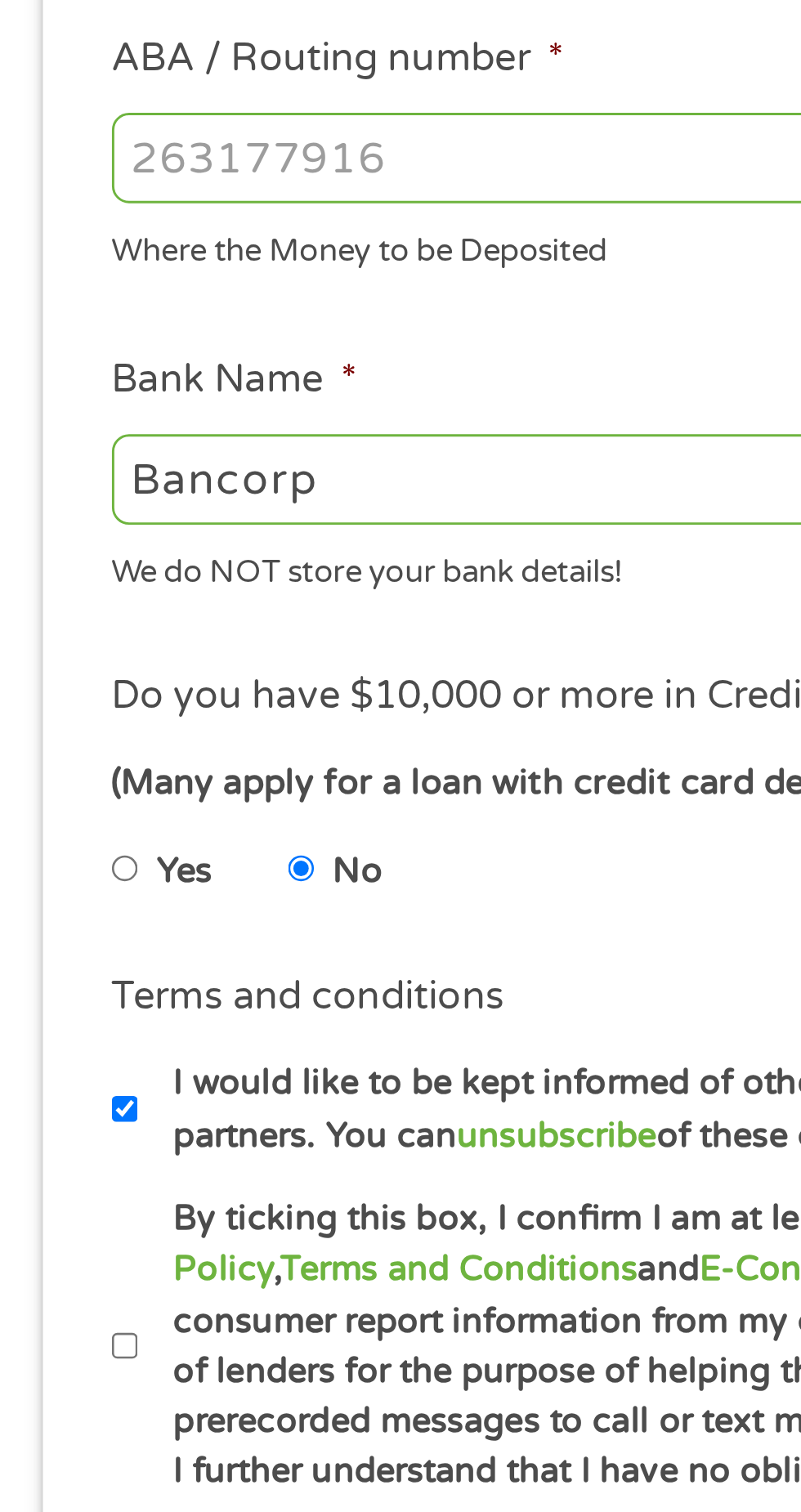
scroll to position [35, 0]
click at [153, 551] on input "ABA / Routing number *" at bounding box center [213, 548] width 351 height 31
click at [64, 547] on input "ABA / Routing number *" at bounding box center [213, 548] width 351 height 31
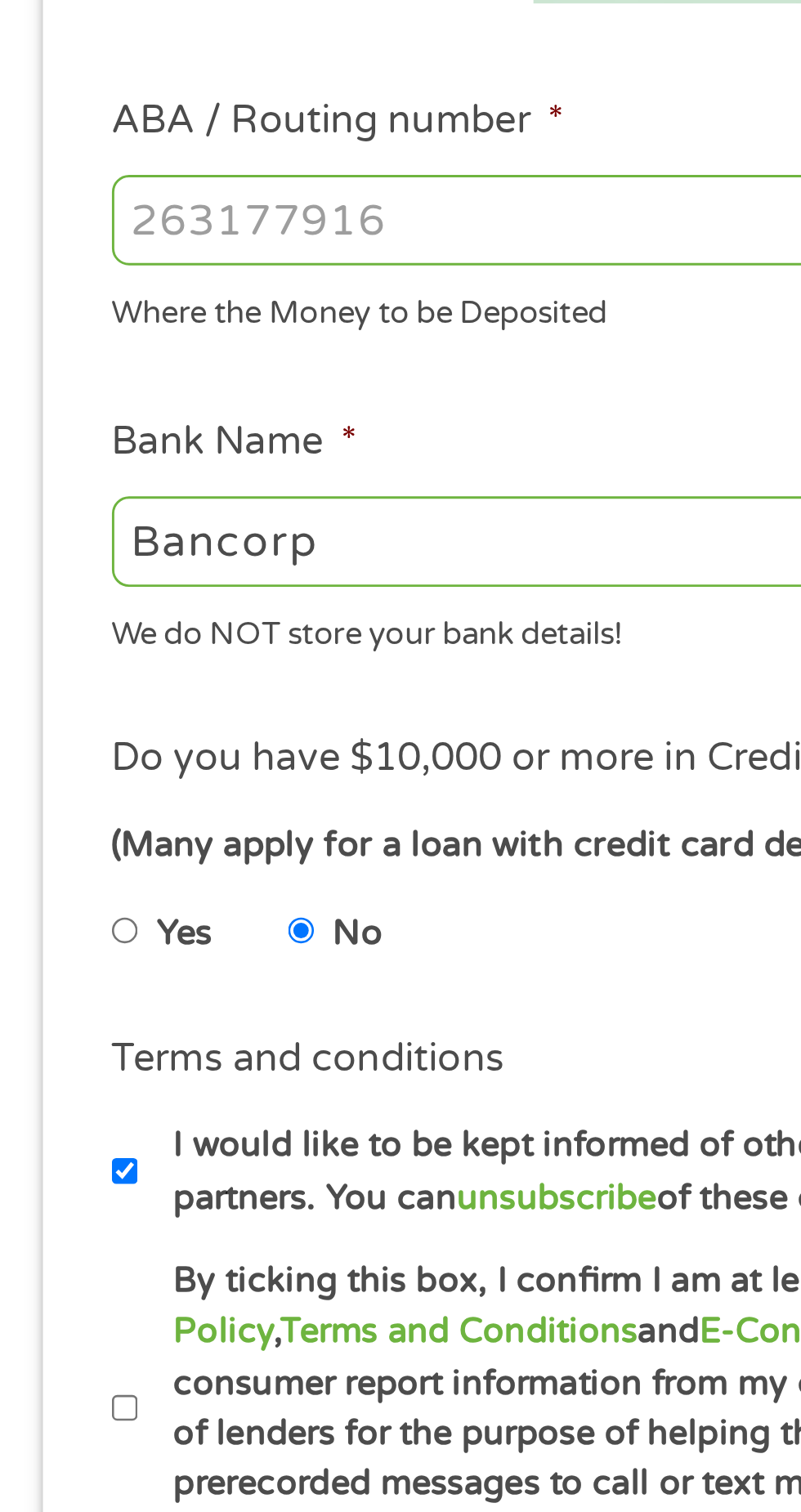
click at [144, 550] on input "ABA / Routing number *" at bounding box center [213, 548] width 351 height 31
click at [146, 546] on input "ABA / Routing number *" at bounding box center [213, 548] width 351 height 31
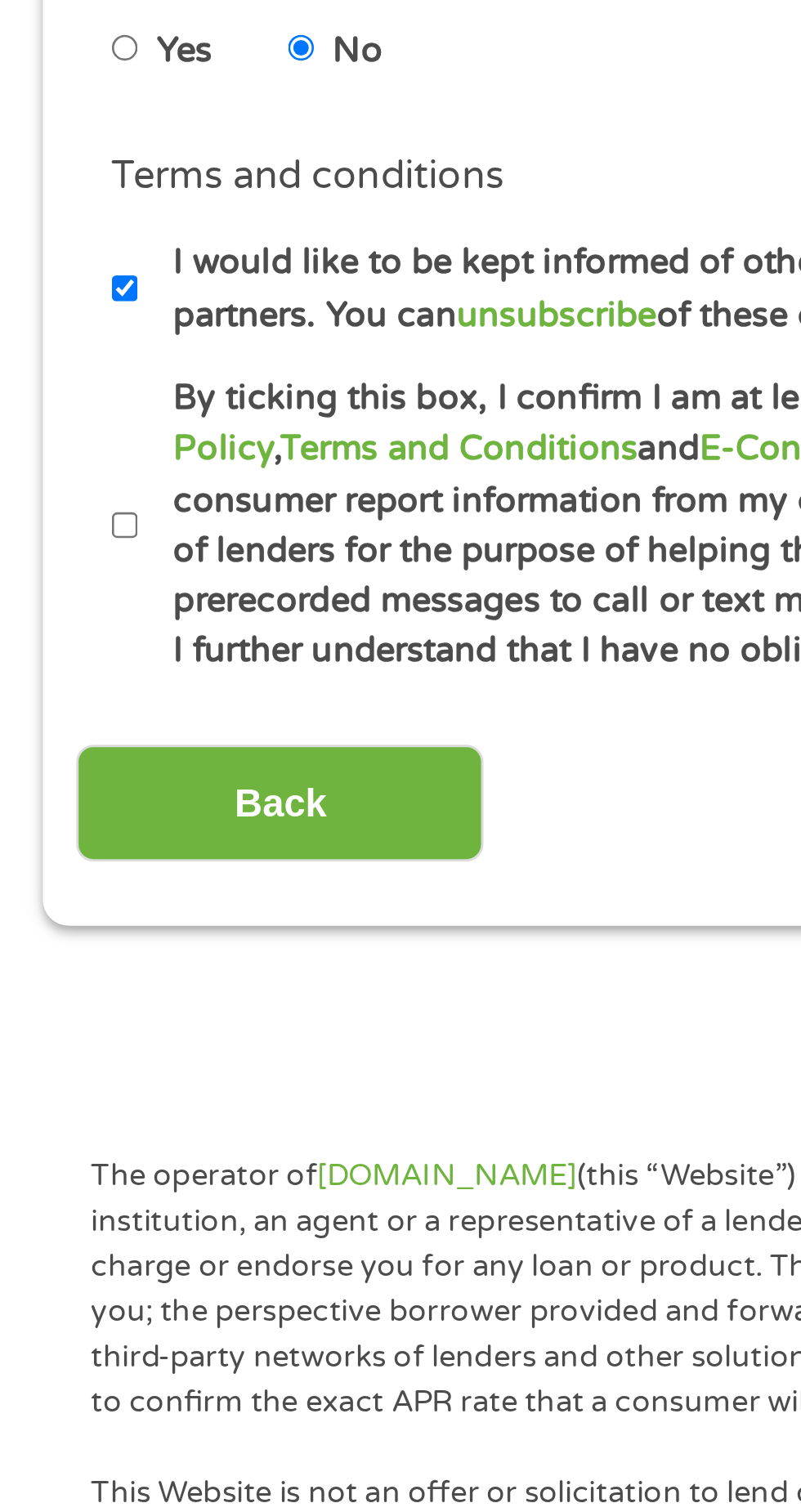
click at [49, 885] on input "I would like to be kept informed of other products and services available via e…" at bounding box center [44, 875] width 10 height 26
checkbox input "false"
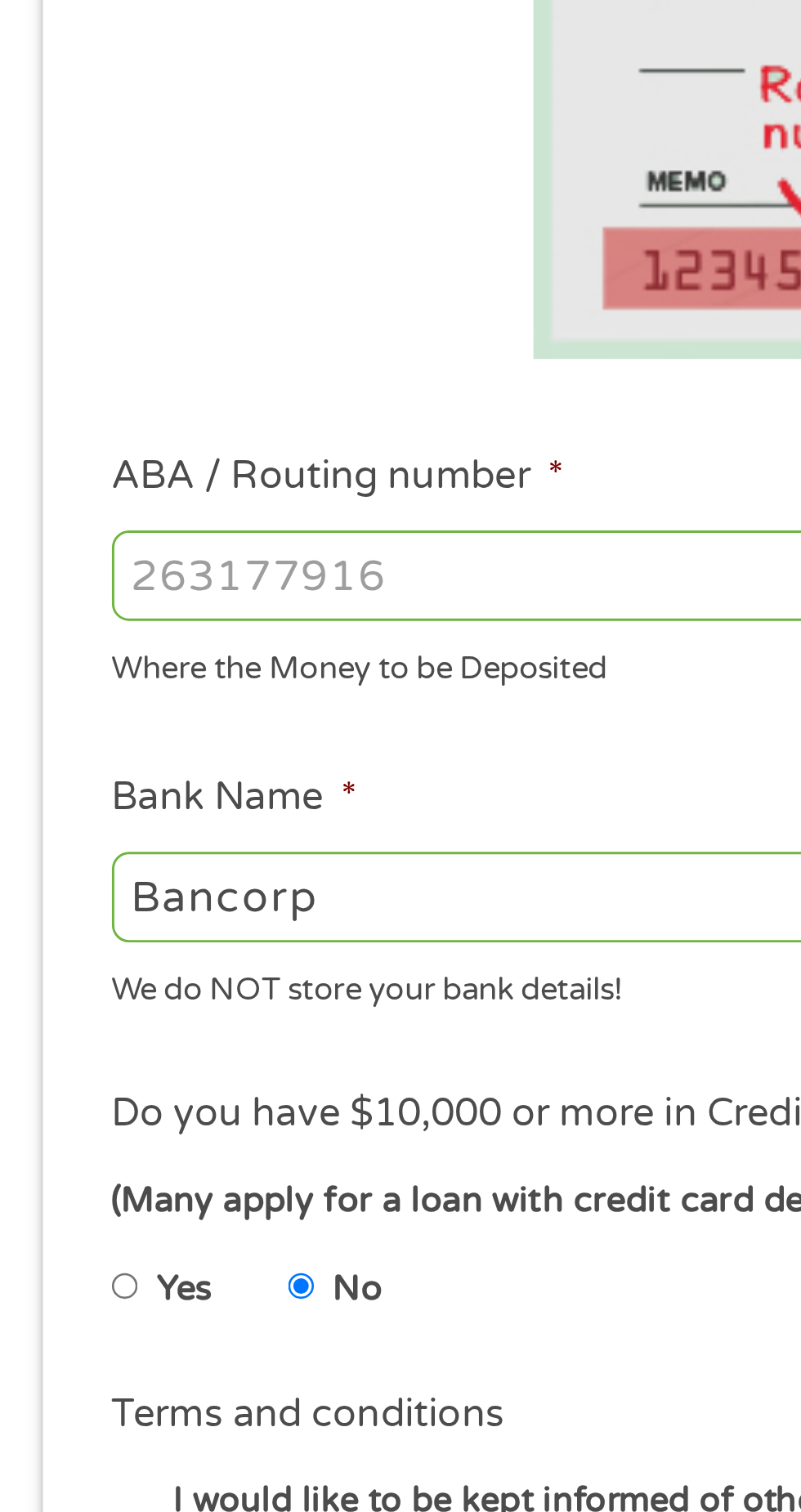
click at [60, 555] on input "ABA / Routing number *" at bounding box center [213, 548] width 351 height 31
type input "031101279"
type input "THE BANCORP BANK"
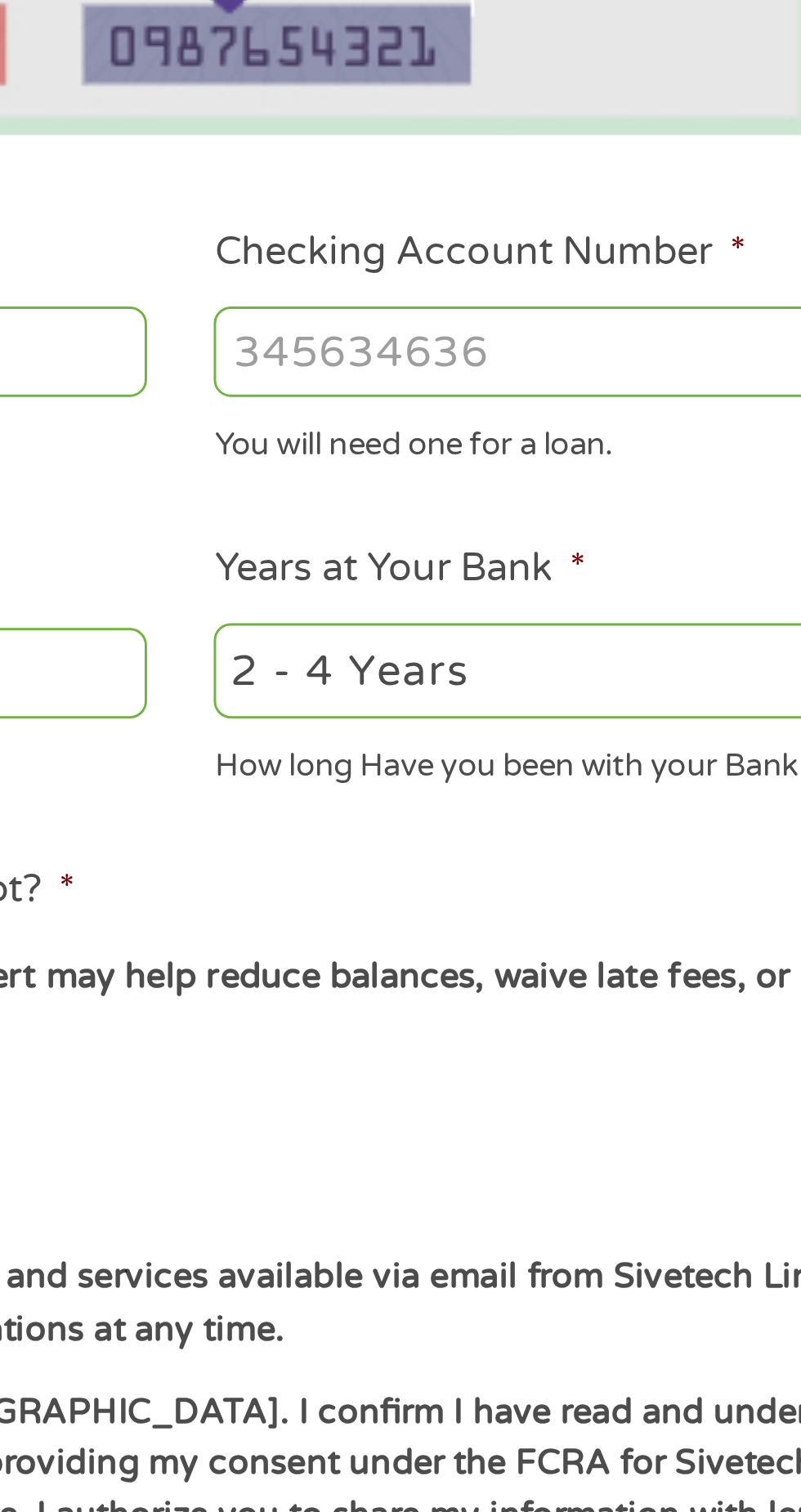
type input "031101279"
click at [445, 548] on input "Checking Account Number *" at bounding box center [587, 548] width 351 height 31
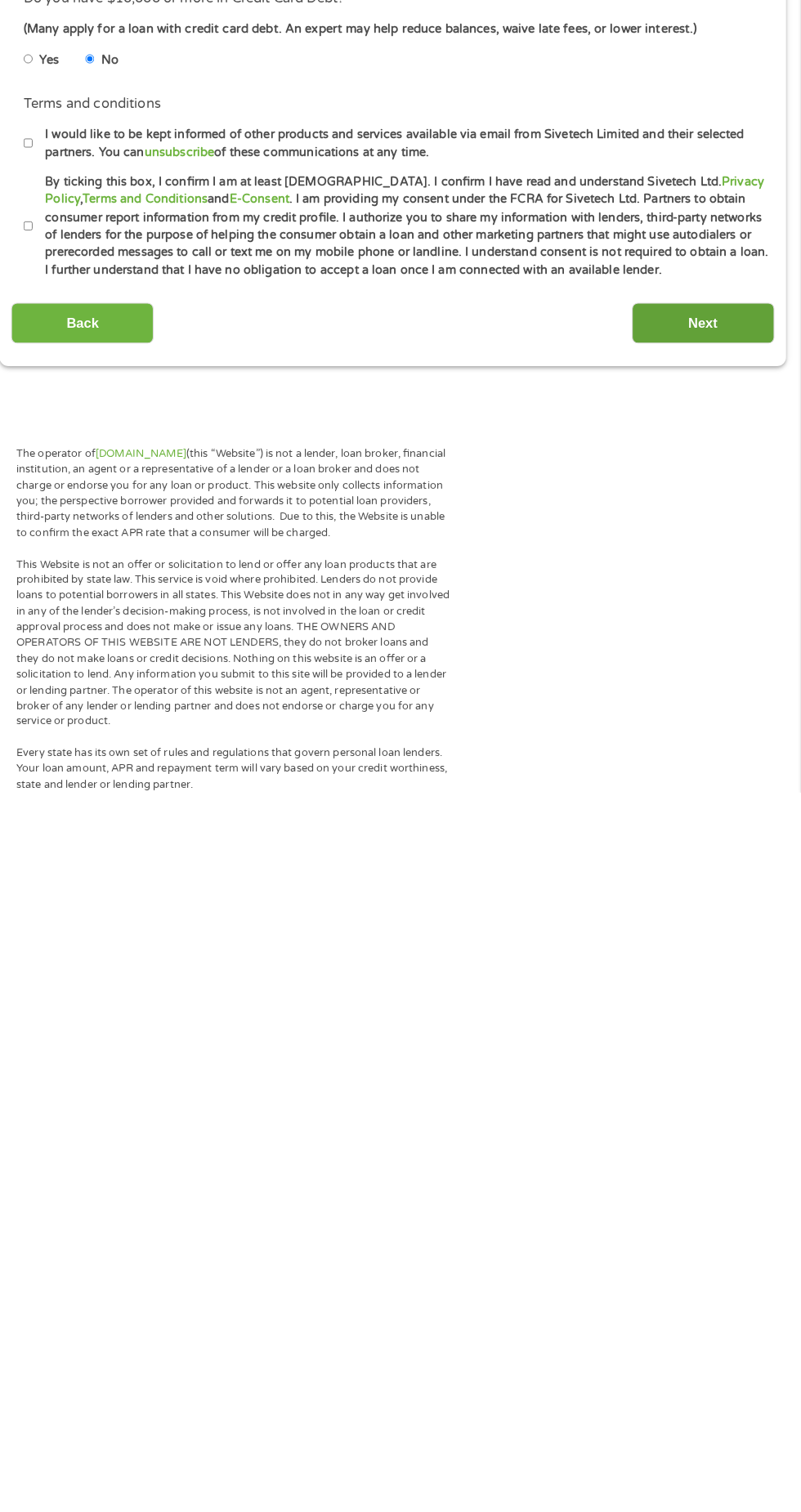
type input "389153184046"
click at [703, 1052] on input "Next" at bounding box center [704, 1052] width 140 height 40
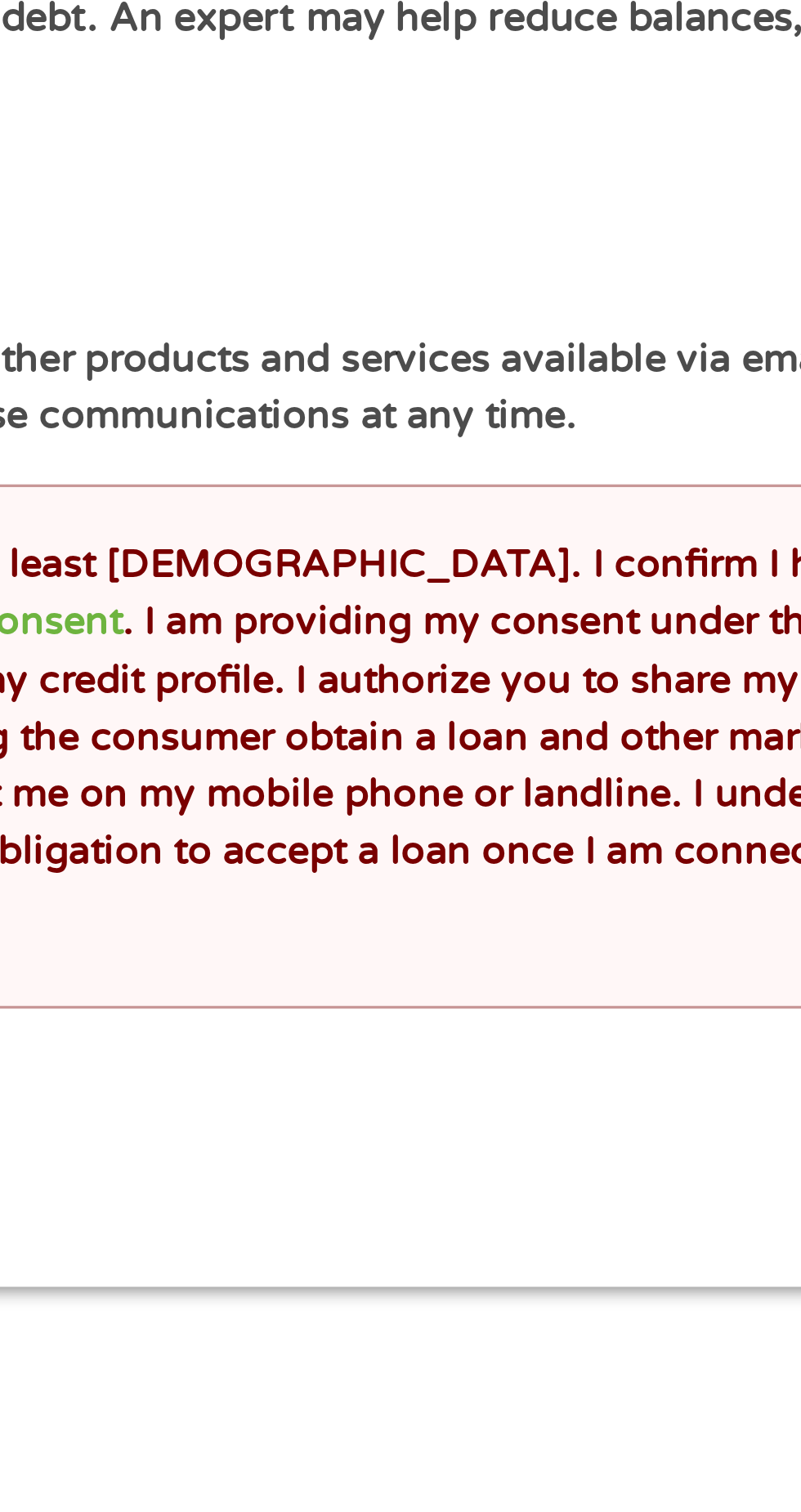
scroll to position [12, 0]
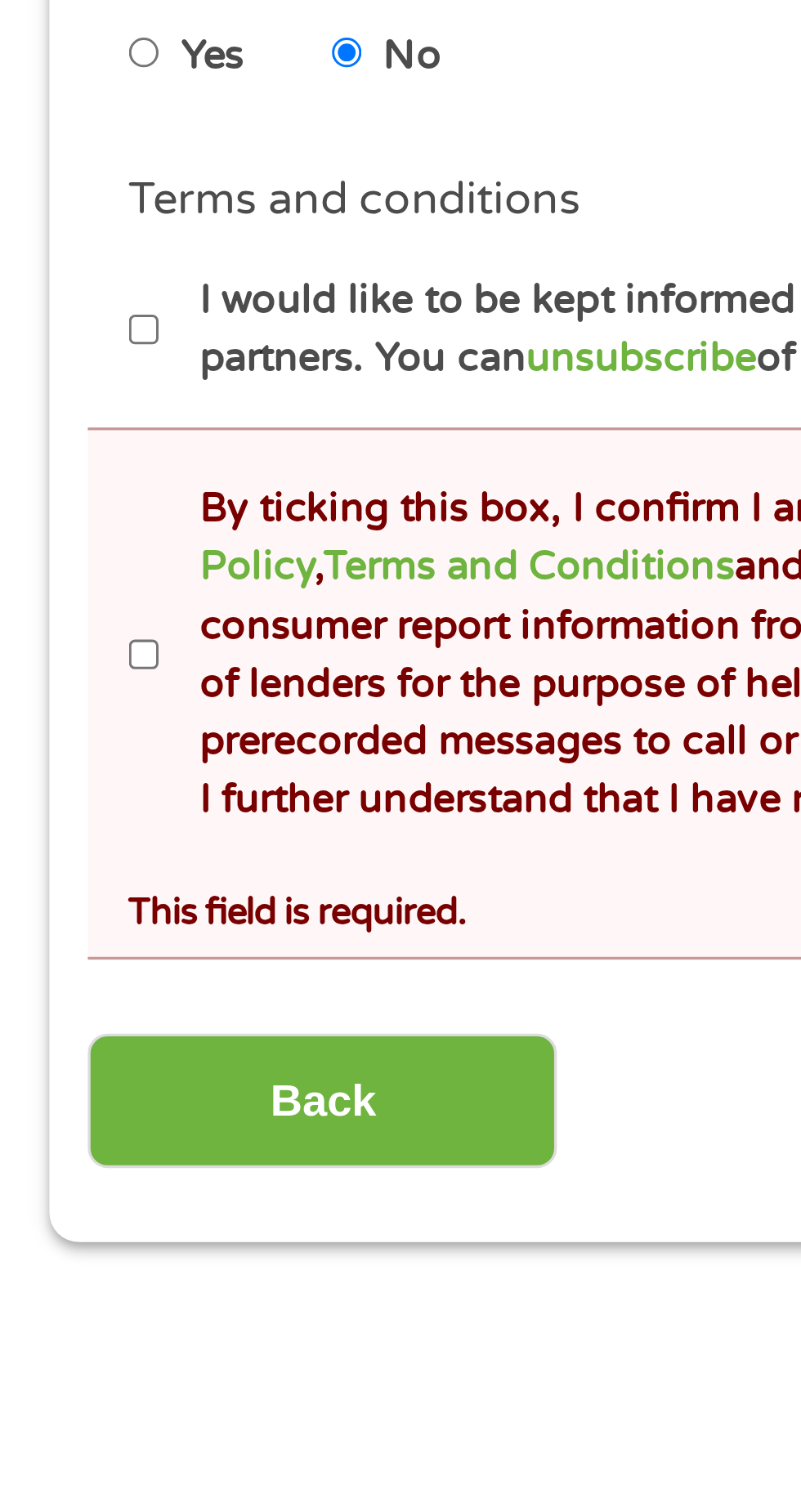
click at [52, 958] on label "I would like to be kept informed of other products and services available via e…" at bounding box center [408, 959] width 721 height 35
click at [49, 958] on input "I would like to be kept informed of other products and services available via e…" at bounding box center [44, 959] width 10 height 26
checkbox input "true"
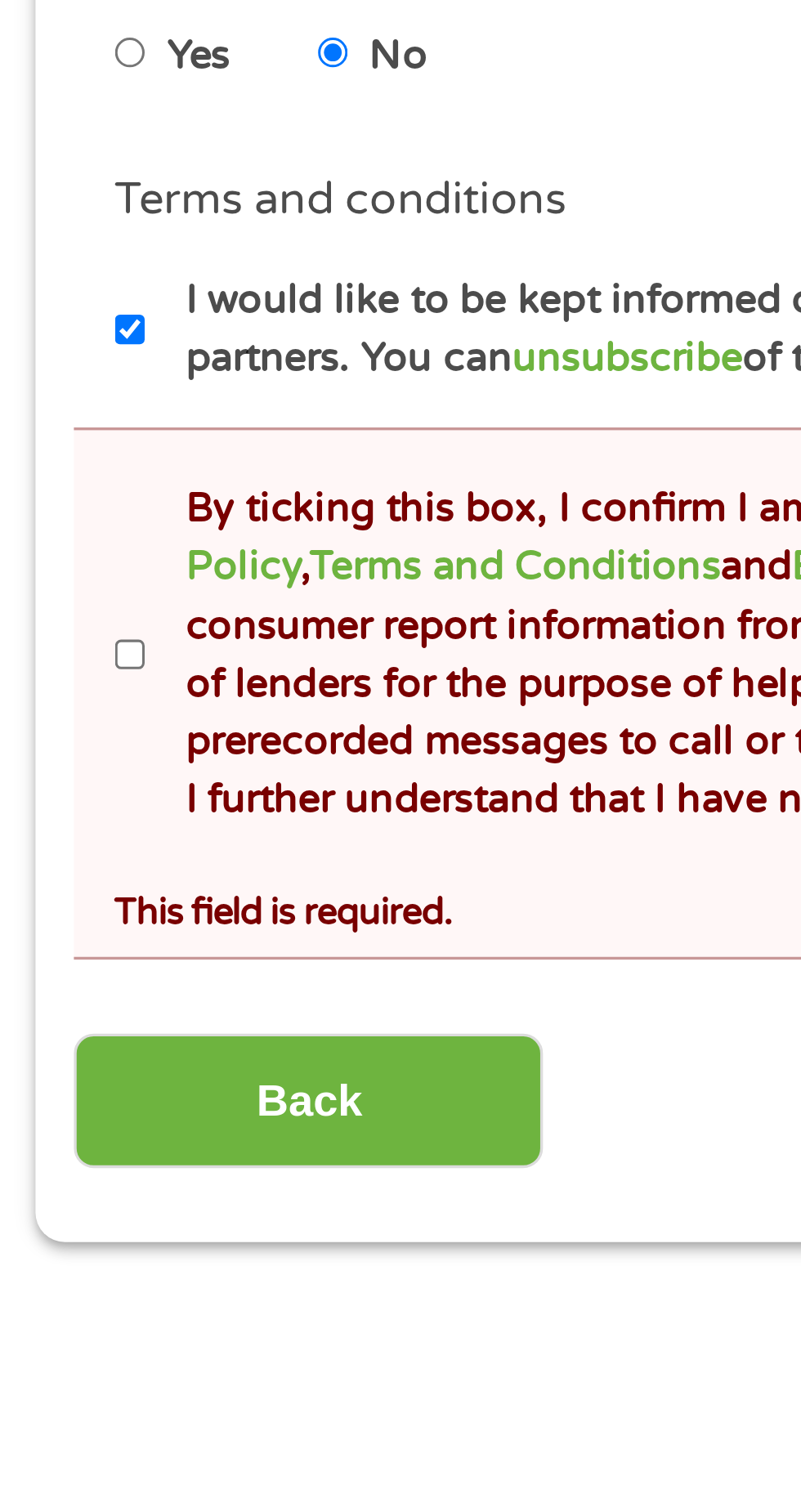
click at [42, 1064] on input "By ticking this box, I confirm I am at least 18 years old. I confirm I have rea…" at bounding box center [44, 1057] width 10 height 26
checkbox input "true"
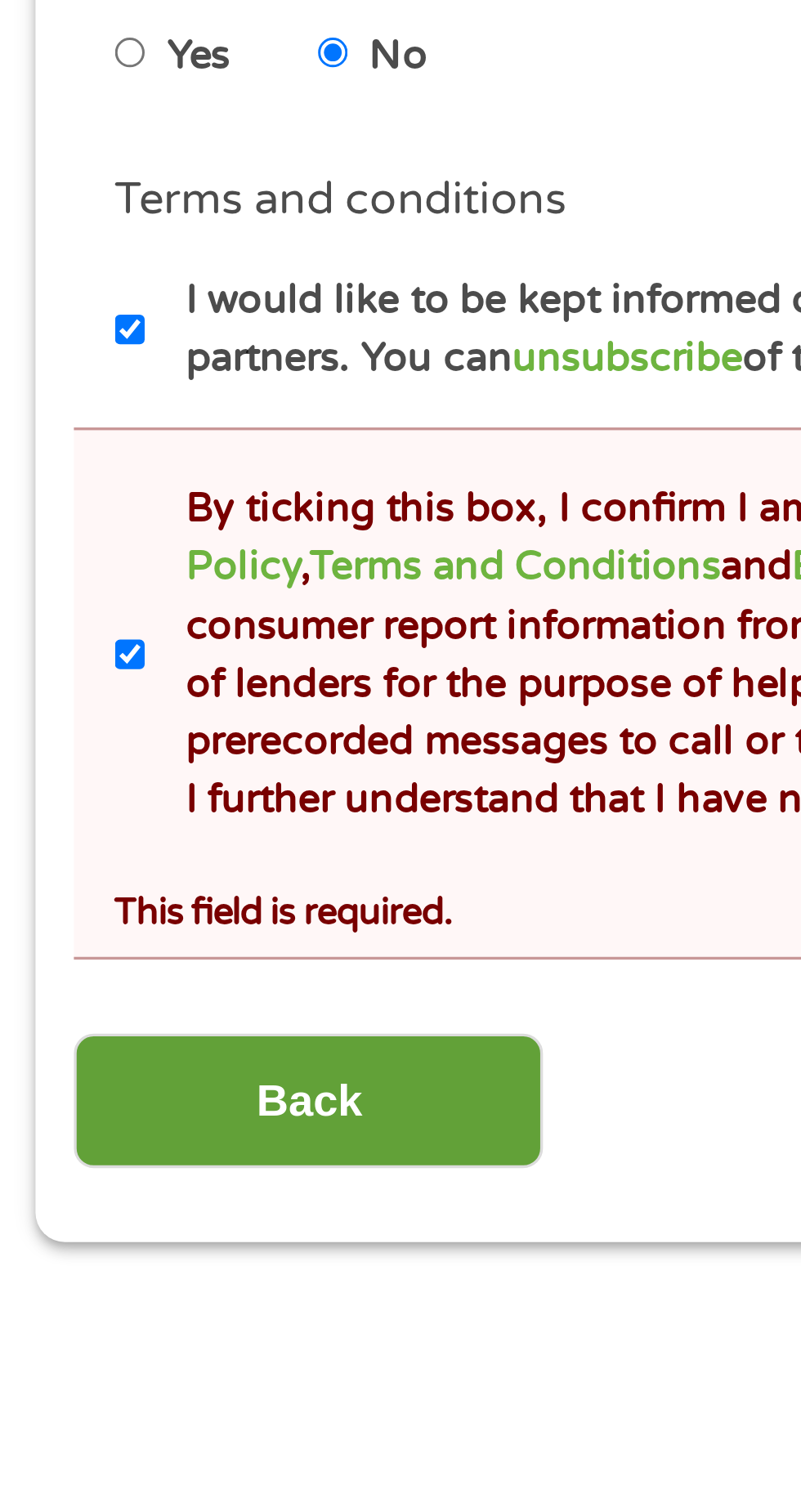
click at [100, 1192] on input "Back" at bounding box center [95, 1190] width 140 height 40
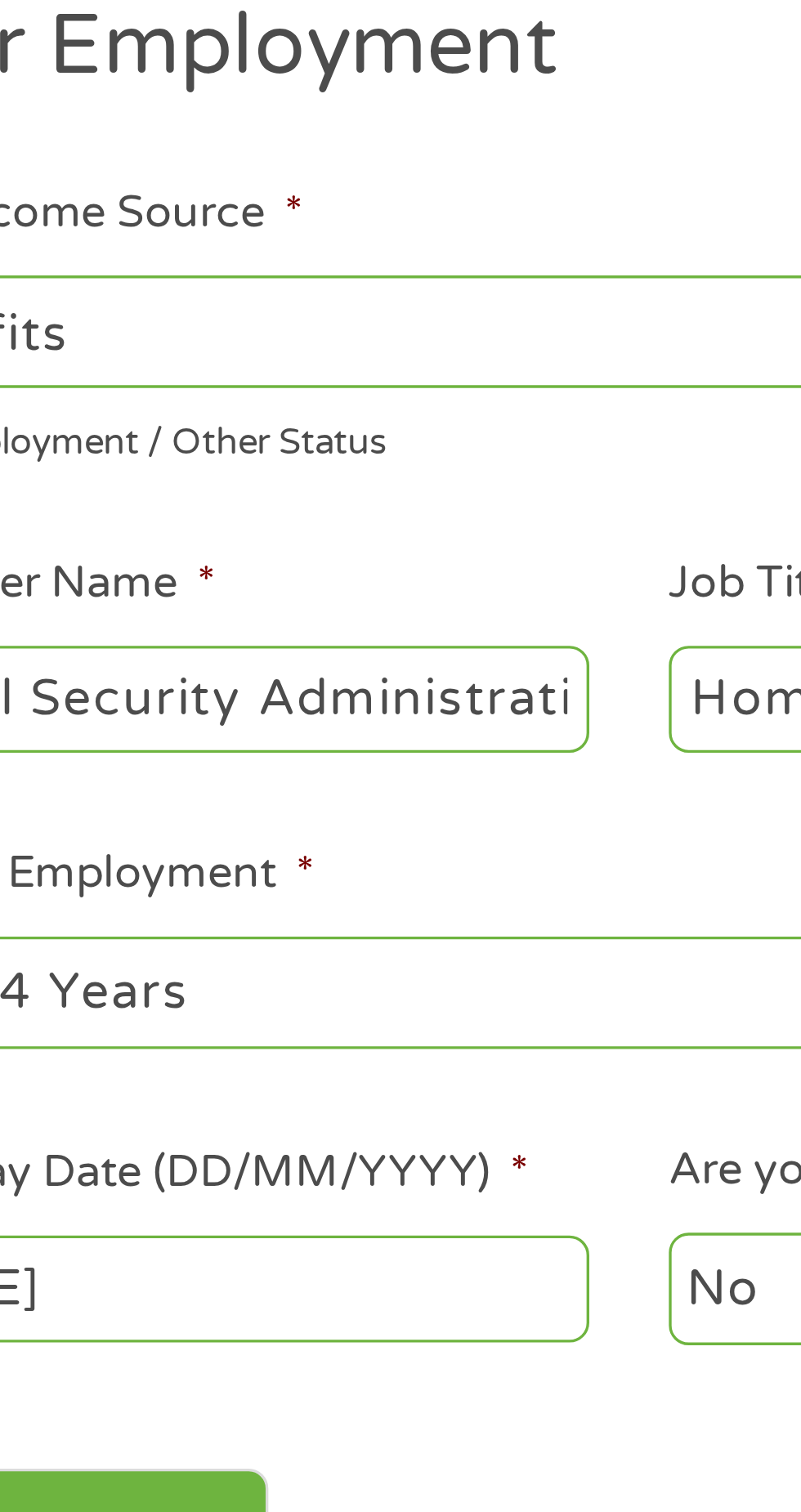
scroll to position [8, 0]
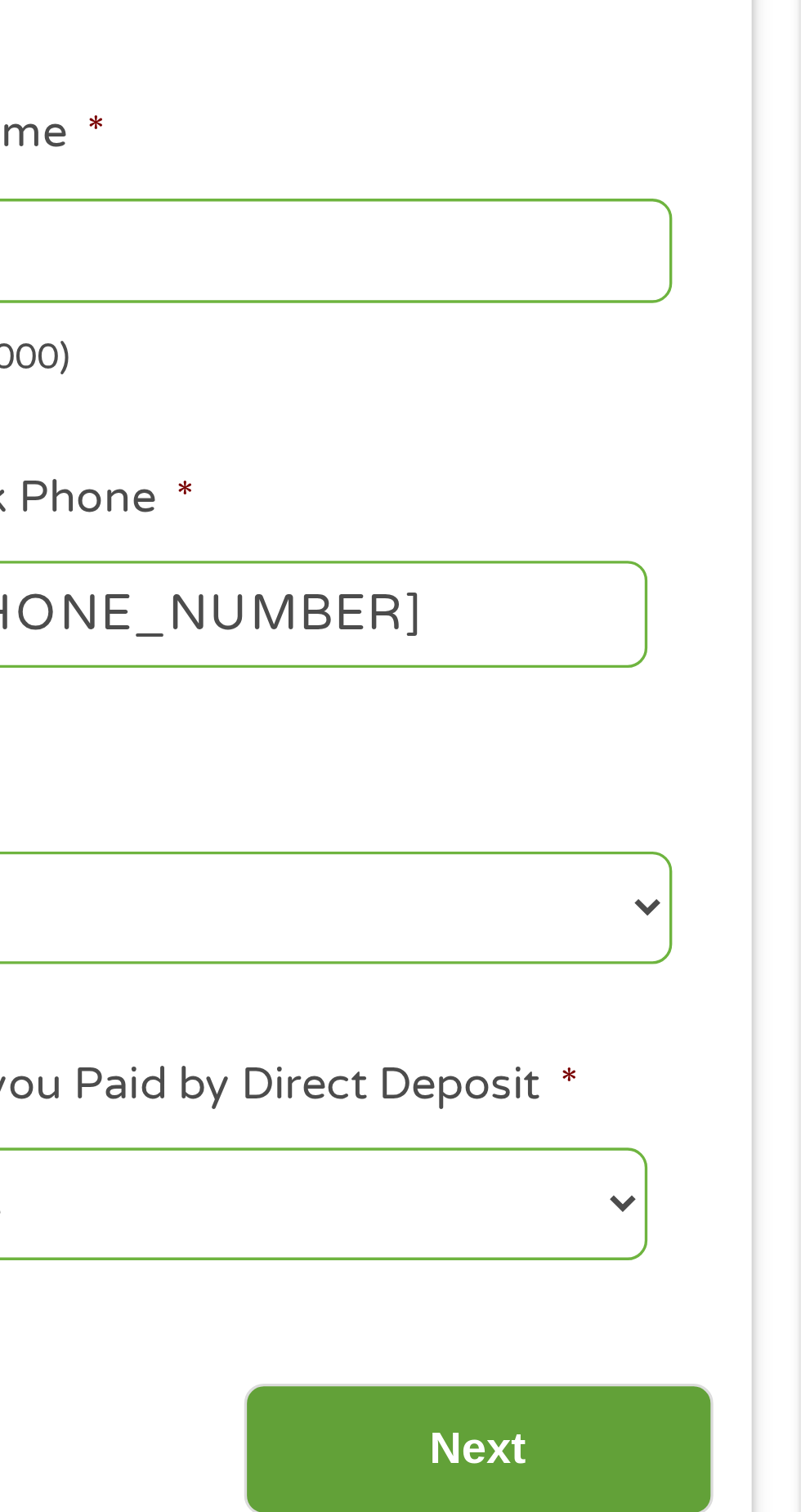
click at [701, 712] on input "Next" at bounding box center [704, 703] width 140 height 40
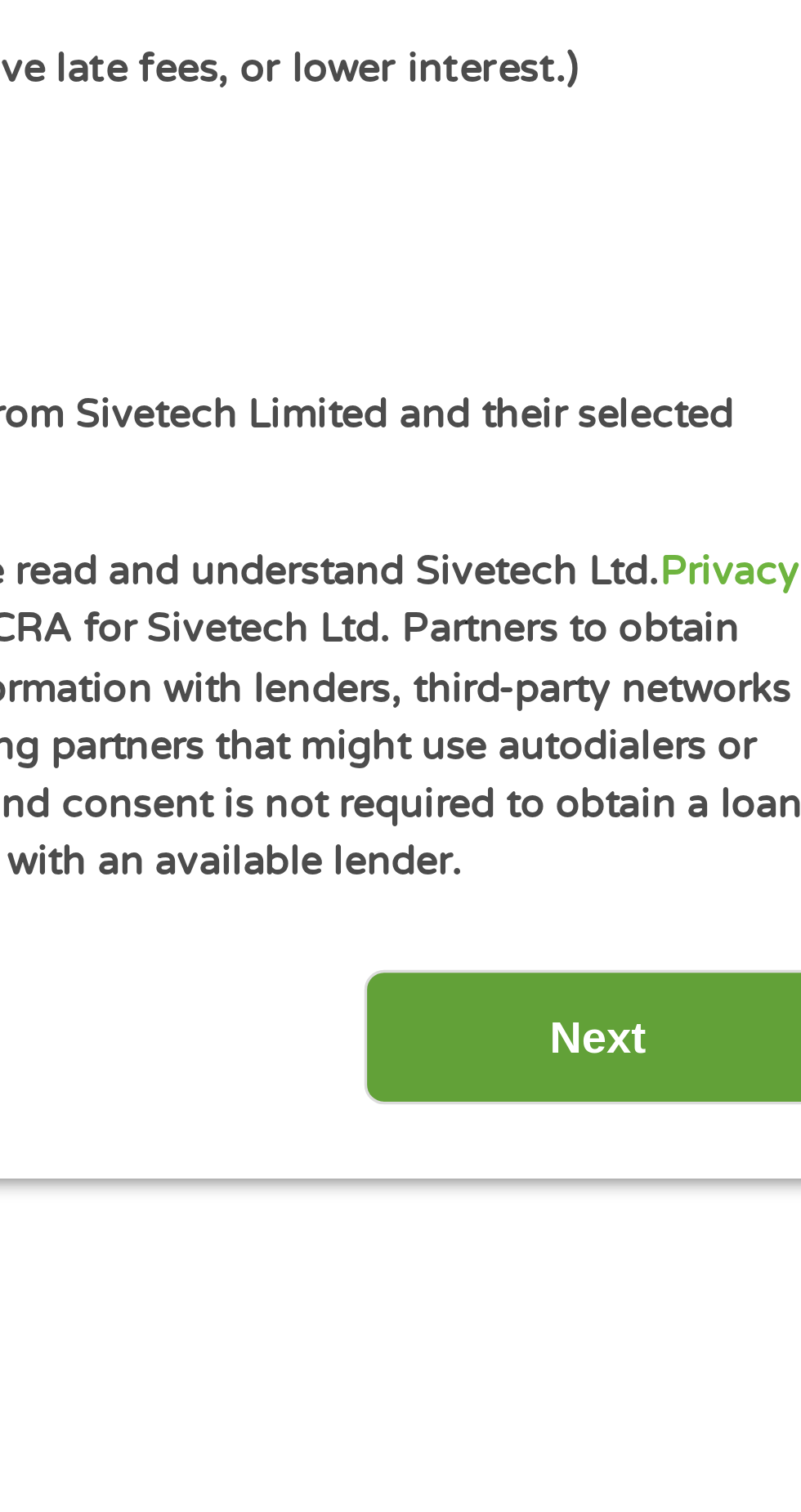
click at [701, 1087] on input "Next" at bounding box center [704, 1079] width 140 height 40
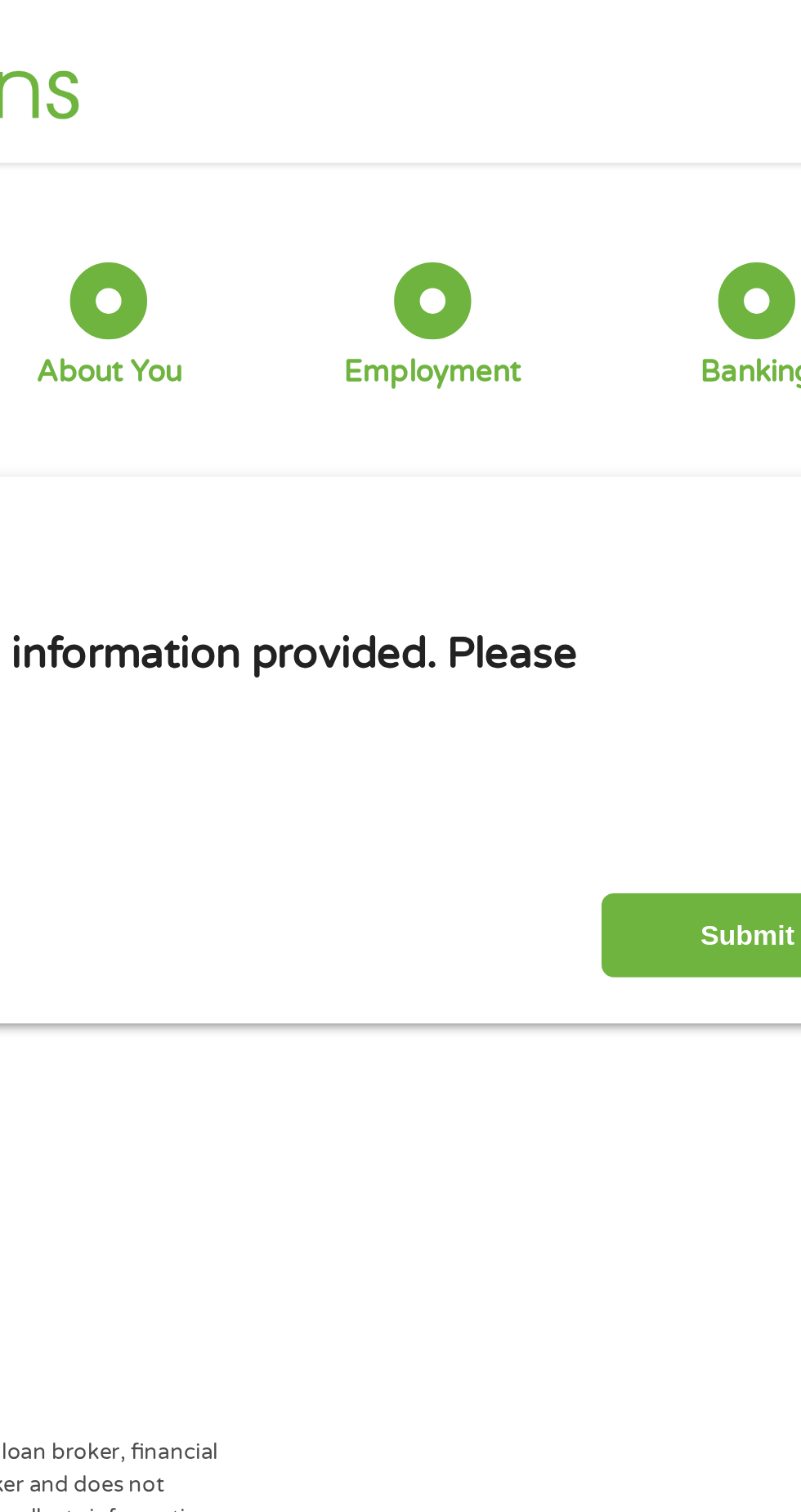
scroll to position [0, 0]
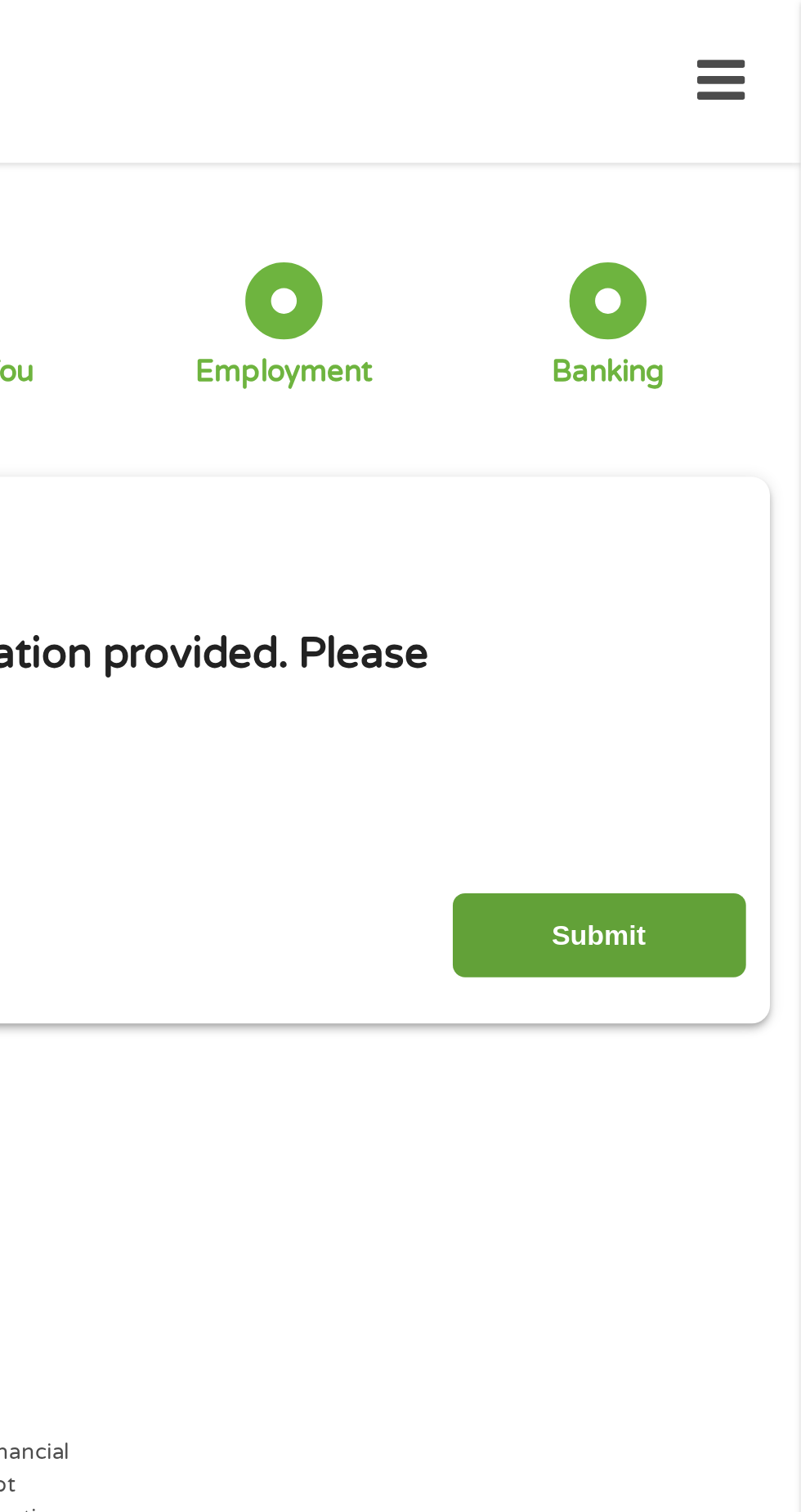
click at [698, 452] on input "Submit" at bounding box center [704, 446] width 140 height 40
